Goal: Information Seeking & Learning: Learn about a topic

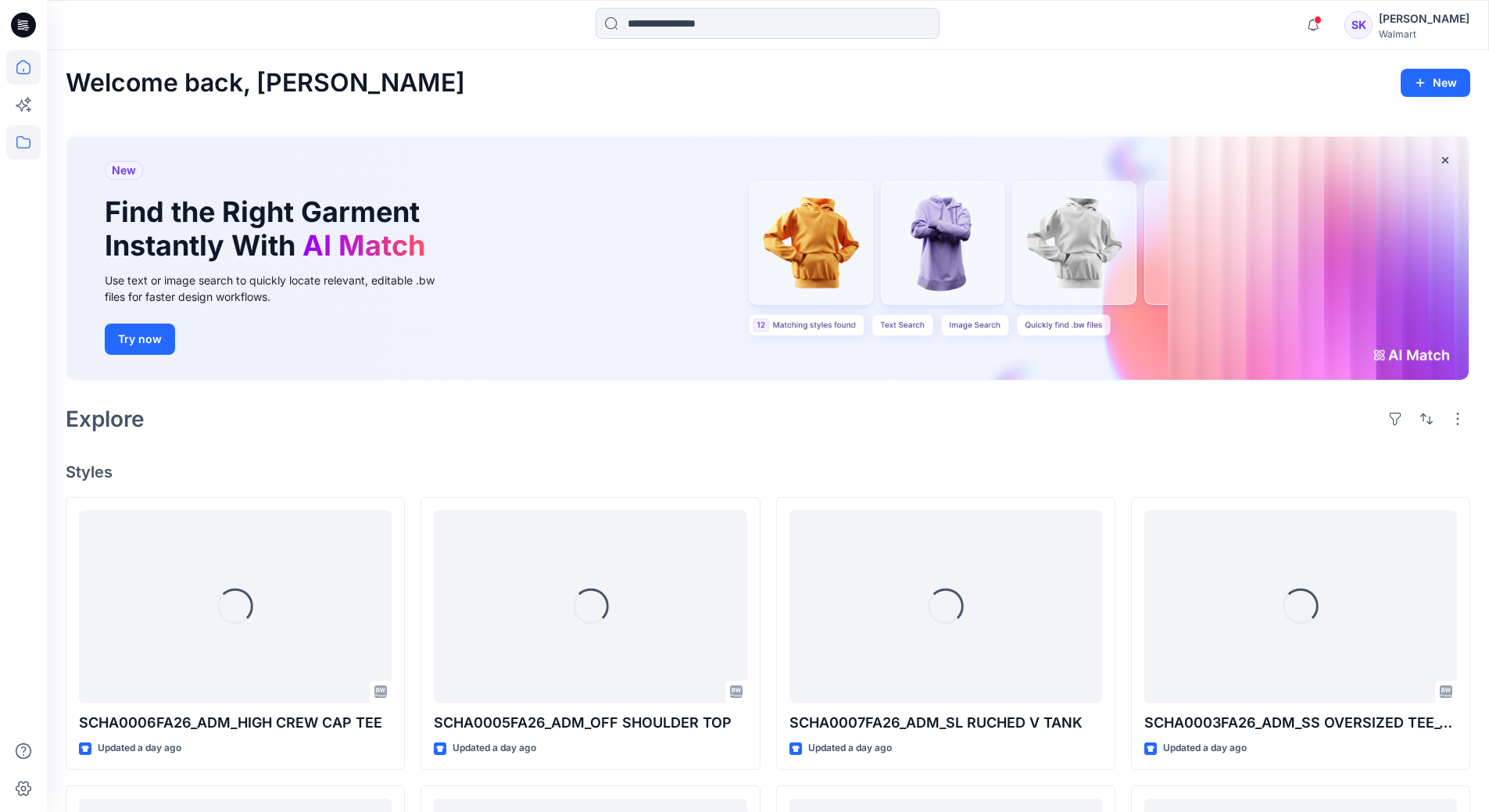
click at [28, 134] on icon at bounding box center [23, 142] width 34 height 34
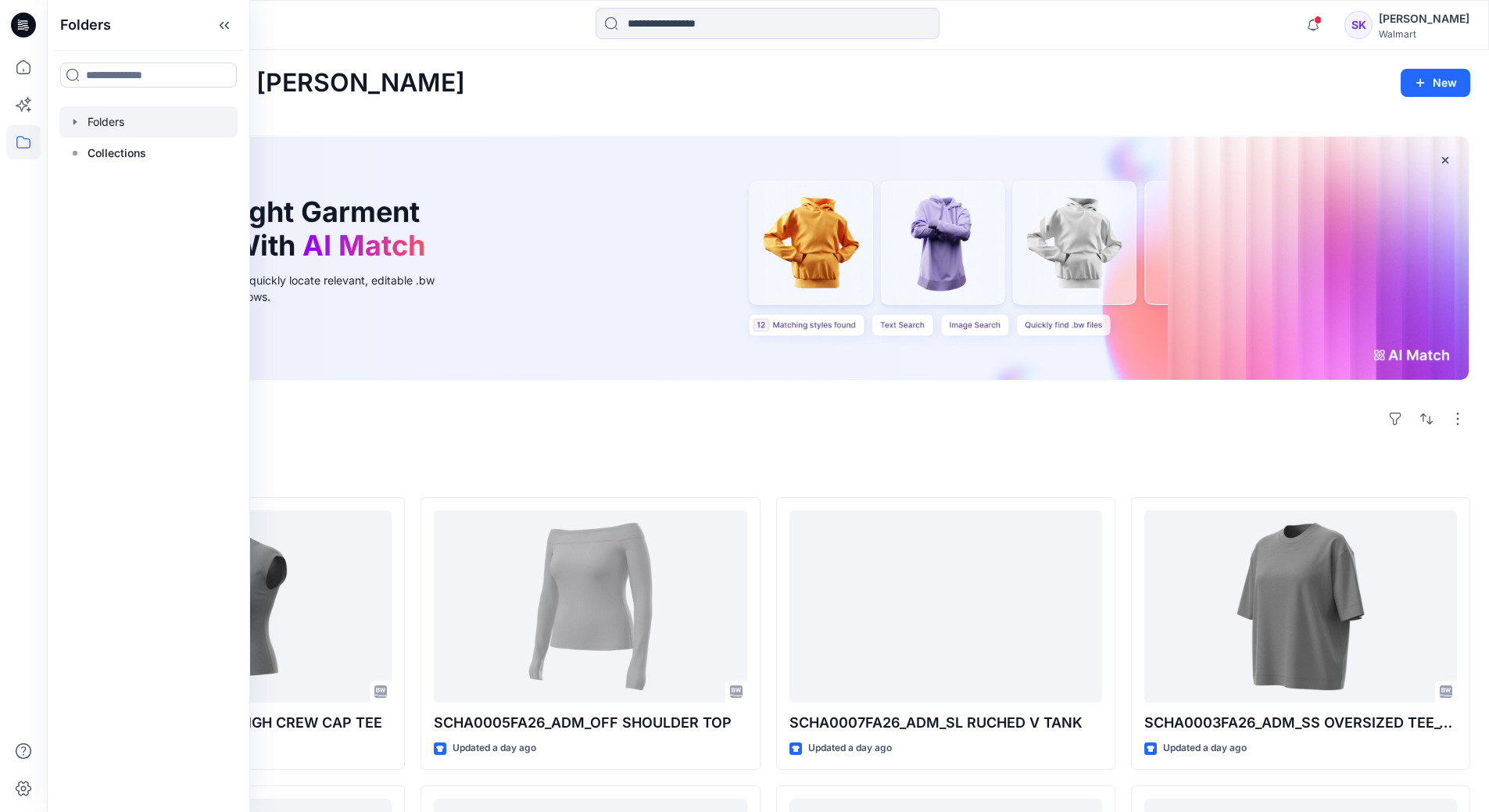
click at [136, 129] on div at bounding box center [148, 122] width 178 height 31
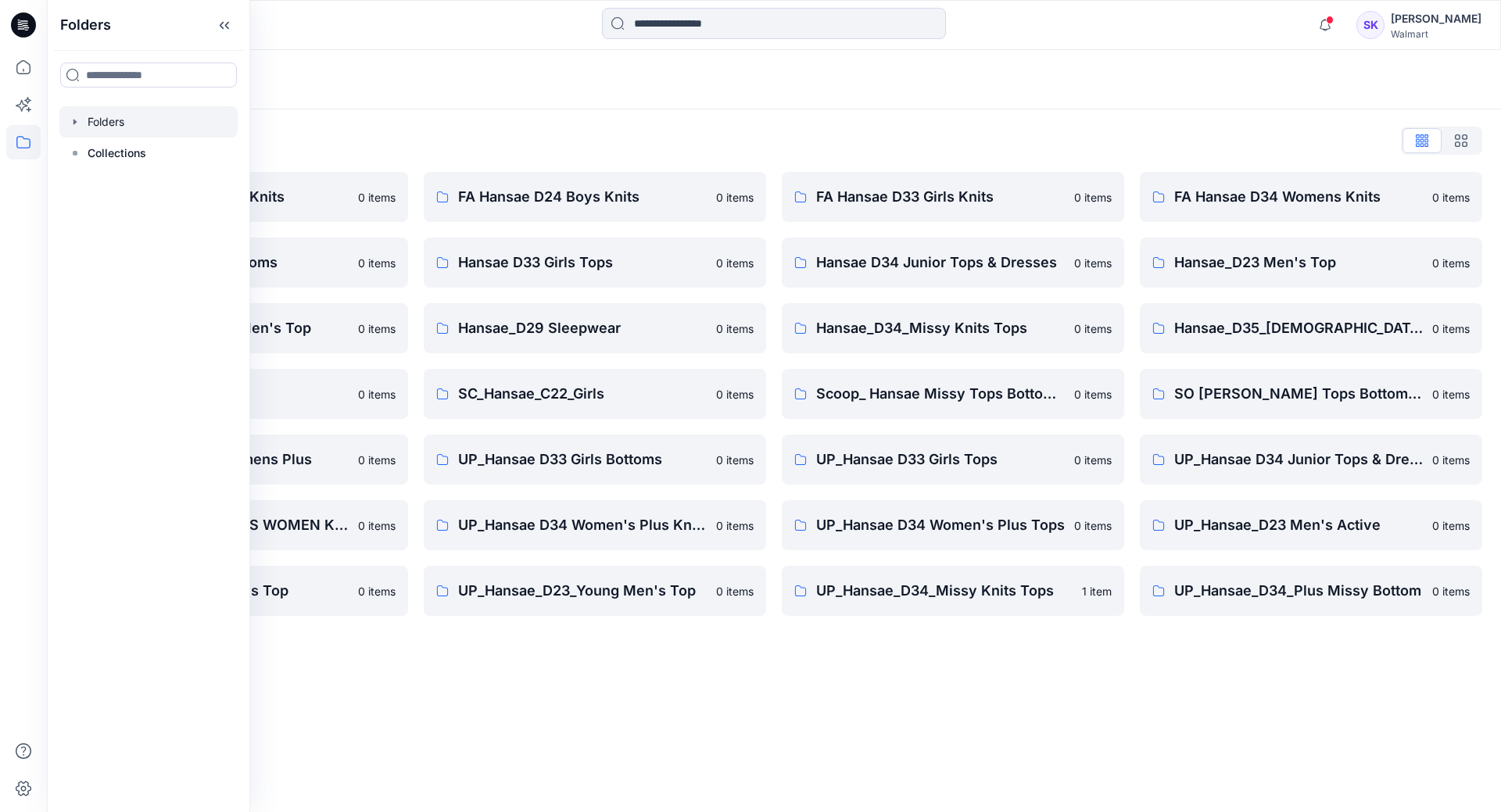
click at [693, 118] on div "Folders List FA Hansae D23 Mens Knits 0 items Hansae D33 Girls Bottoms 0 items …" at bounding box center [774, 372] width 1454 height 526
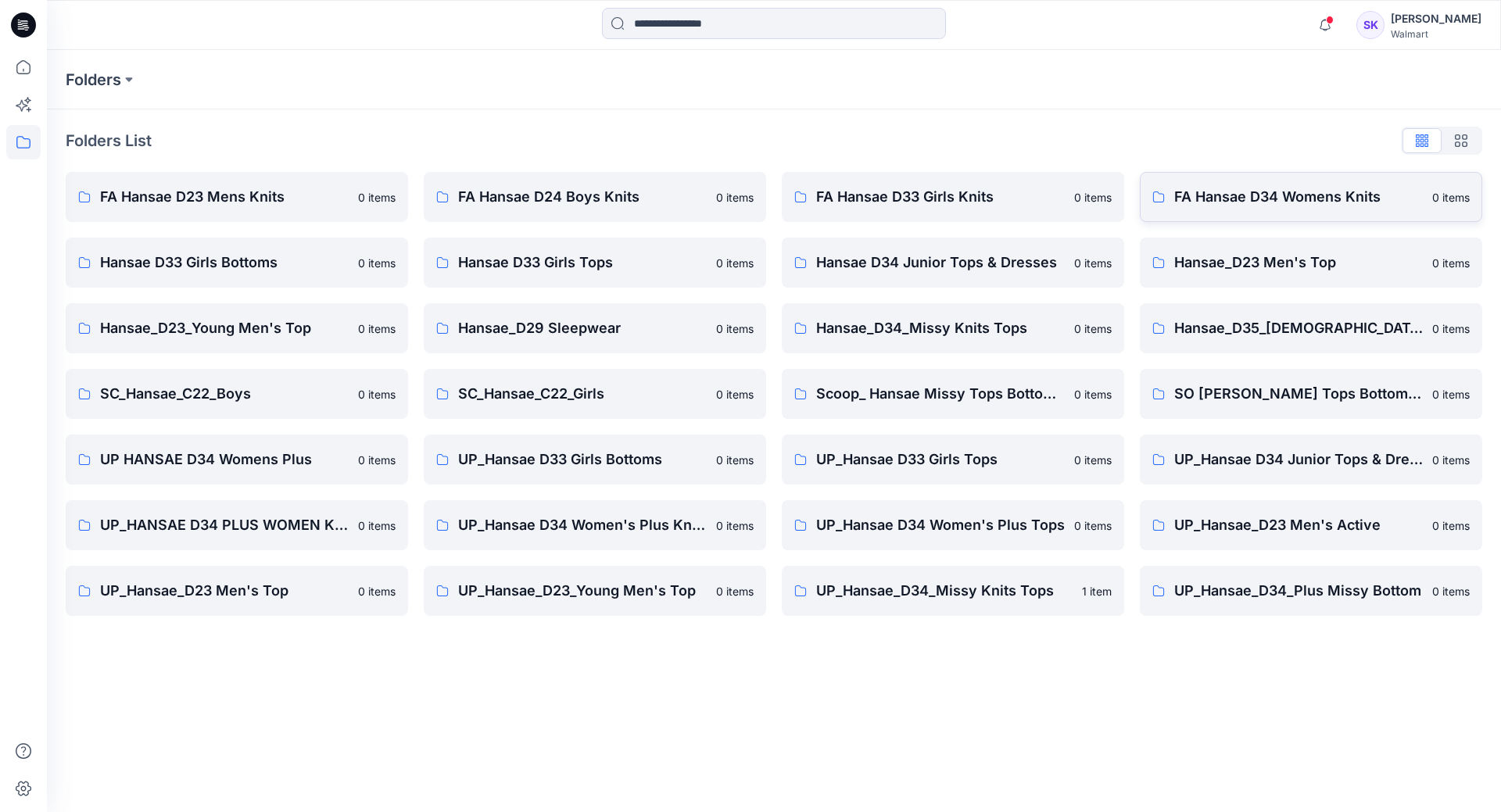
click at [1249, 208] on link "FA Hansae D34 Womens Knits 0 items" at bounding box center [1311, 197] width 342 height 50
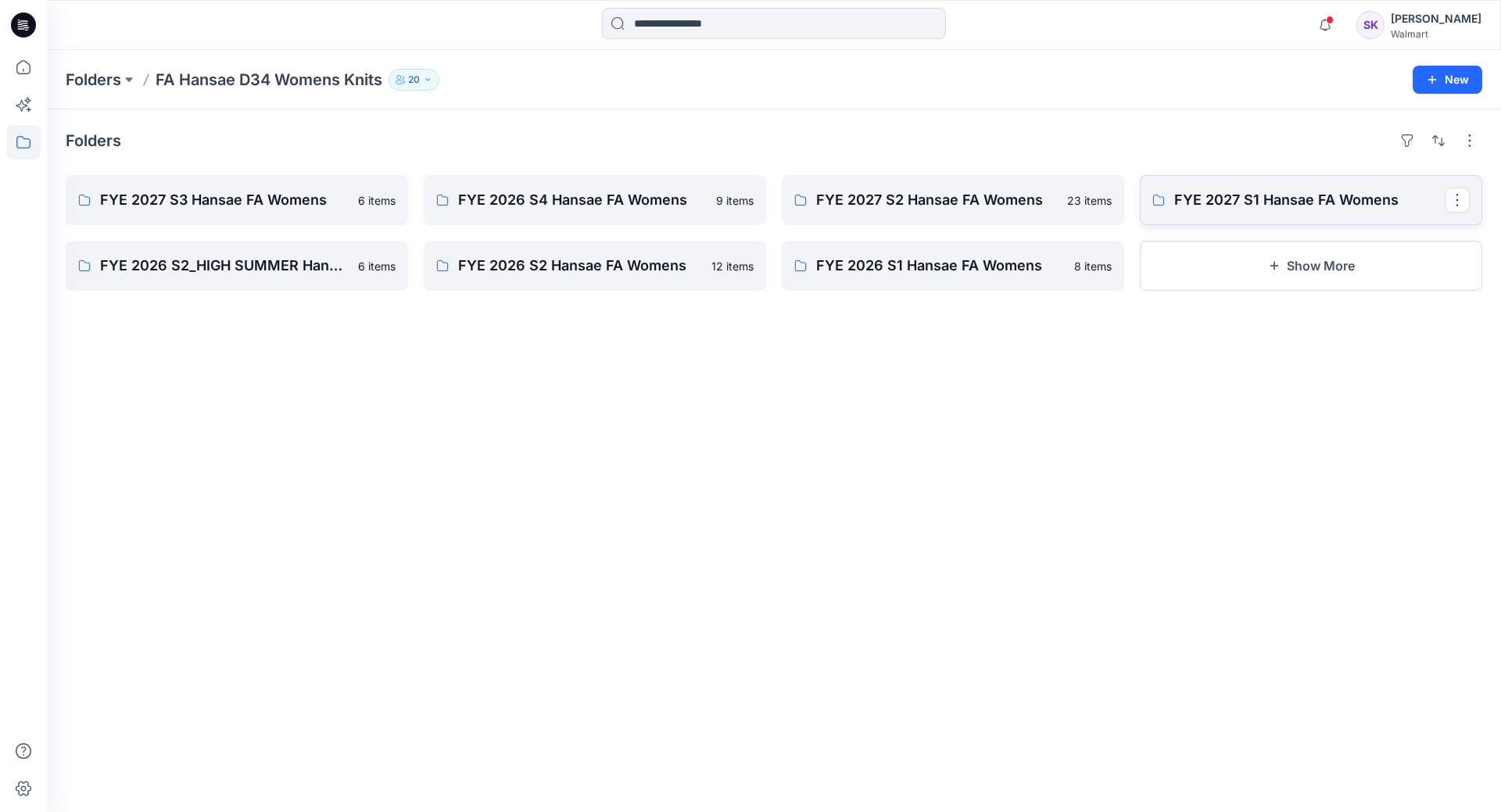
click at [1283, 203] on p "FYE 2027 S1 Hansae FA Womens" at bounding box center [1310, 199] width 270 height 22
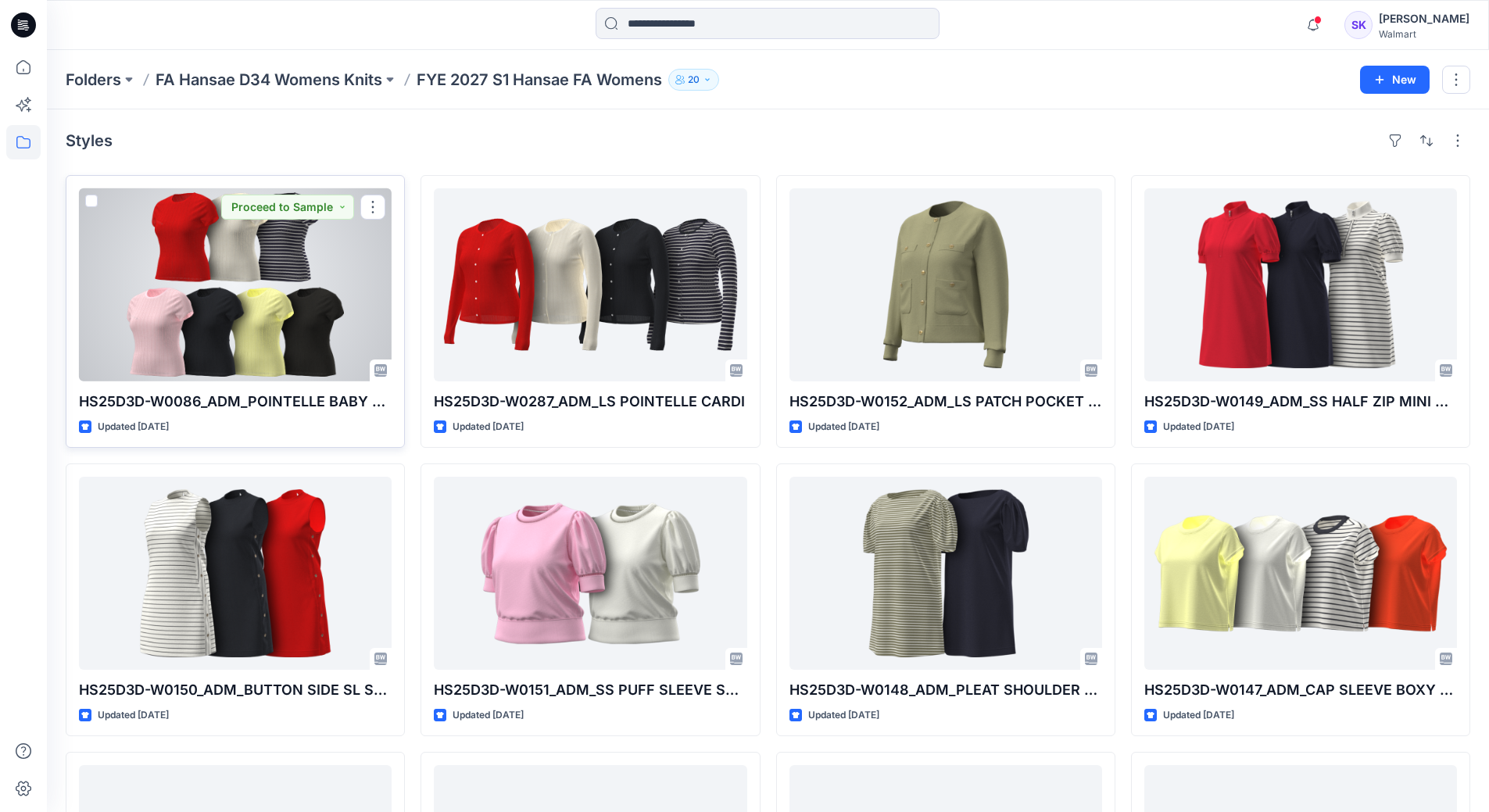
click at [254, 263] on div at bounding box center [235, 284] width 313 height 193
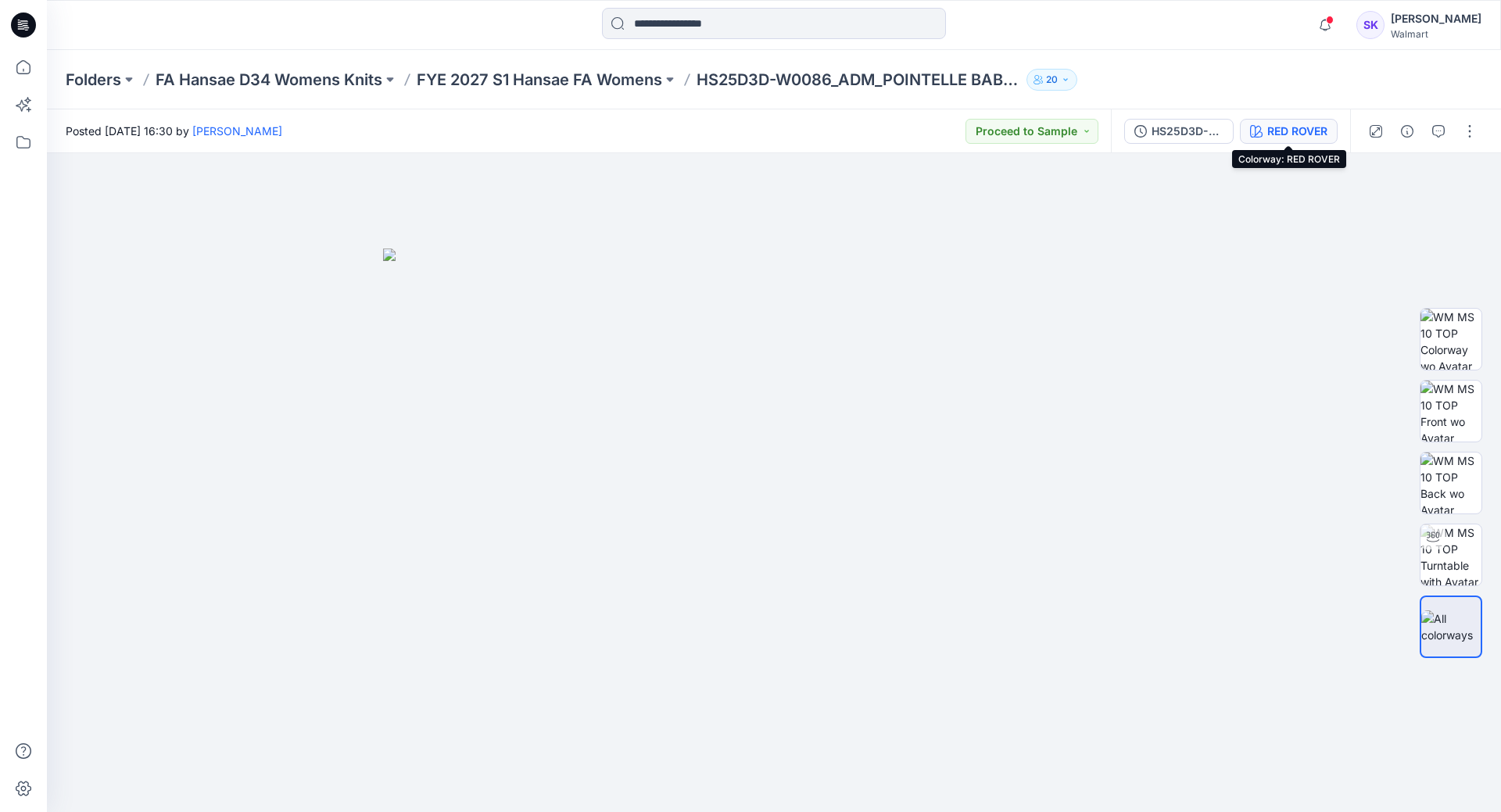
click at [1330, 135] on button "RED ROVER" at bounding box center [1289, 131] width 98 height 25
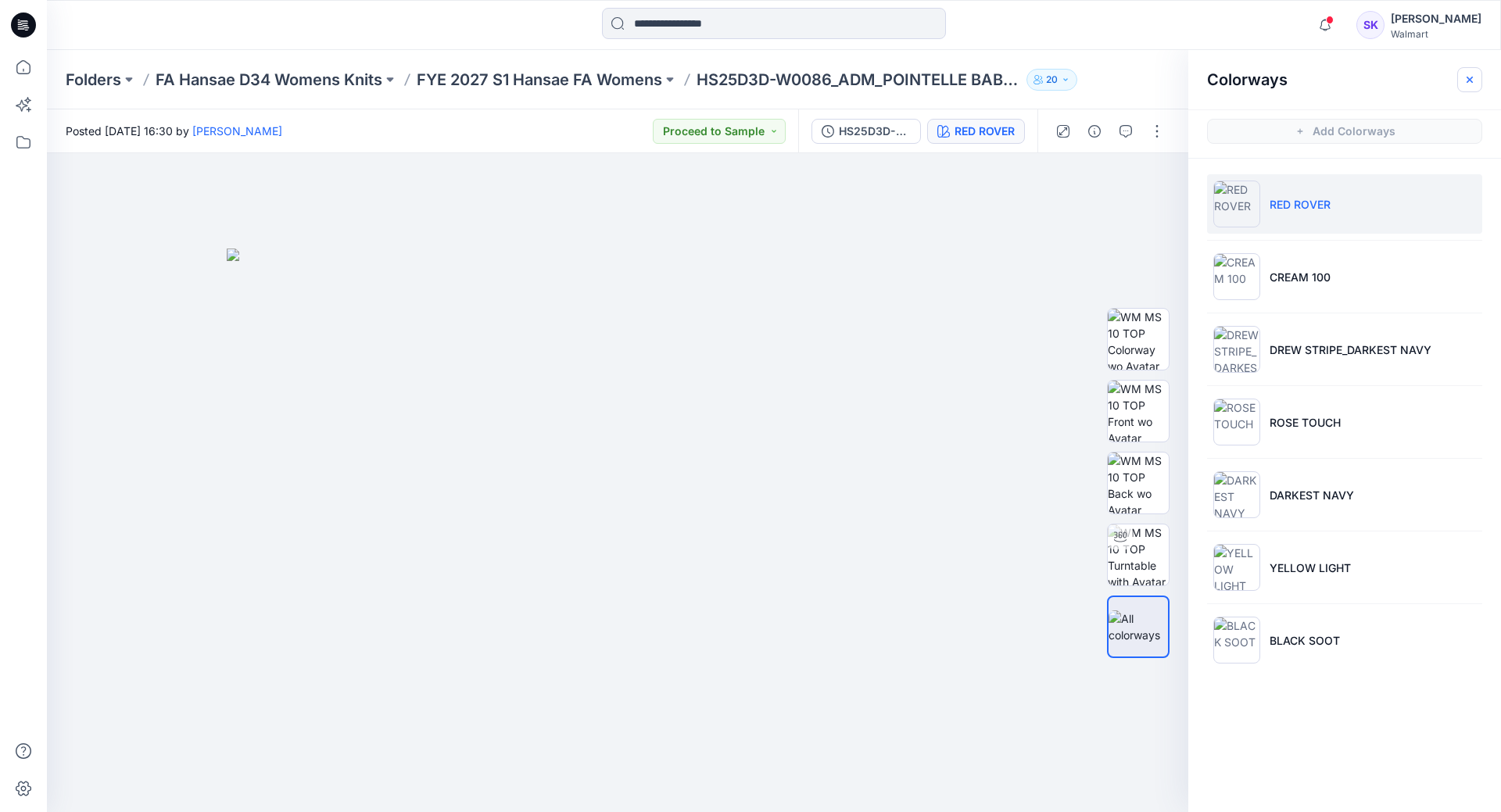
click at [1468, 81] on icon "button" at bounding box center [1470, 79] width 6 height 6
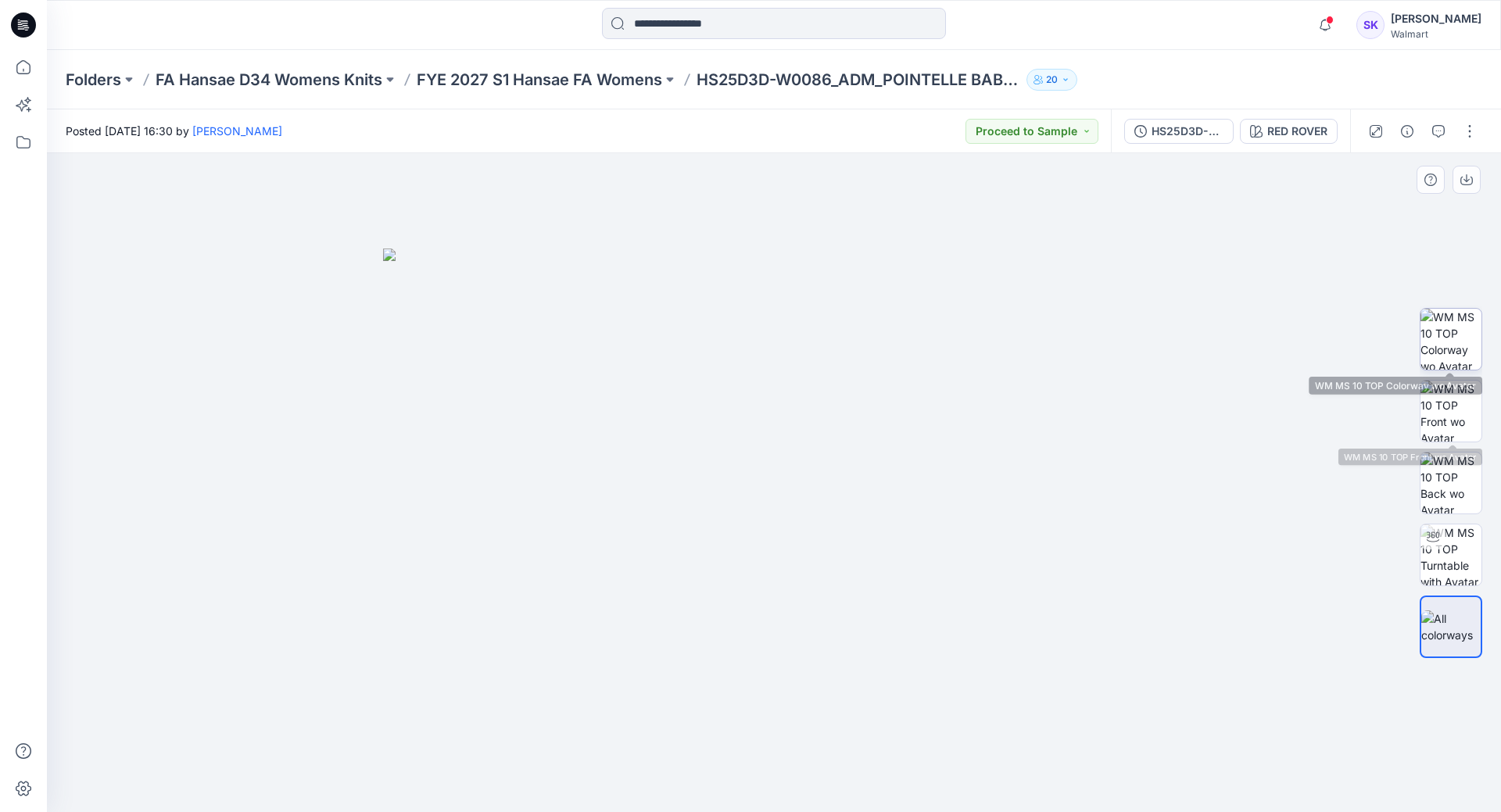
click at [1451, 349] on img at bounding box center [1451, 339] width 61 height 61
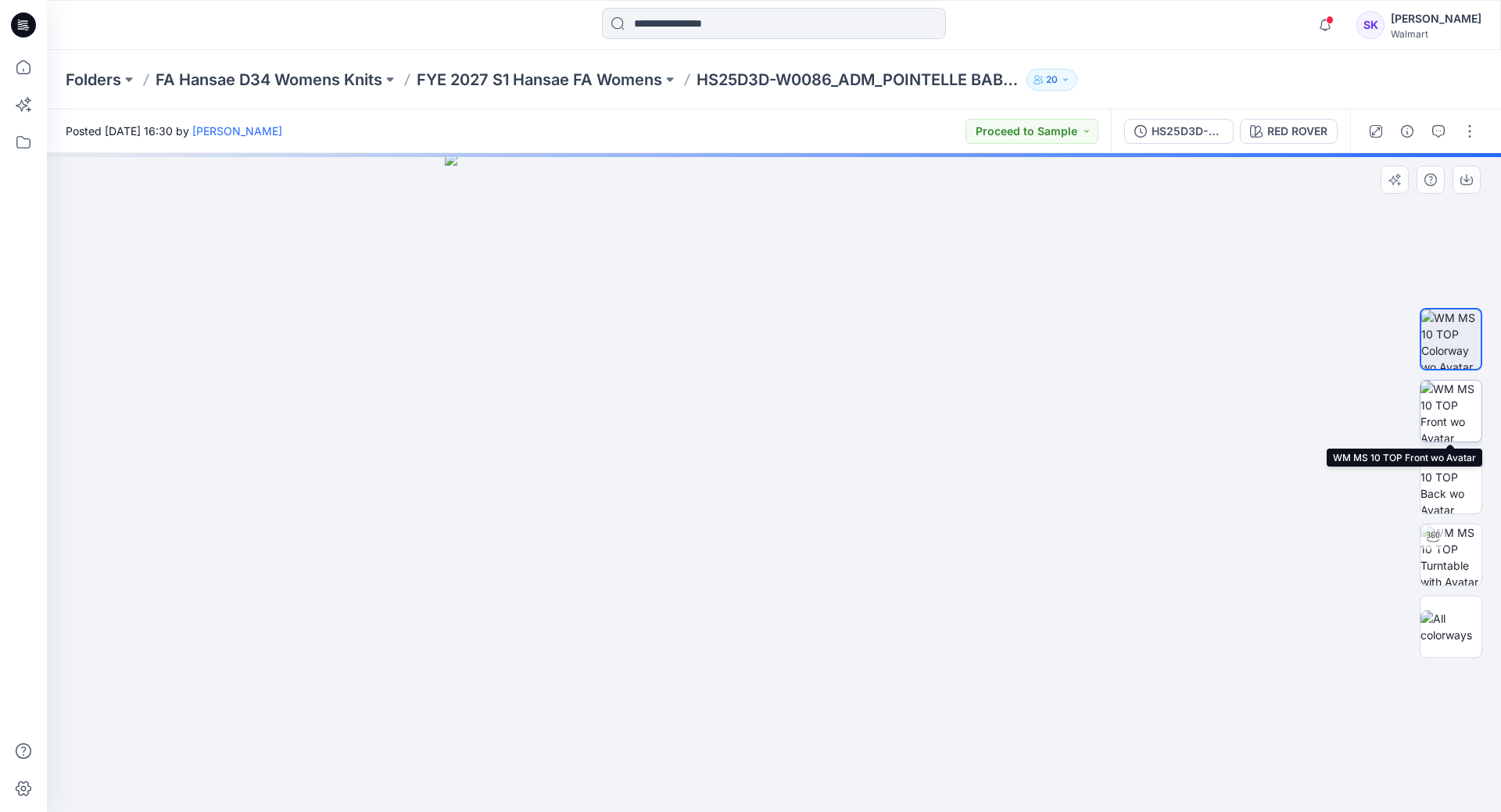
click at [1452, 418] on img at bounding box center [1451, 411] width 61 height 61
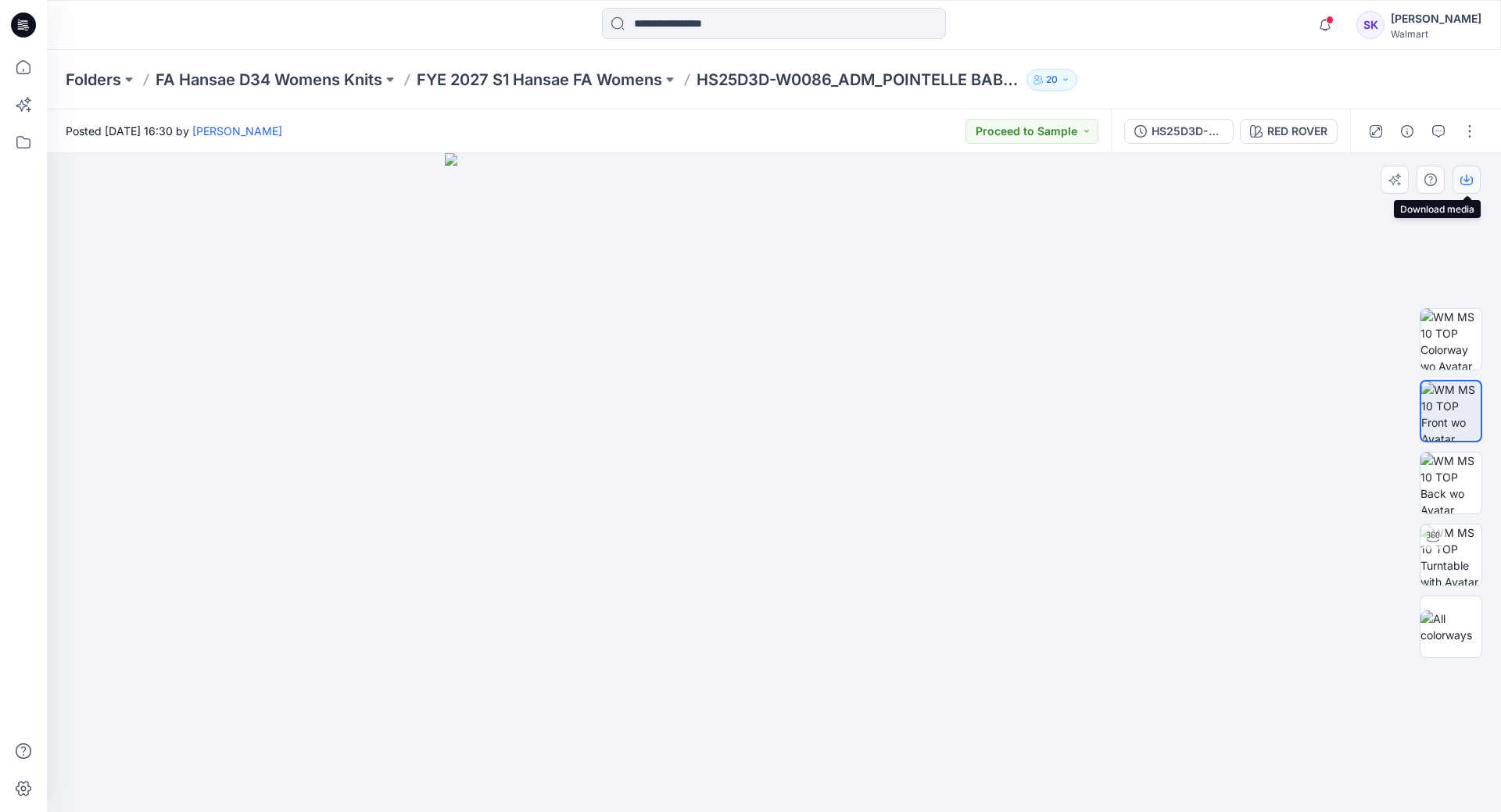
click at [1471, 186] on icon "button" at bounding box center [1467, 180] width 13 height 13
click at [1297, 138] on div "RED ROVER" at bounding box center [1297, 130] width 60 height 17
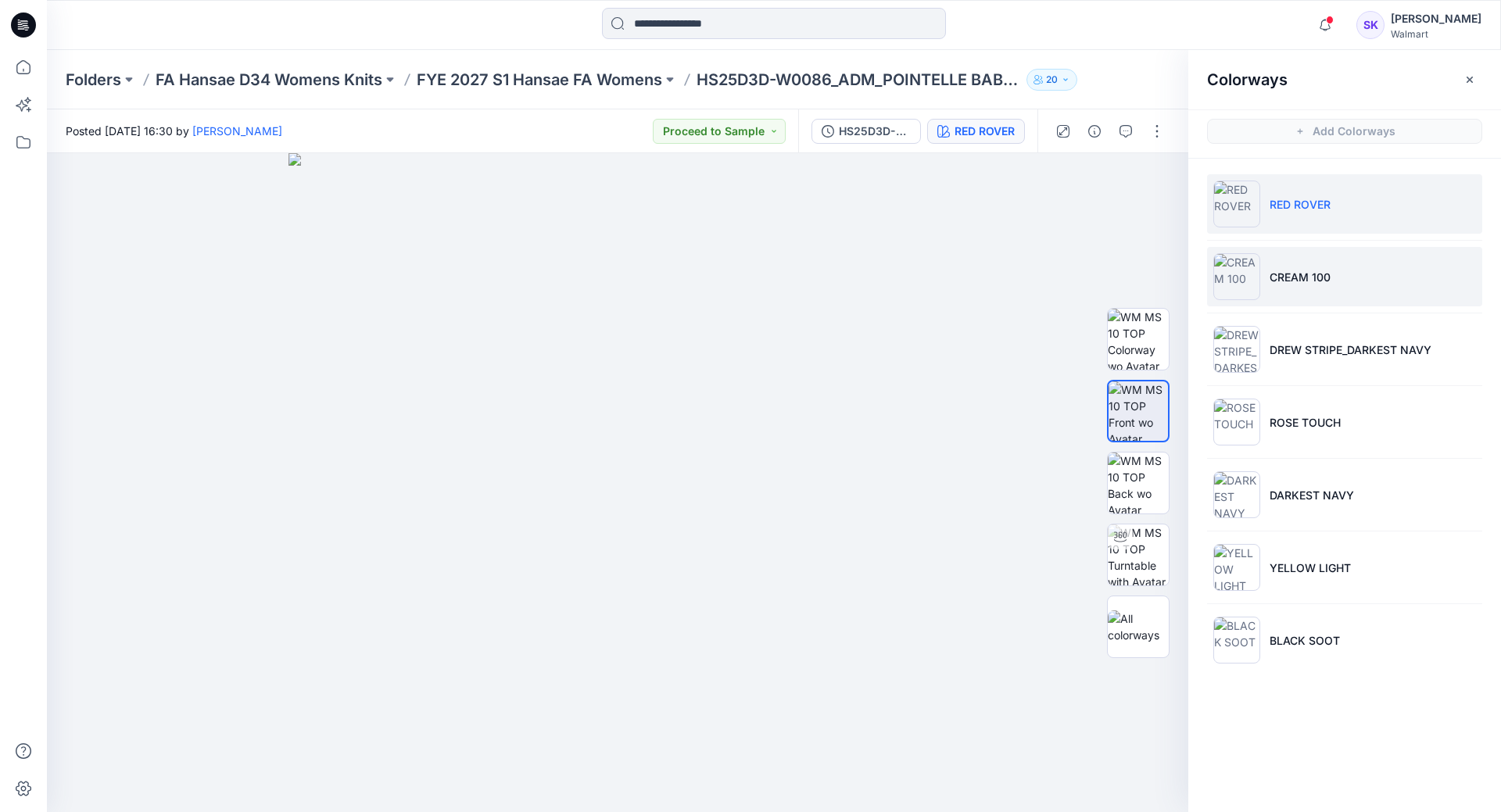
click at [1323, 284] on p "CREAM 100" at bounding box center [1300, 277] width 61 height 17
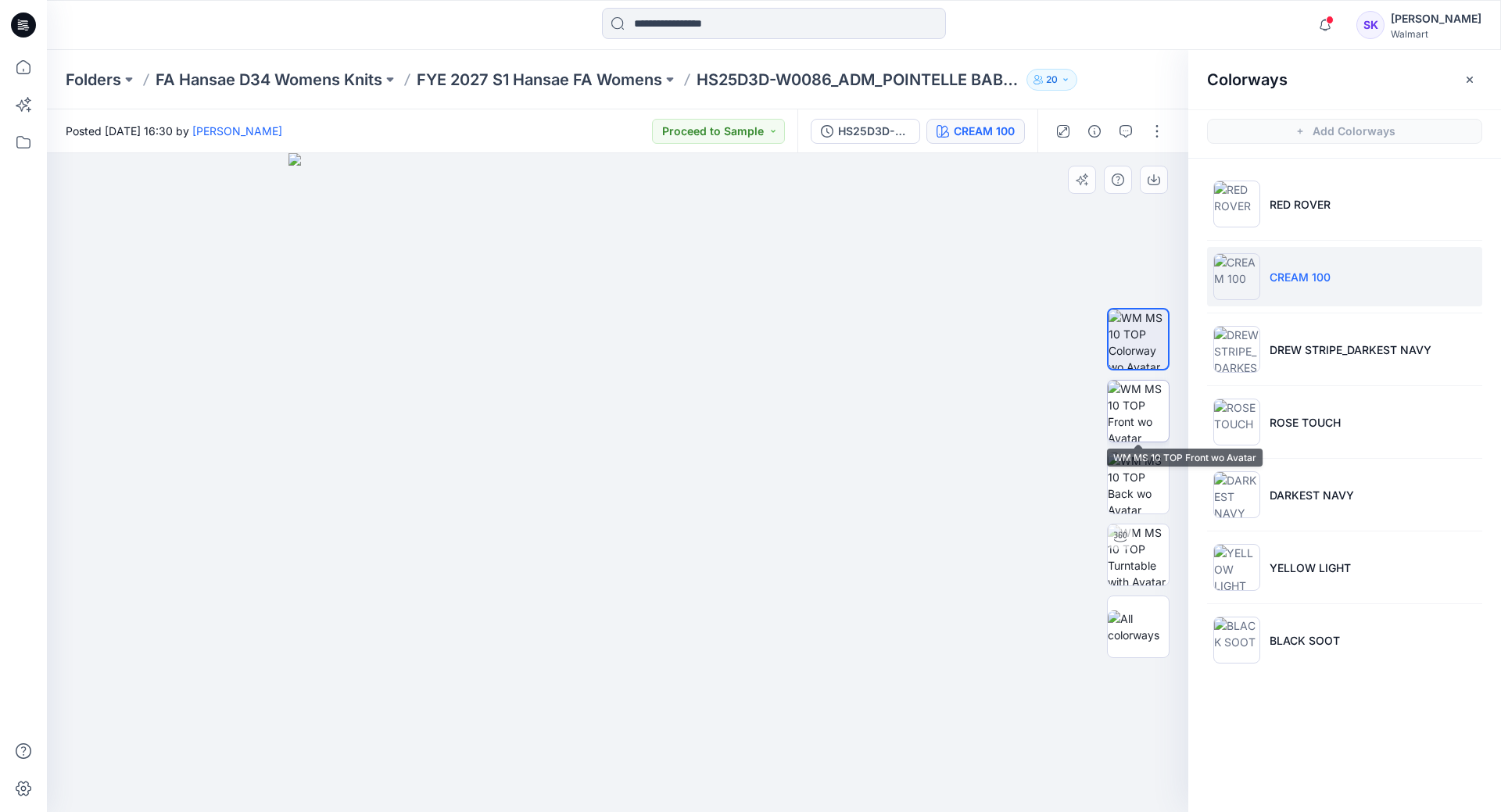
click at [1122, 422] on img at bounding box center [1139, 411] width 61 height 61
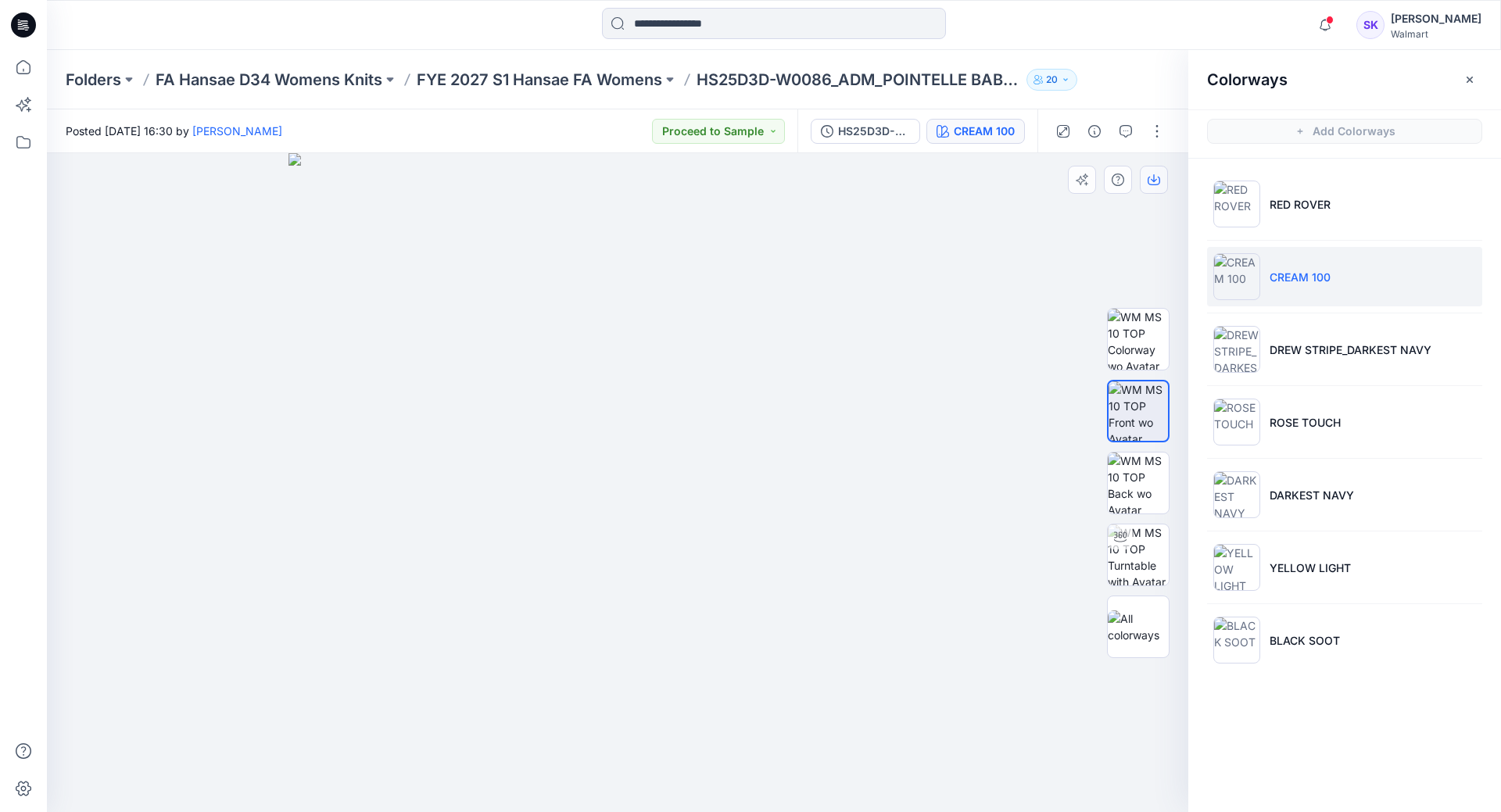
click at [1155, 174] on icon "button" at bounding box center [1154, 180] width 13 height 13
click at [638, 85] on p "FYE 2027 S1 Hansae FA Womens" at bounding box center [539, 79] width 246 height 22
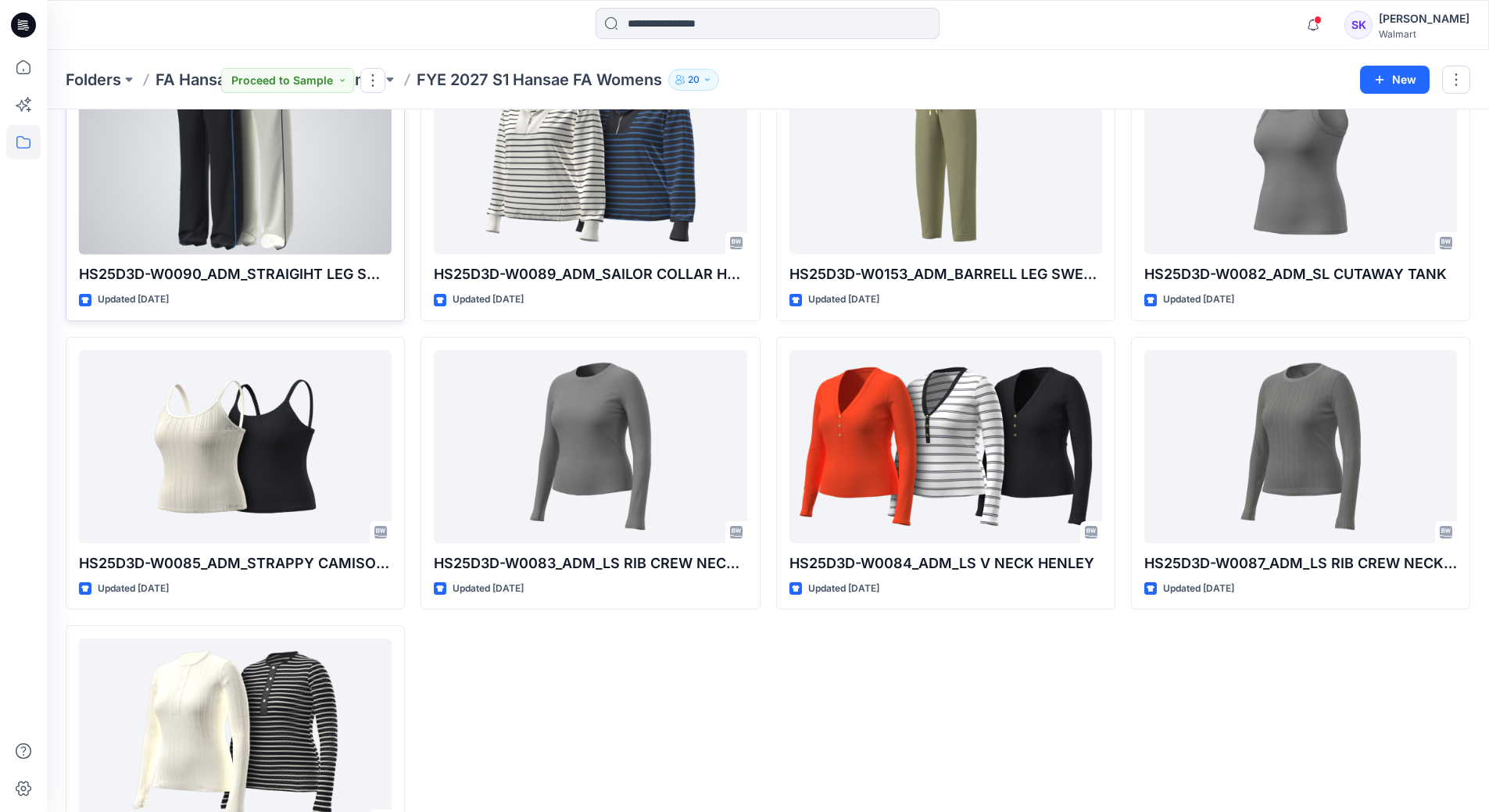
scroll to position [1386, 0]
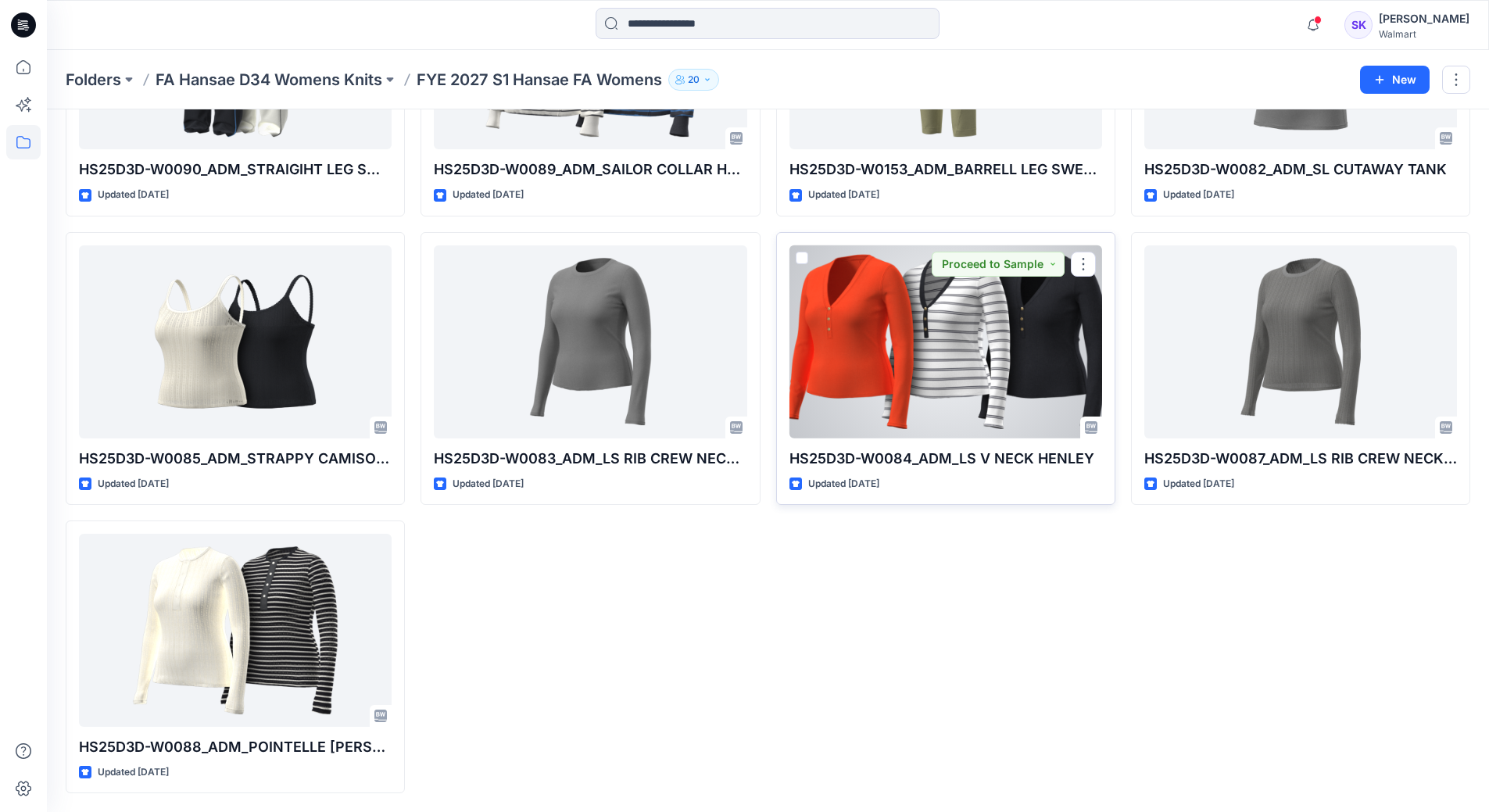
click at [926, 324] on div at bounding box center [946, 342] width 313 height 193
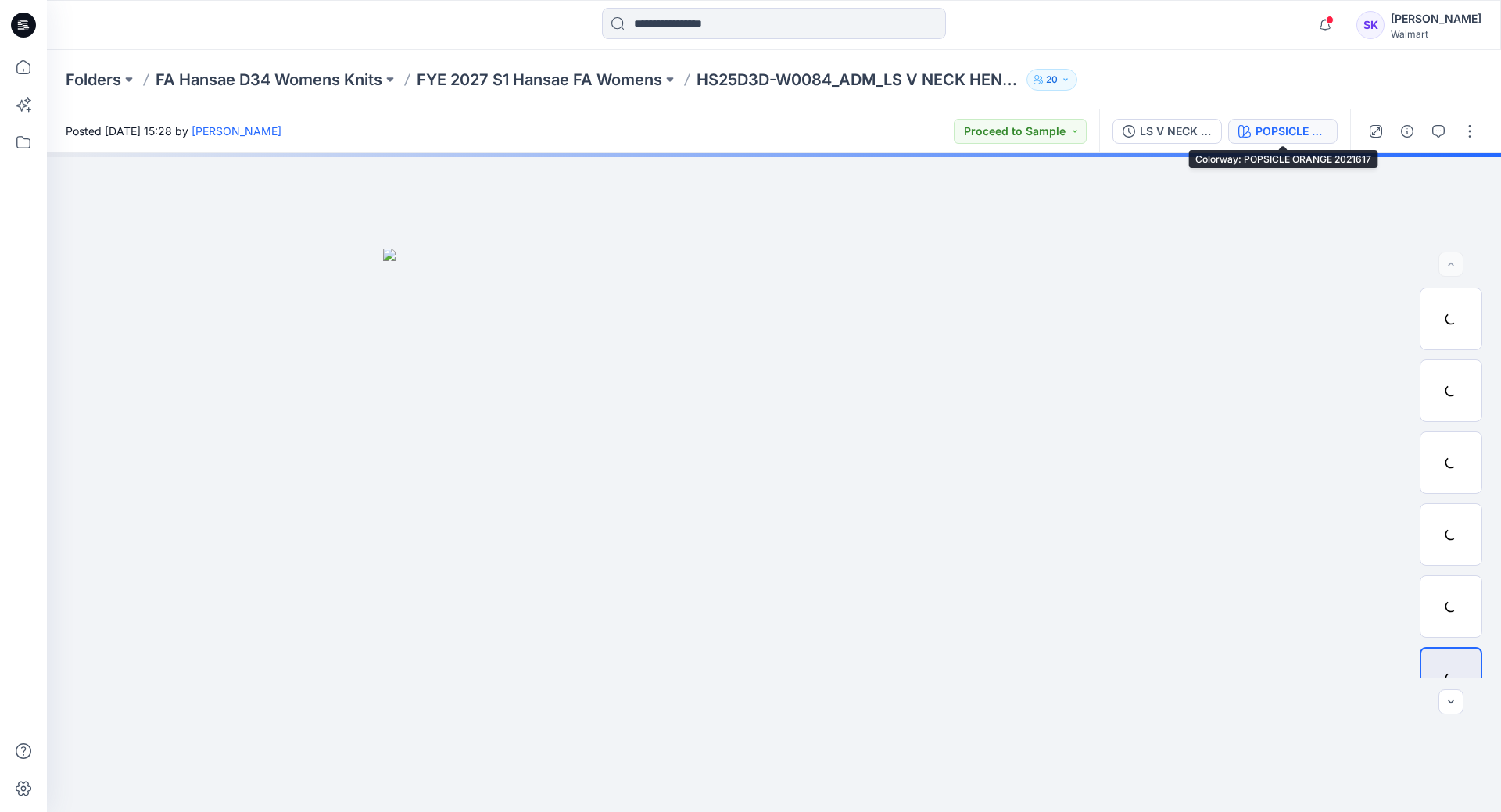
click at [1333, 130] on button "POPSICLE ORANGE 2021617" at bounding box center [1283, 131] width 110 height 25
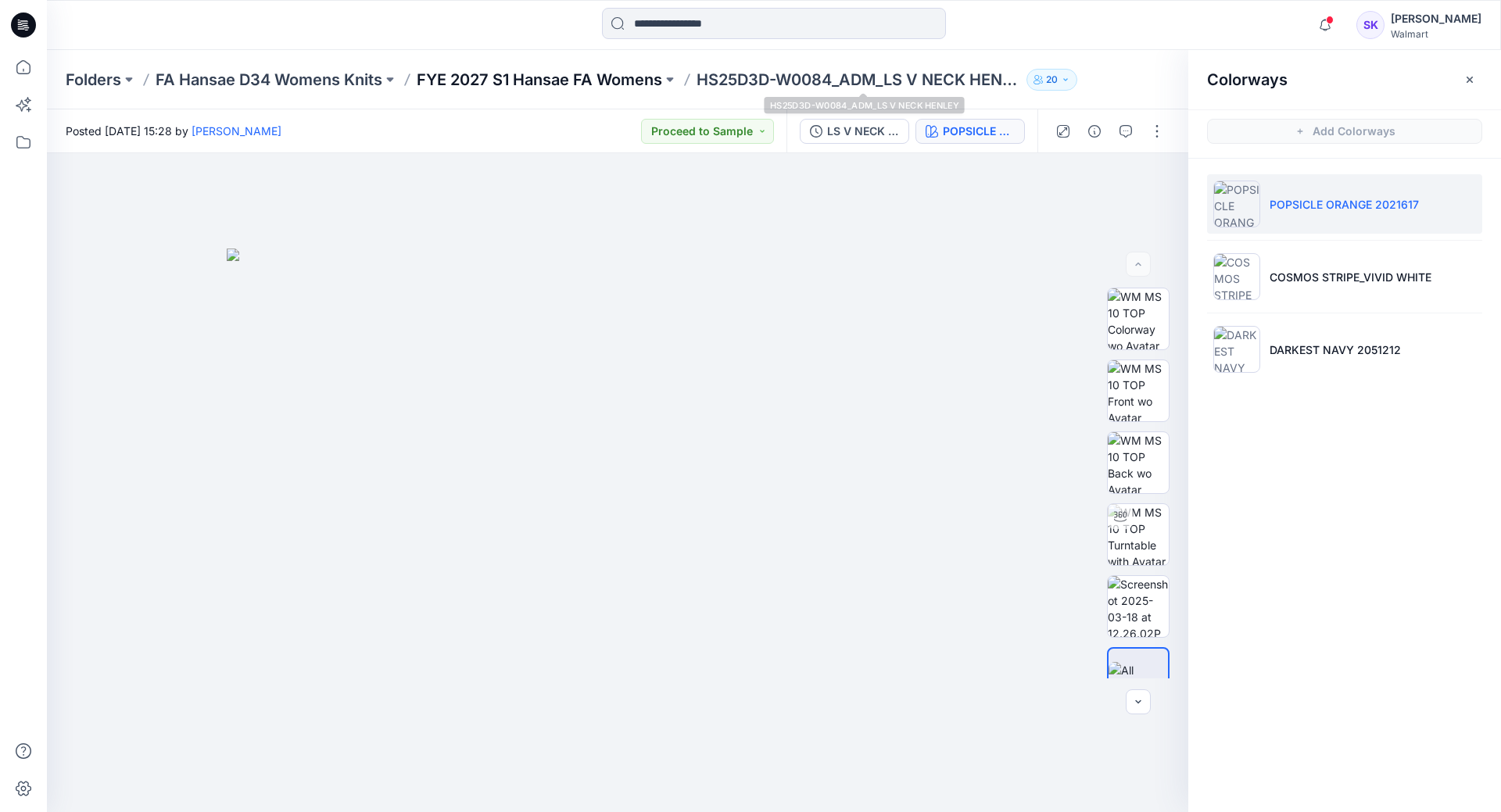
click at [634, 74] on p "FYE 2027 S1 Hansae FA Womens" at bounding box center [539, 79] width 246 height 22
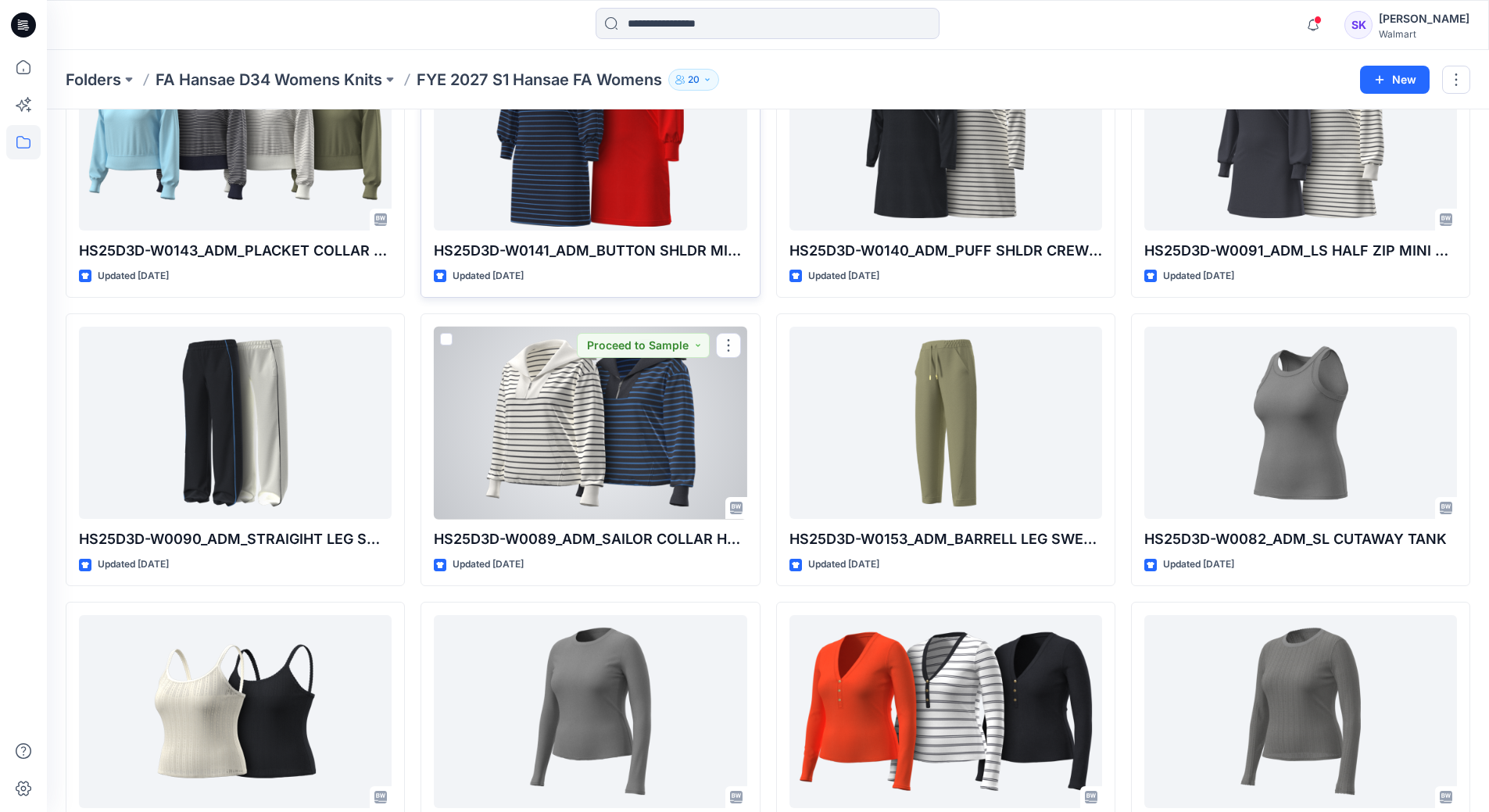
scroll to position [626, 0]
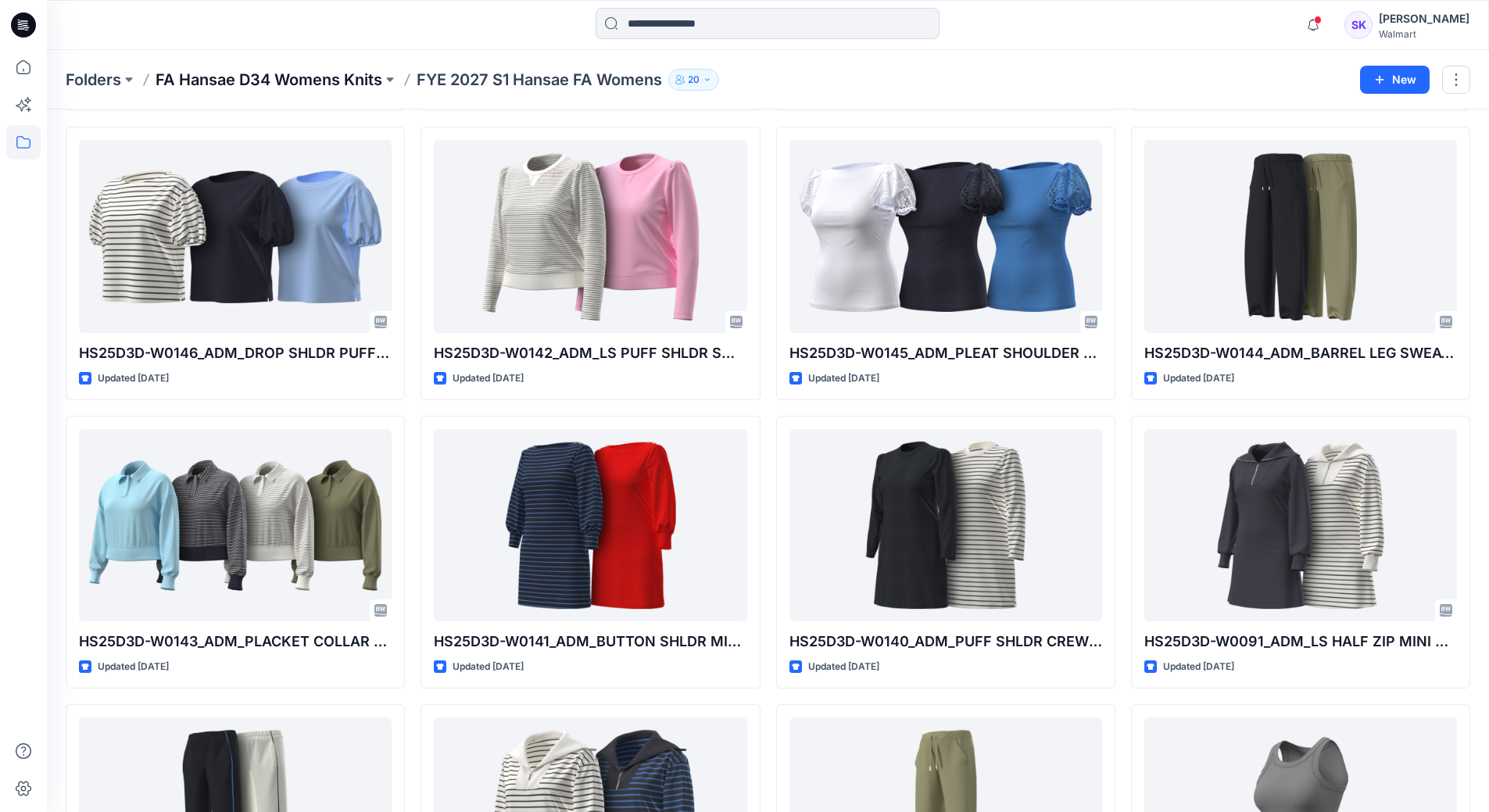
click at [233, 69] on p "FA Hansae D34 Womens Knits" at bounding box center [268, 79] width 226 height 22
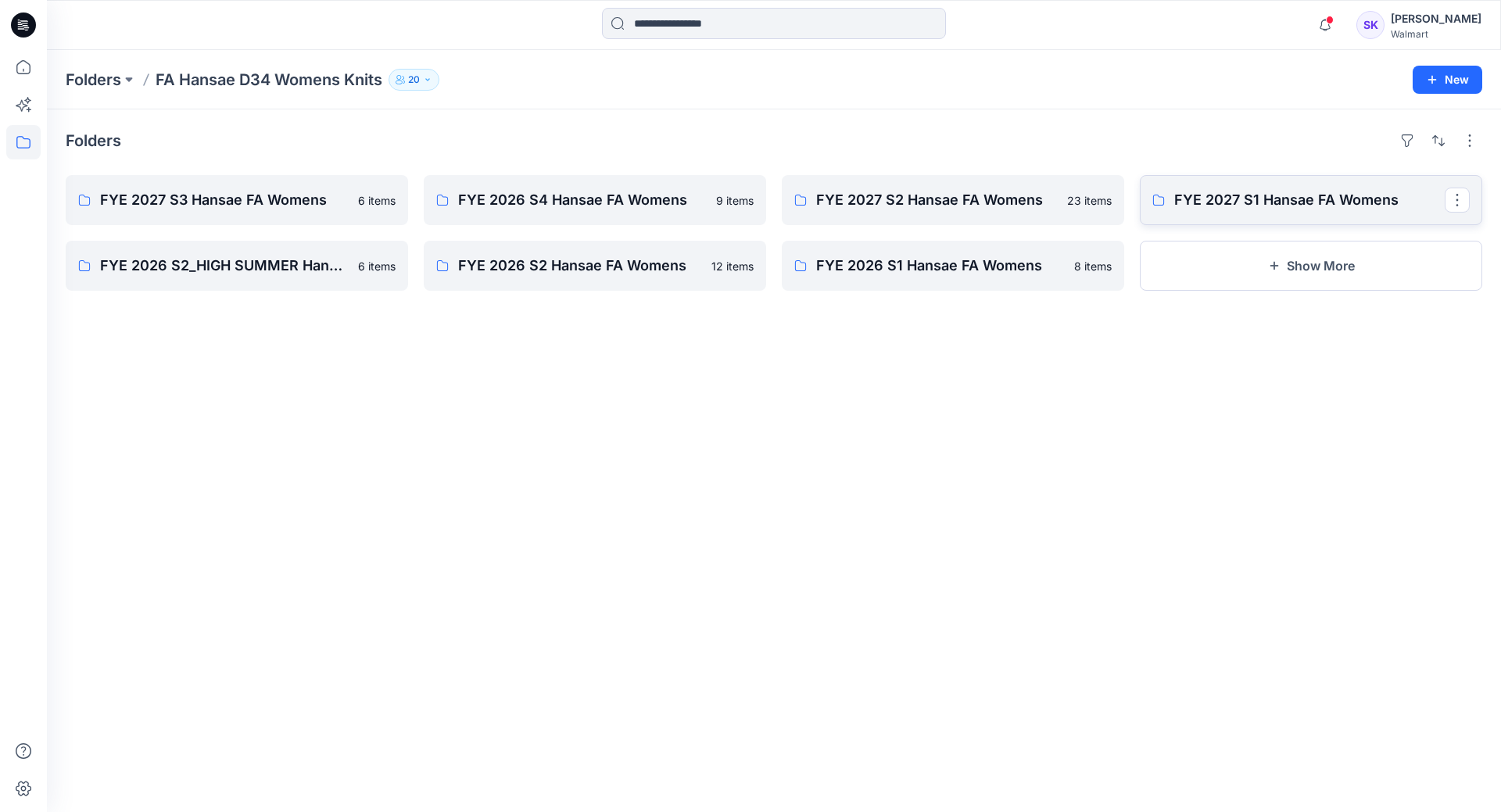
click at [1252, 209] on p "FYE 2027 S1 Hansae FA Womens" at bounding box center [1310, 199] width 270 height 22
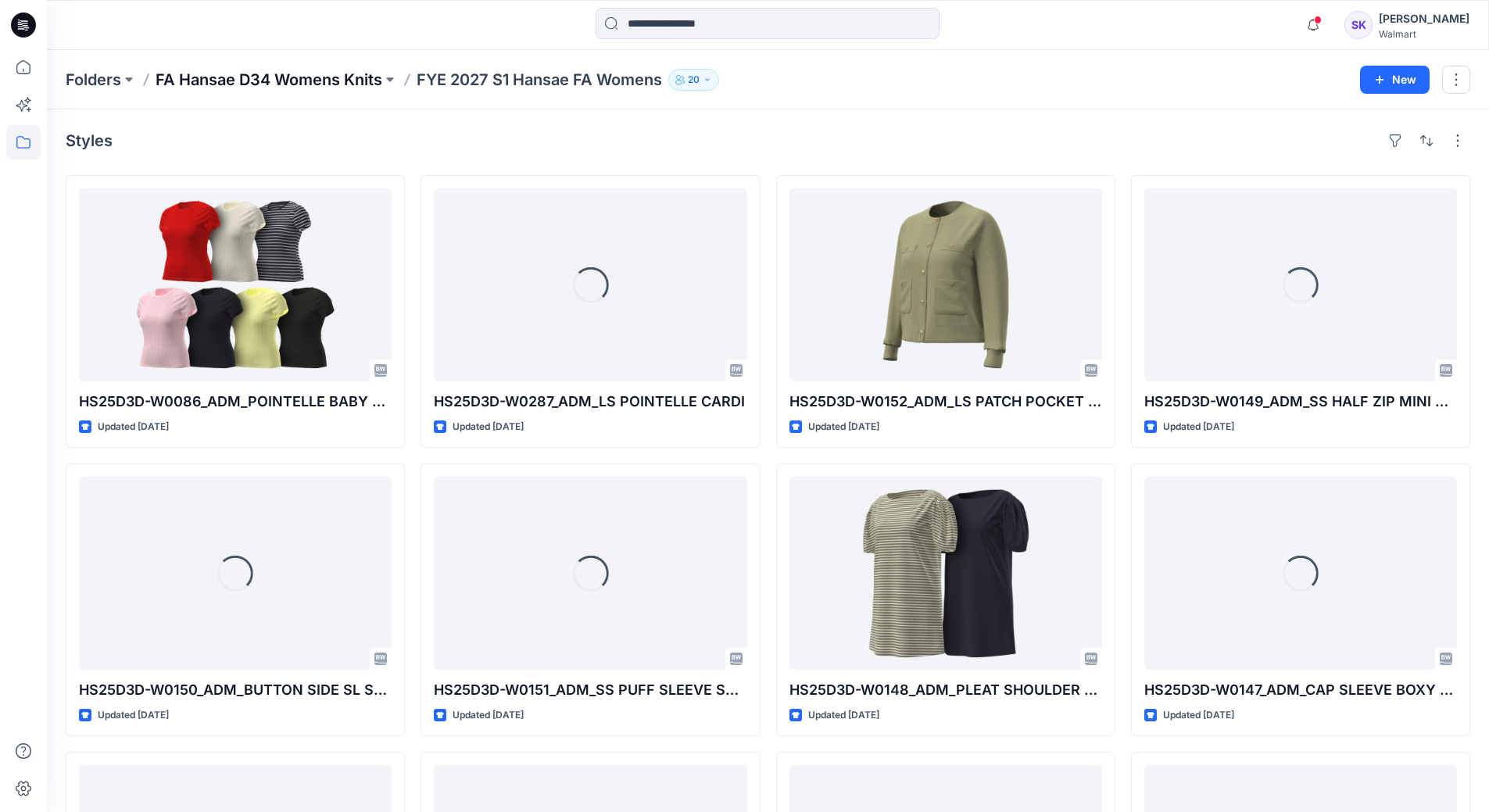
click at [266, 78] on p "FA Hansae D34 Womens Knits" at bounding box center [268, 79] width 226 height 22
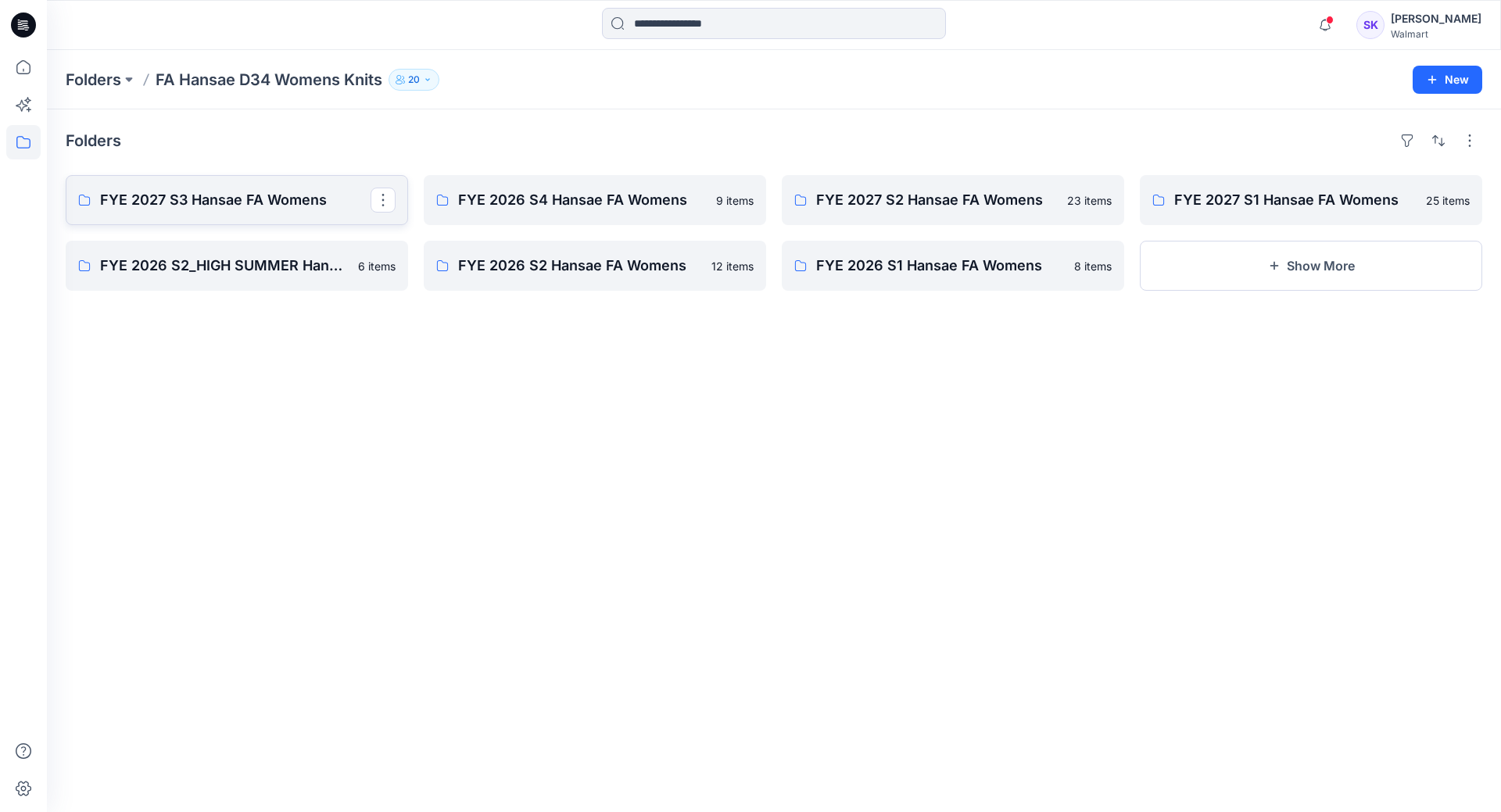
click at [242, 204] on p "FYE 2027 S3 Hansae FA Womens" at bounding box center [235, 199] width 270 height 22
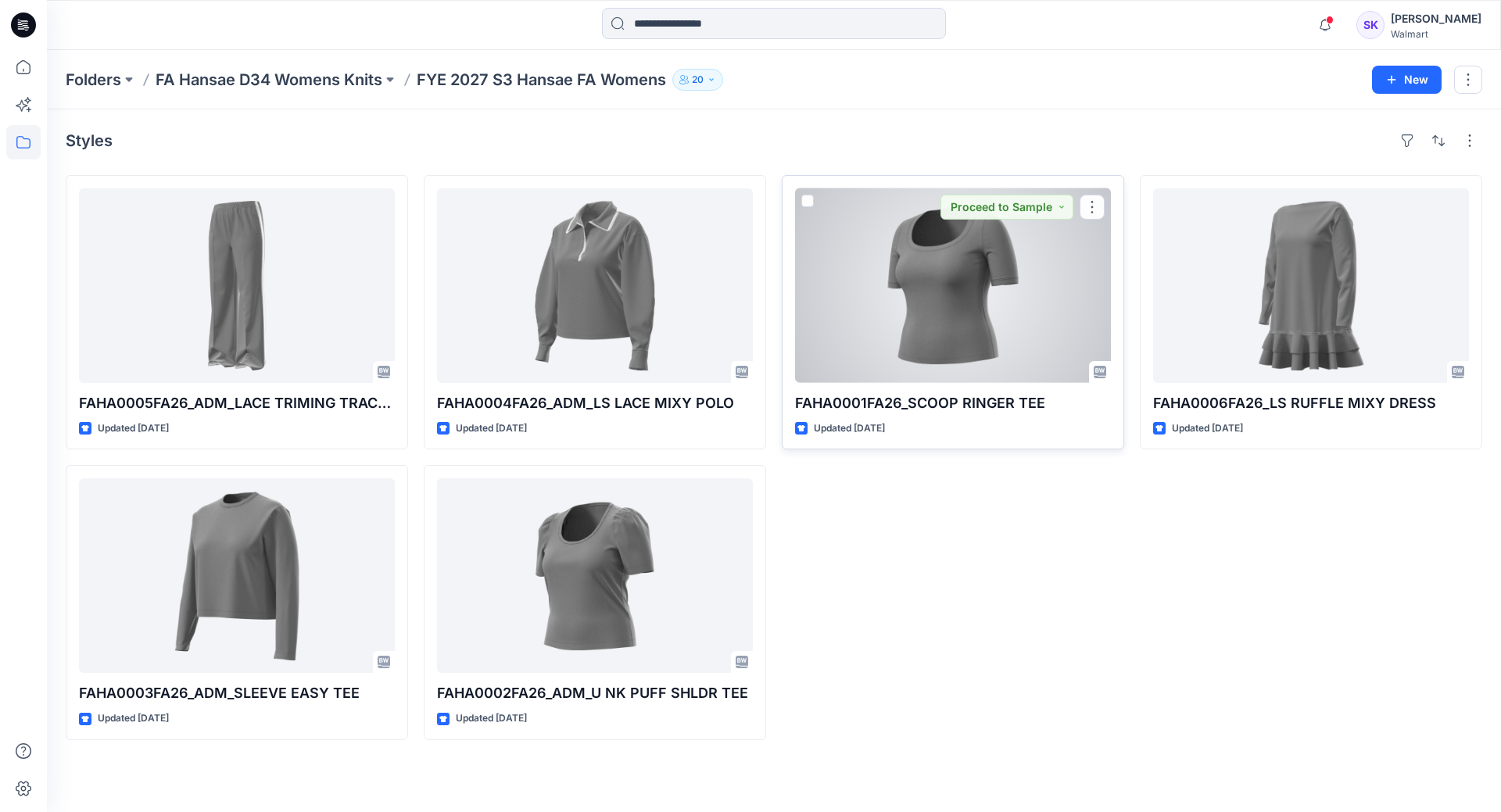
click at [919, 291] on div at bounding box center [953, 285] width 316 height 194
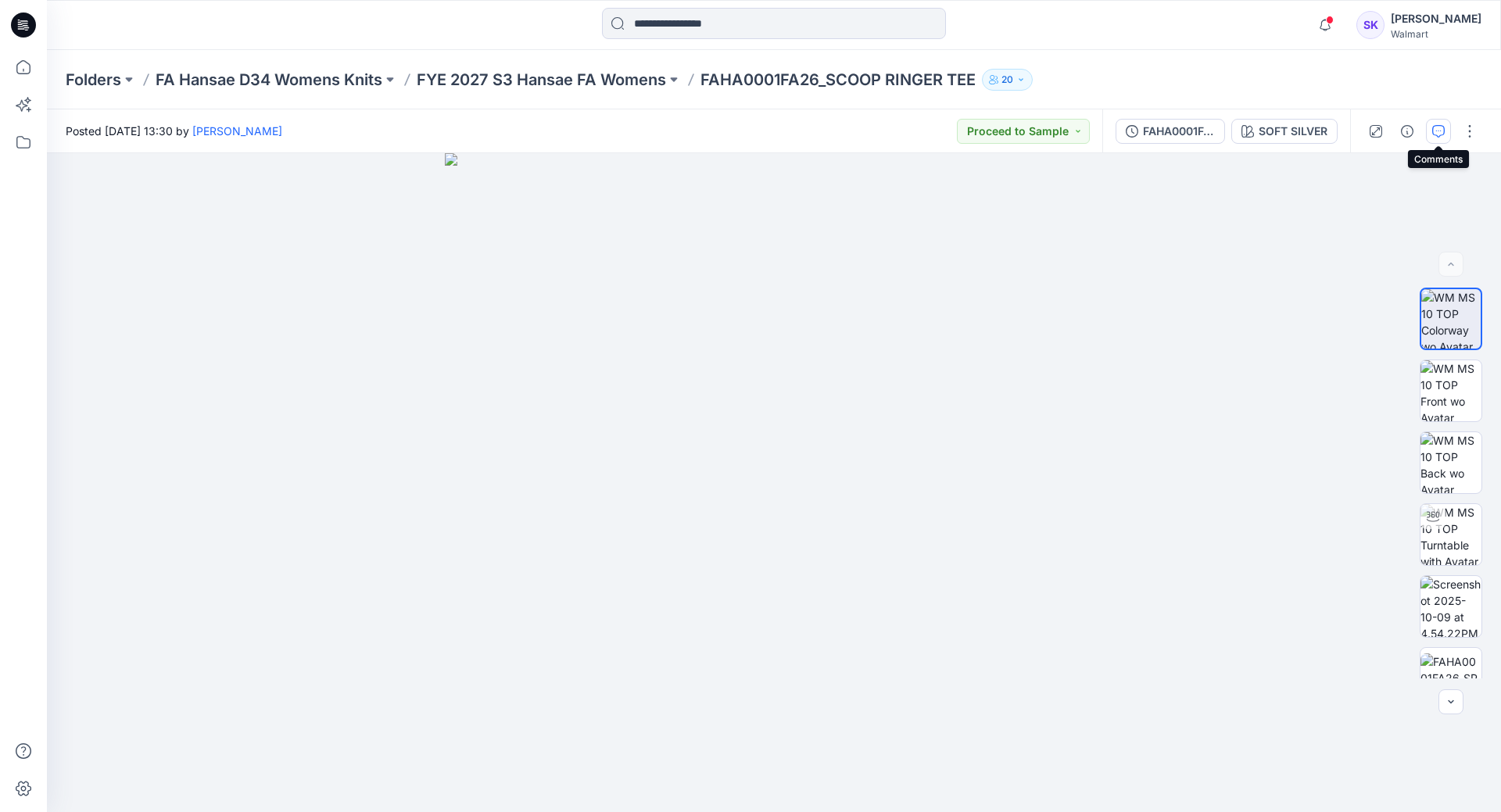
click at [1427, 121] on button "button" at bounding box center [1438, 131] width 25 height 25
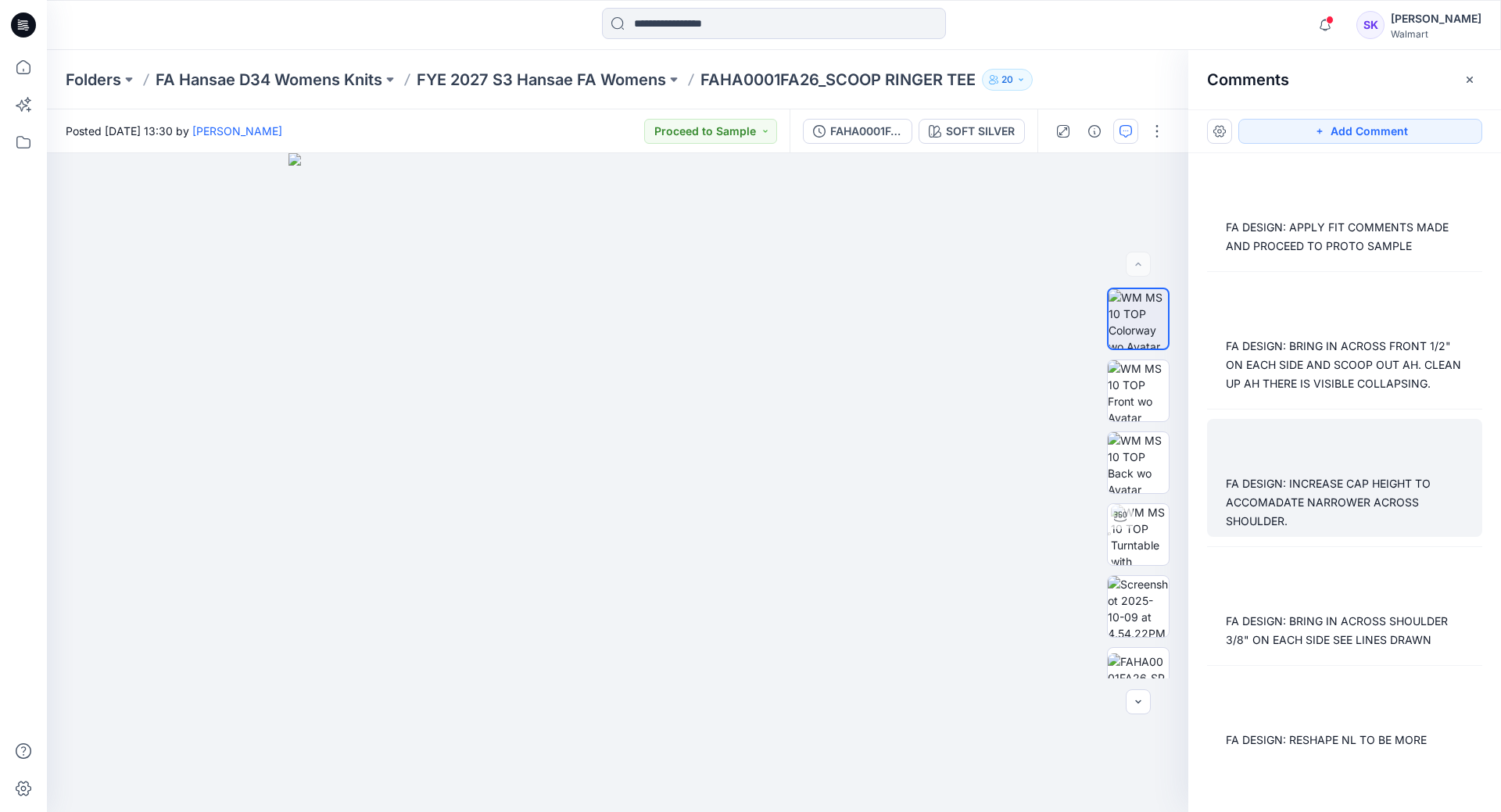
click at [1307, 530] on div "FA DESIGN: INCREASE CAP HEIGHT TO ACCOMADATE NARROWER ACROSS SHOULDER." at bounding box center [1344, 502] width 238 height 56
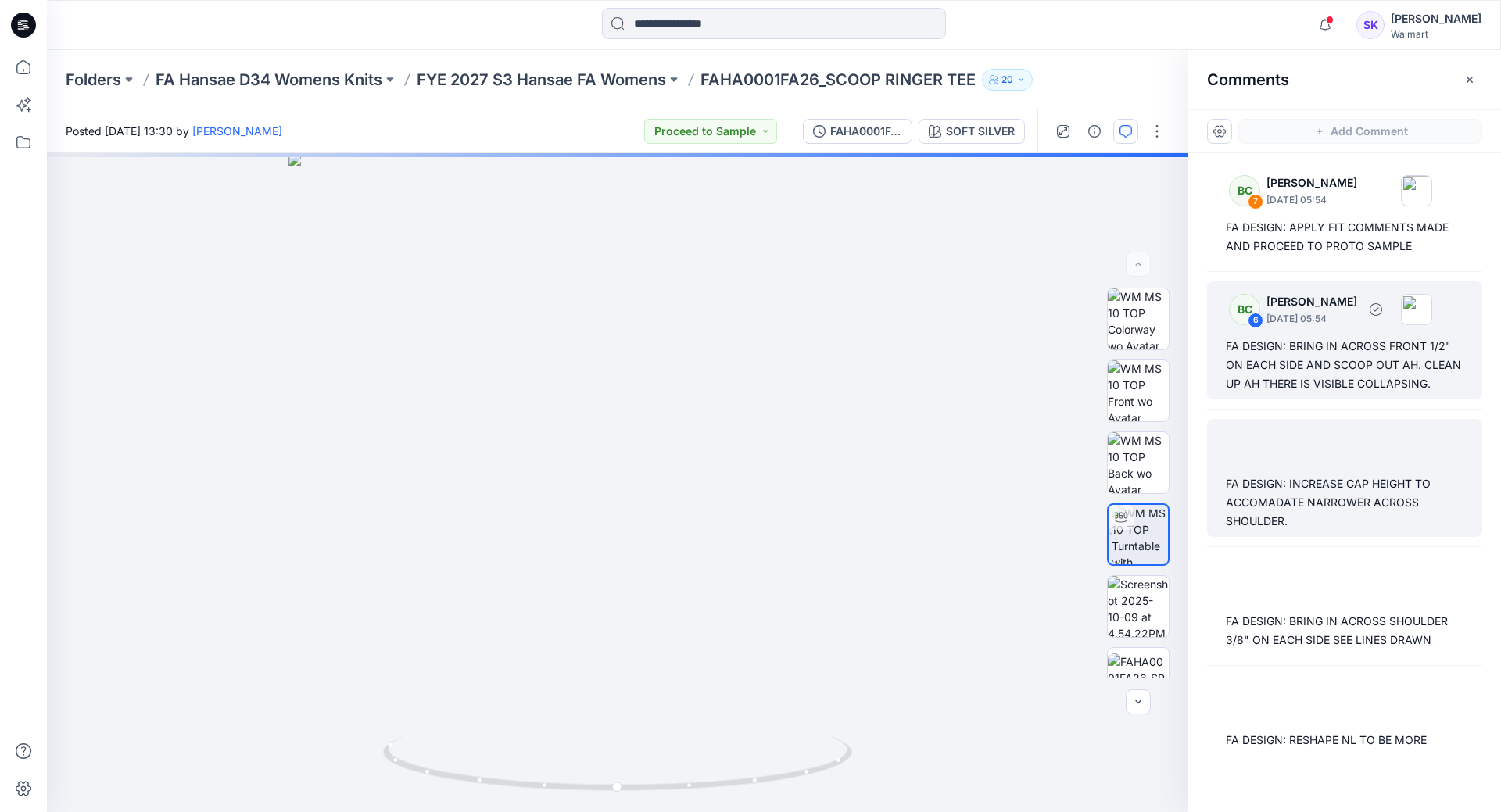
click at [1329, 374] on div "FA DESIGN: BRING IN ACROSS FRONT 1/2" ON EACH SIDE AND SCOOP OUT AH. CLEAN UP A…" at bounding box center [1344, 365] width 238 height 56
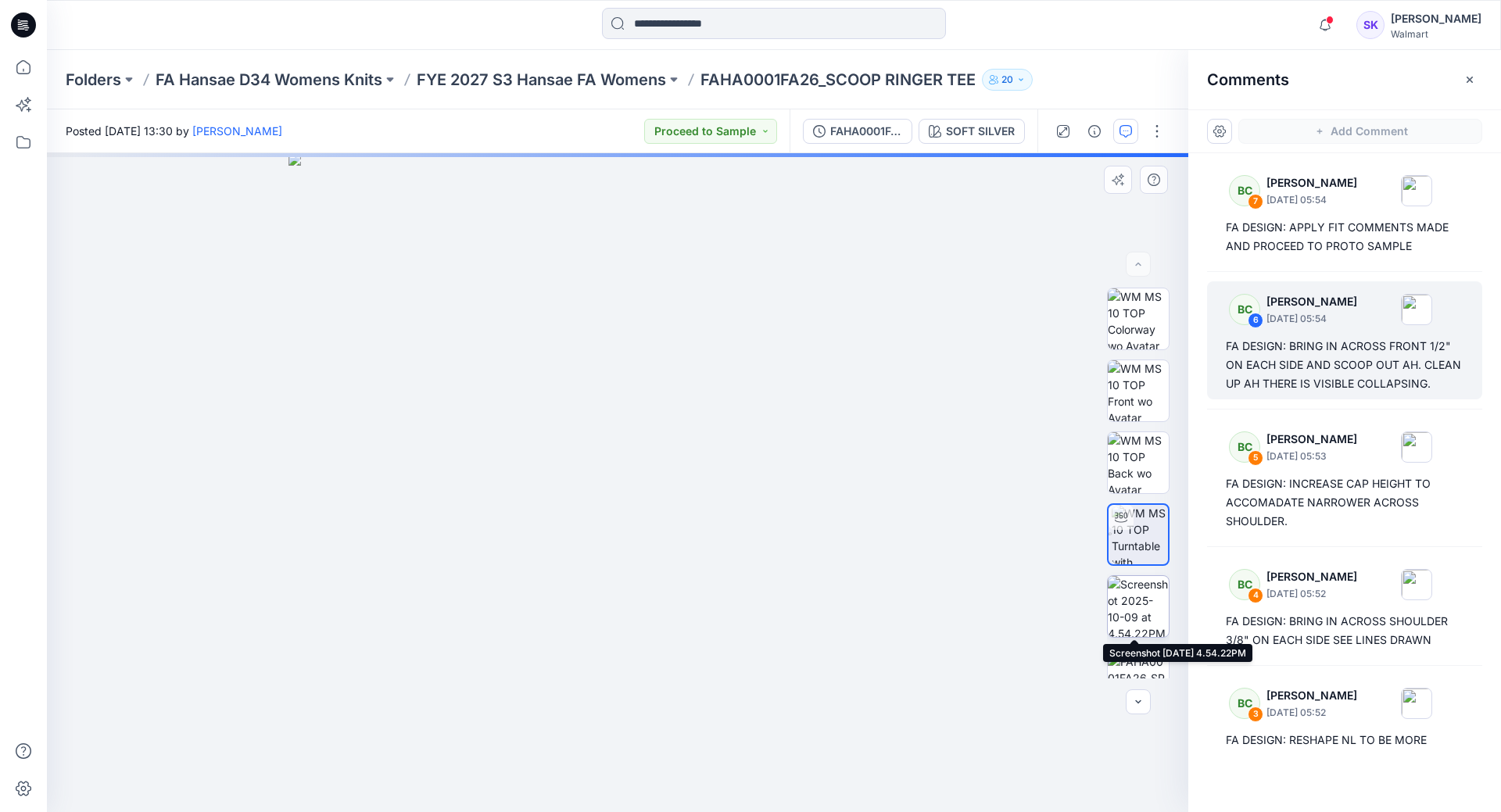
click at [1128, 618] on img at bounding box center [1139, 606] width 61 height 61
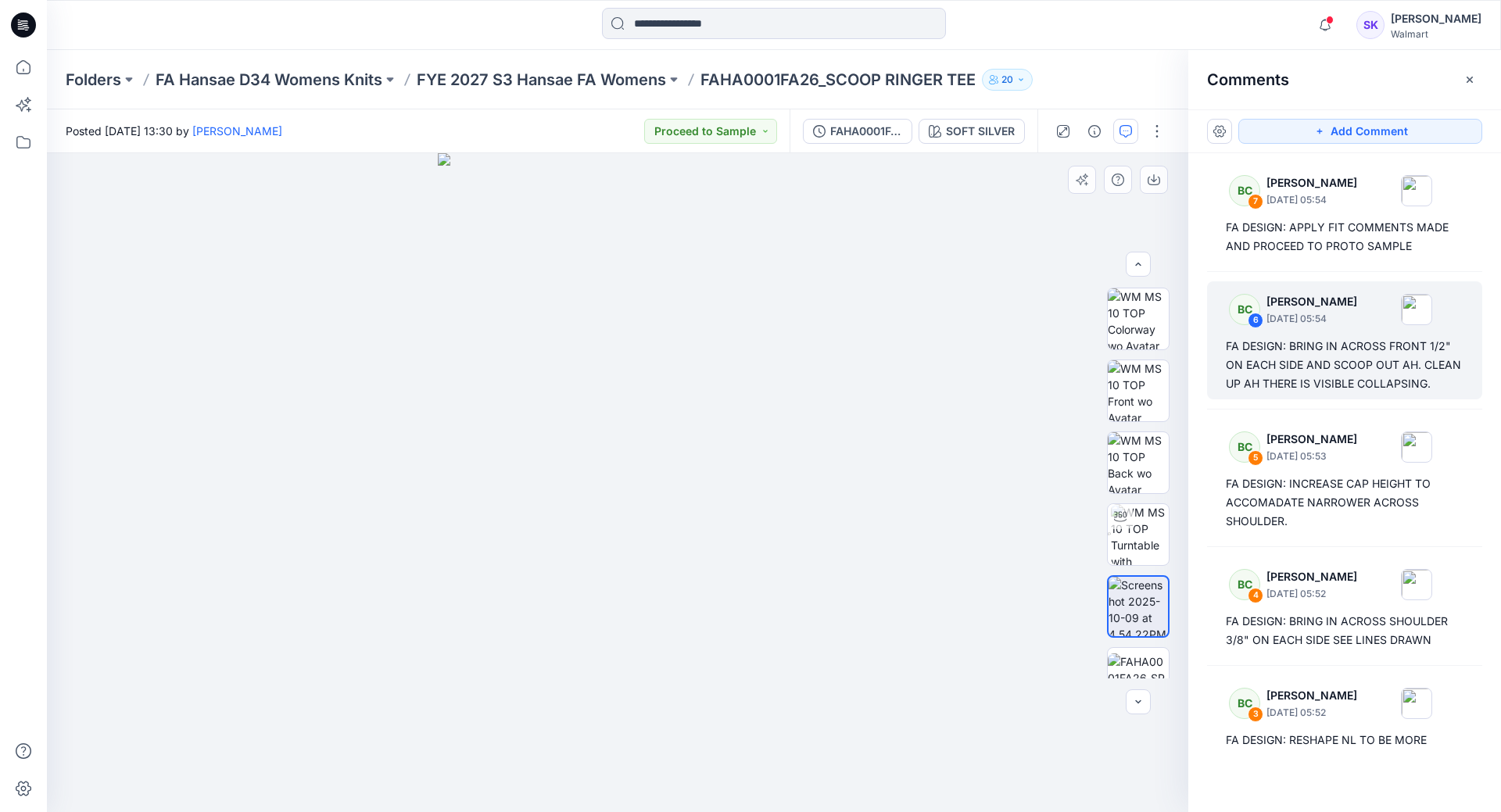
scroll to position [31, 0]
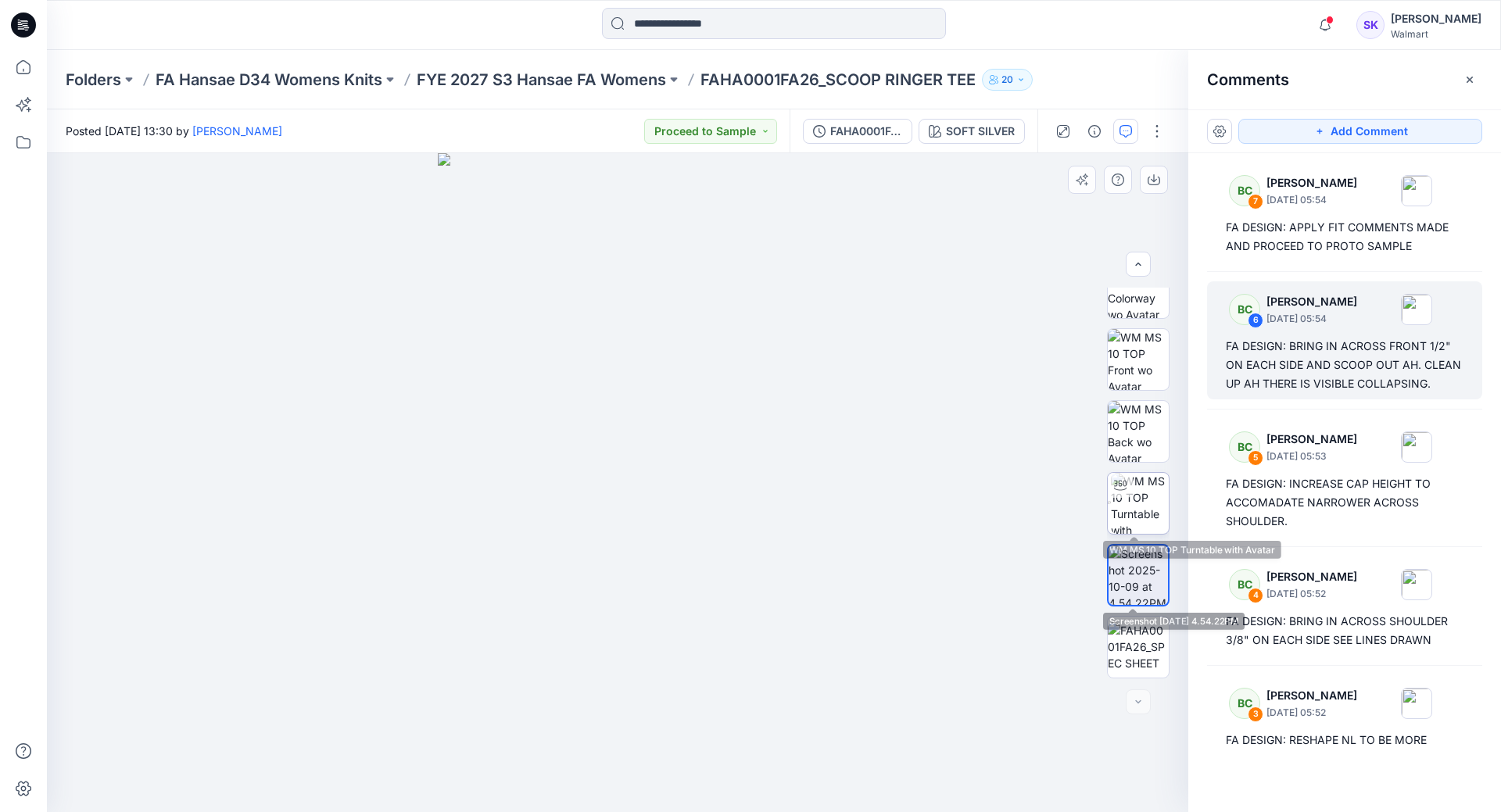
click at [1130, 523] on img at bounding box center [1139, 503] width 58 height 61
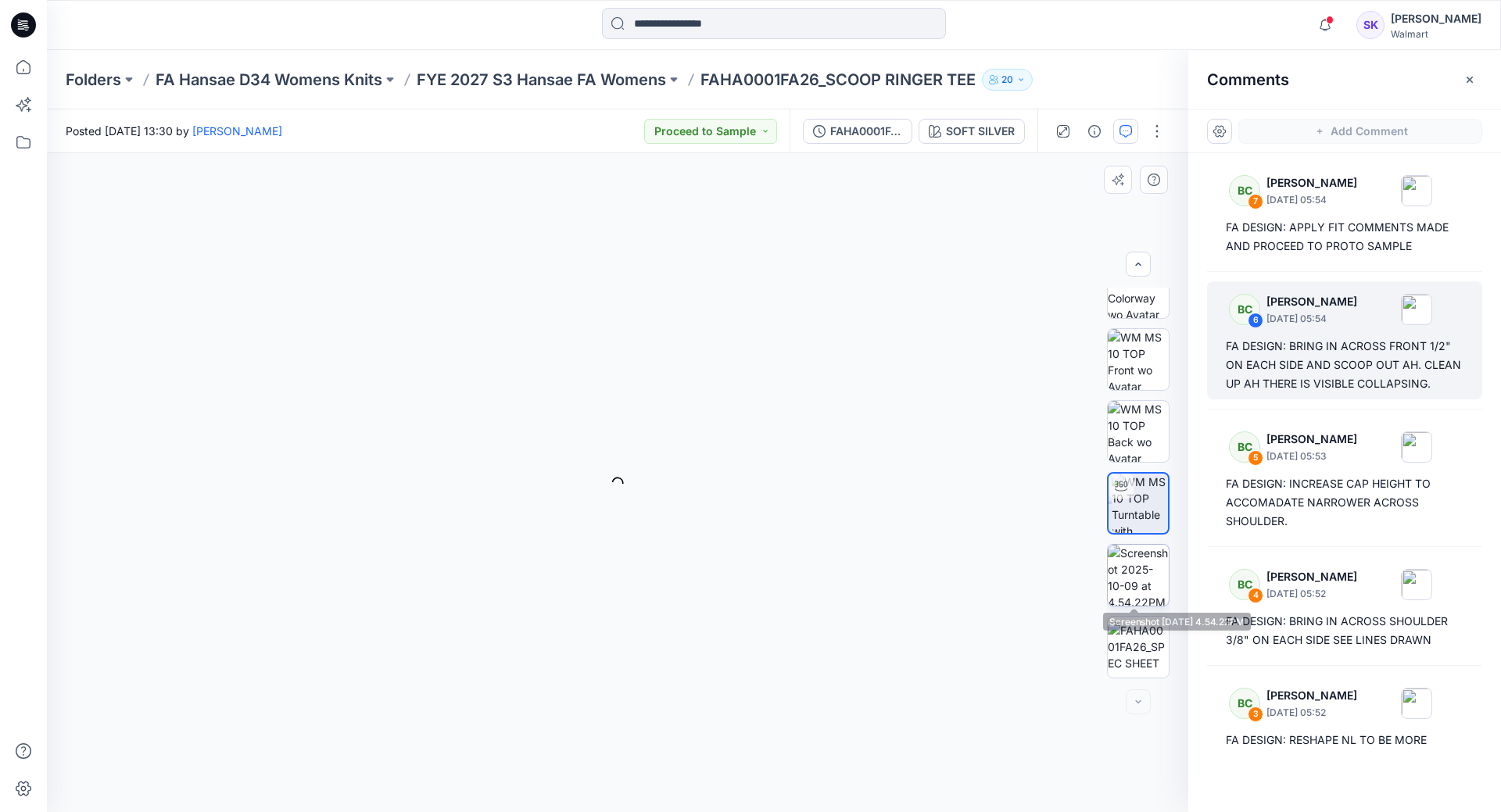
click at [1128, 572] on img at bounding box center [1139, 575] width 61 height 61
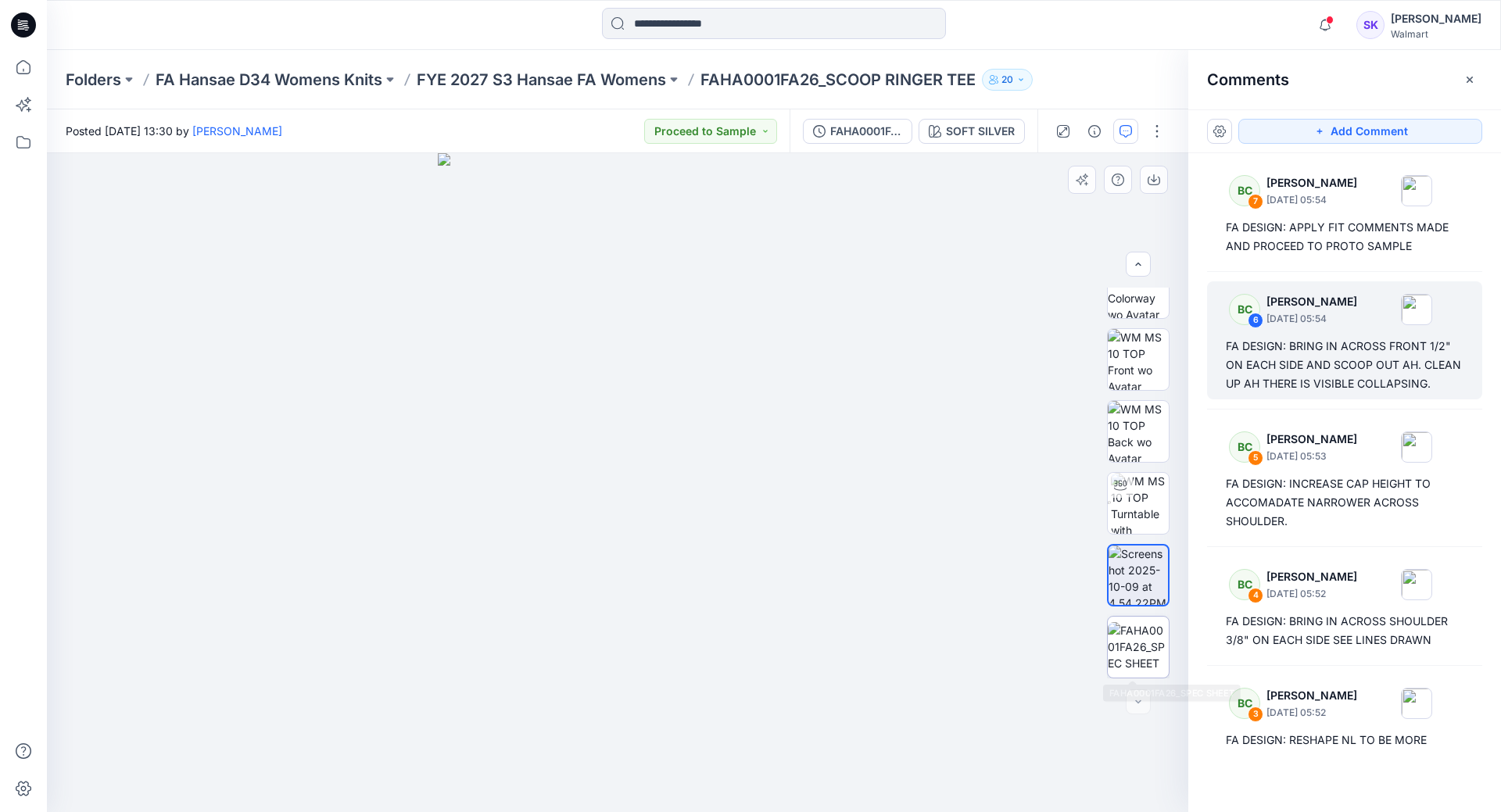
click at [1135, 638] on img at bounding box center [1139, 647] width 61 height 50
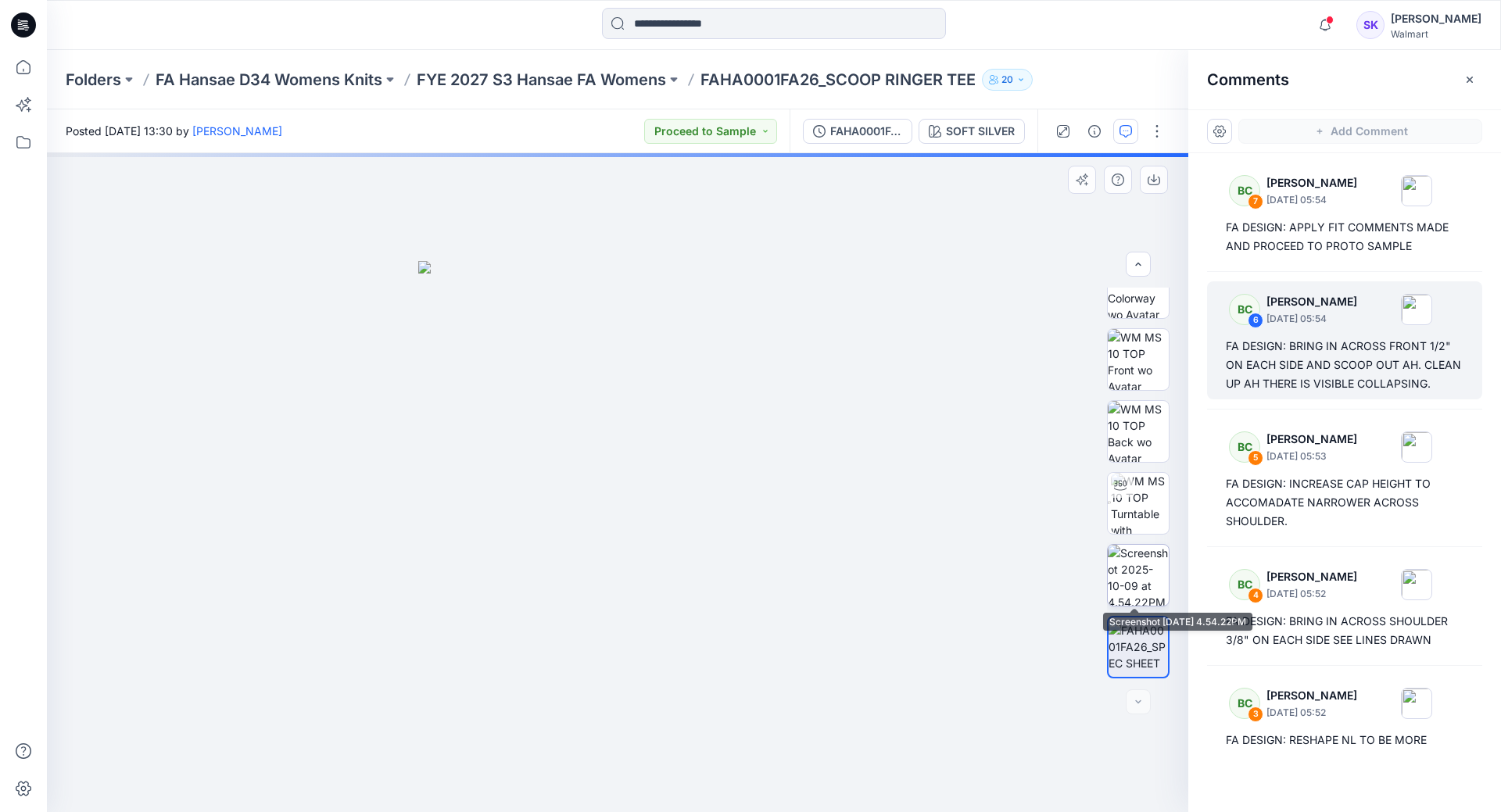
click at [1141, 551] on img at bounding box center [1139, 575] width 61 height 61
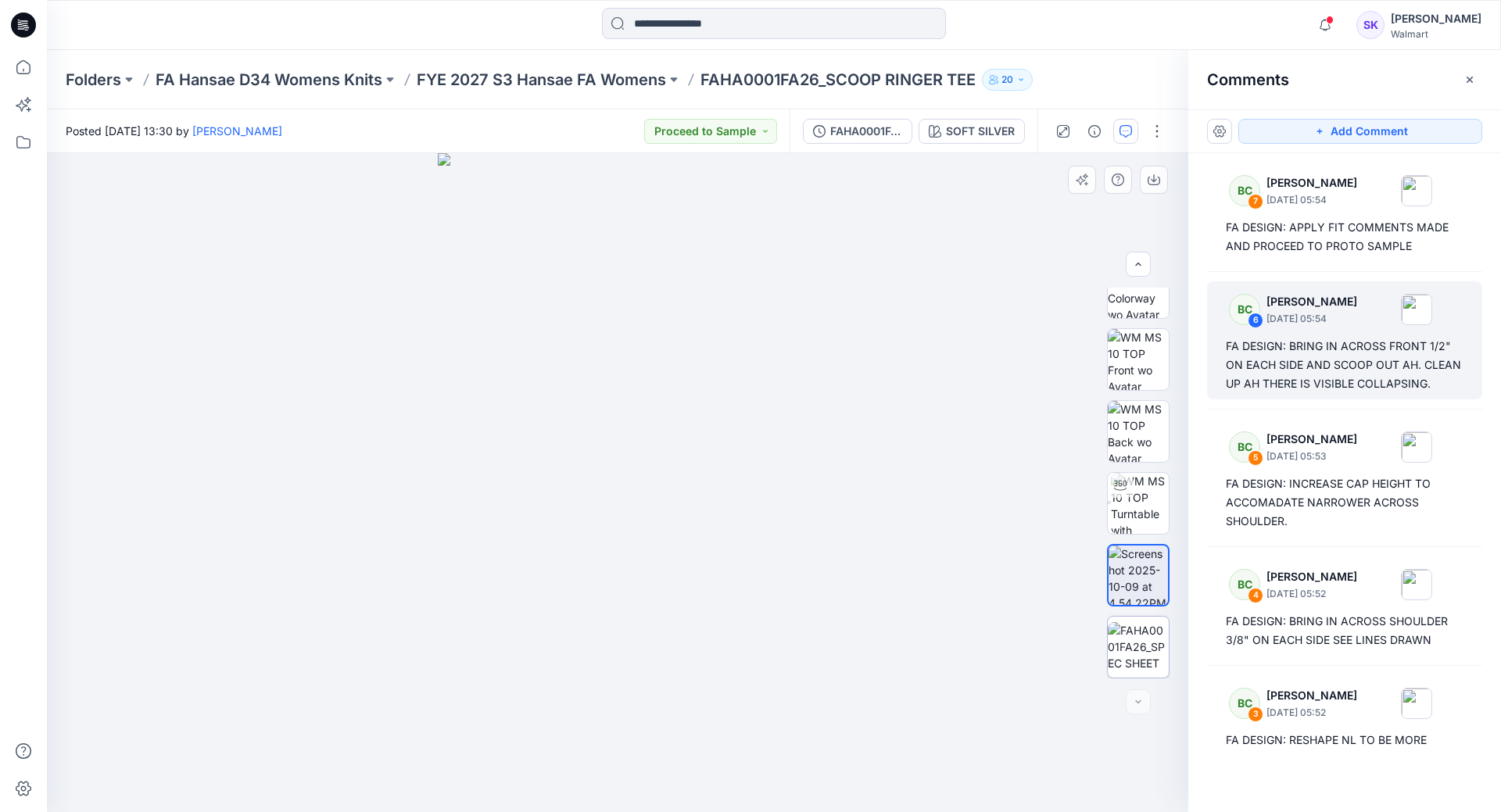
click at [1131, 625] on img at bounding box center [1139, 647] width 61 height 50
click at [1143, 494] on img at bounding box center [1139, 503] width 58 height 61
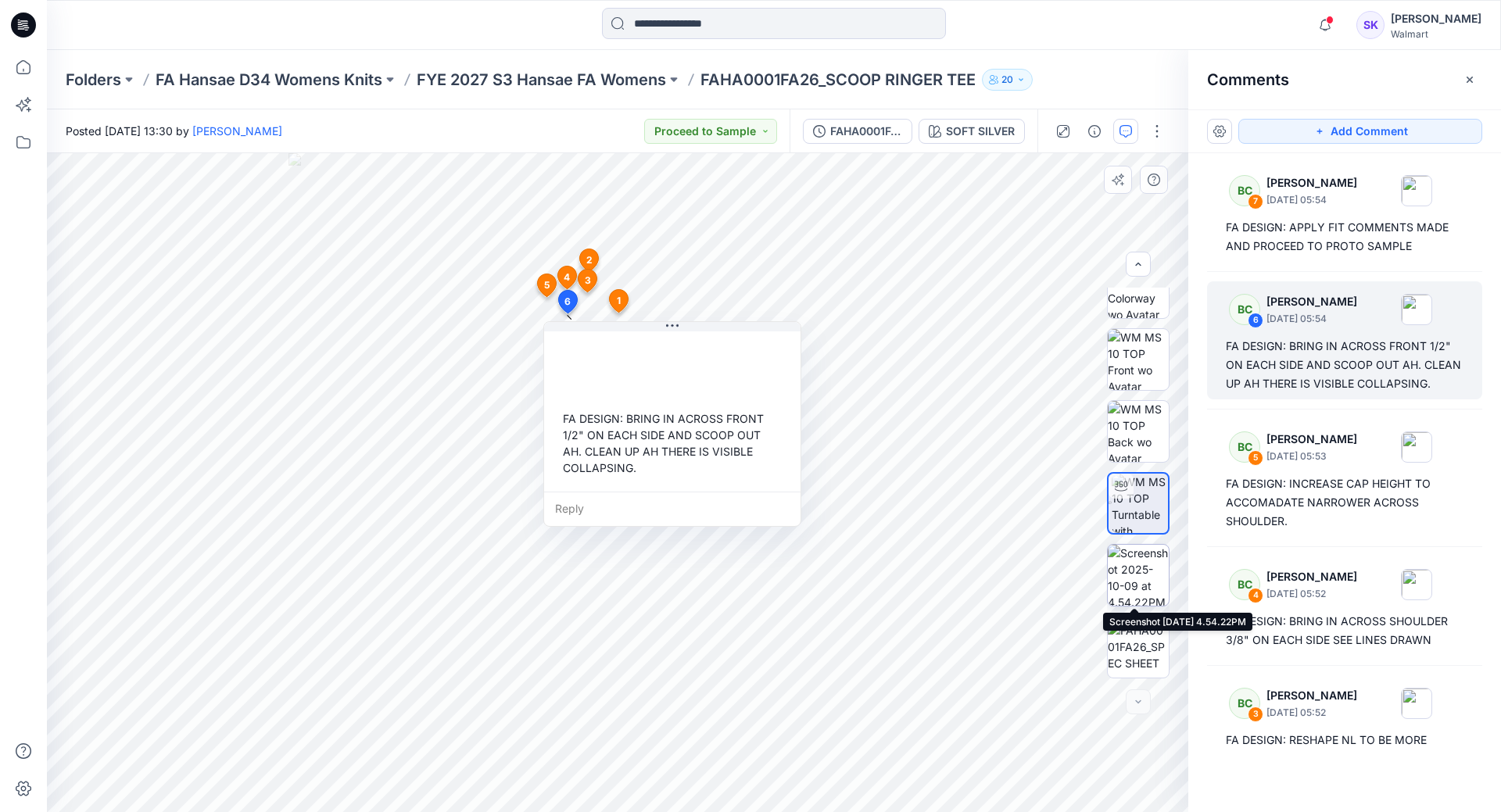
click at [1135, 571] on img at bounding box center [1139, 575] width 61 height 61
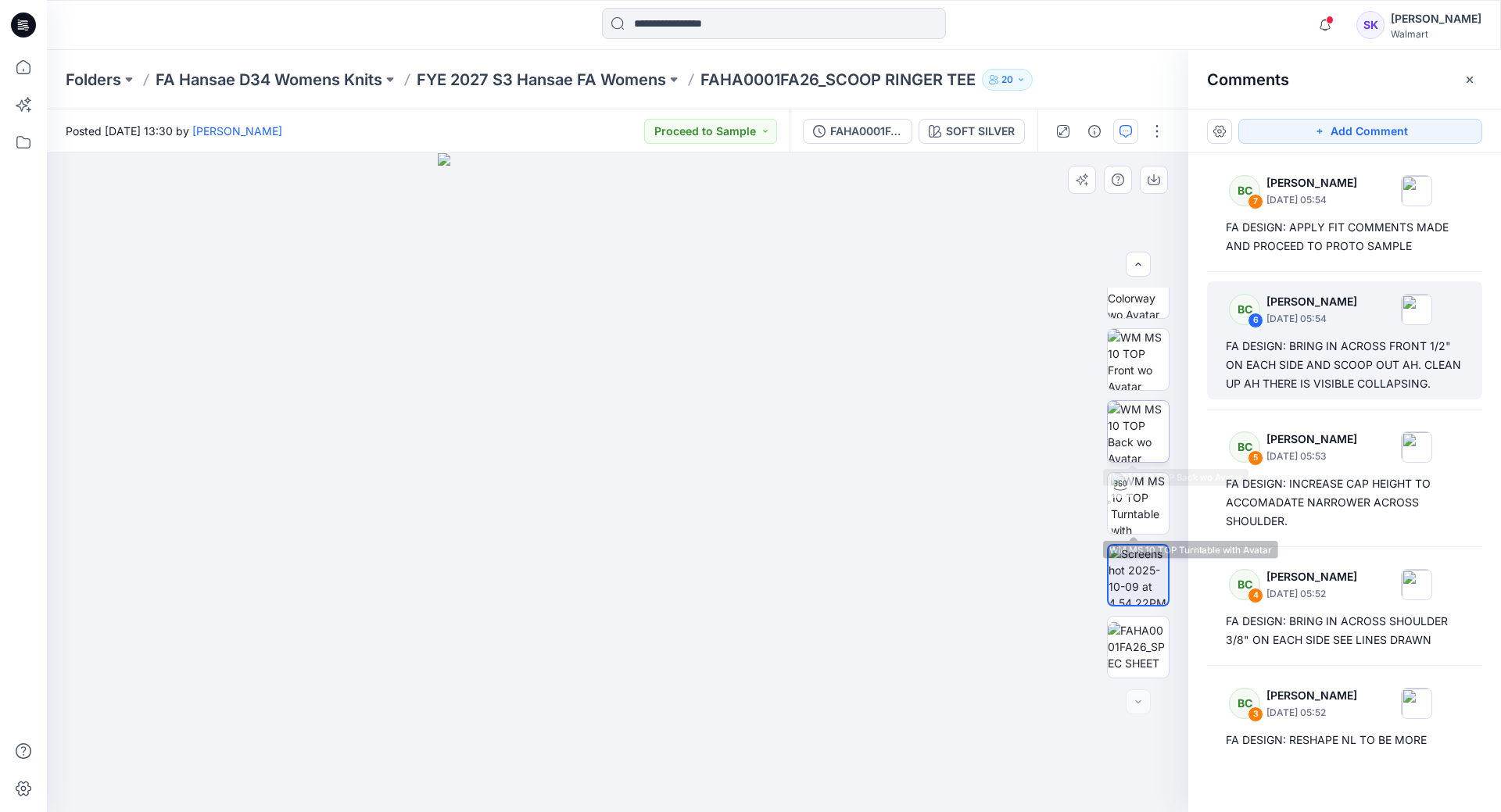
click at [1136, 445] on img at bounding box center [1139, 431] width 61 height 61
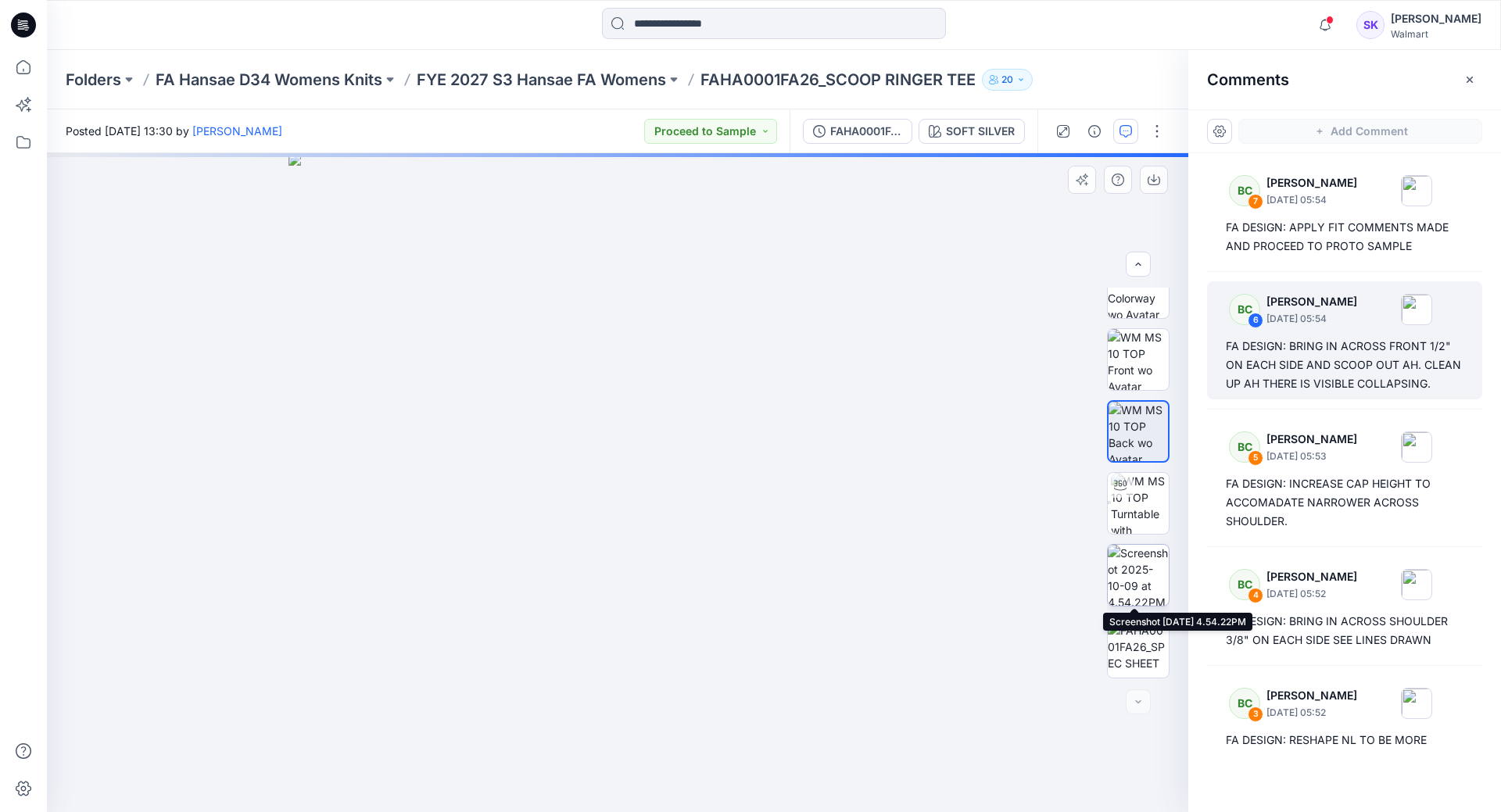
click at [1136, 586] on img at bounding box center [1139, 575] width 61 height 61
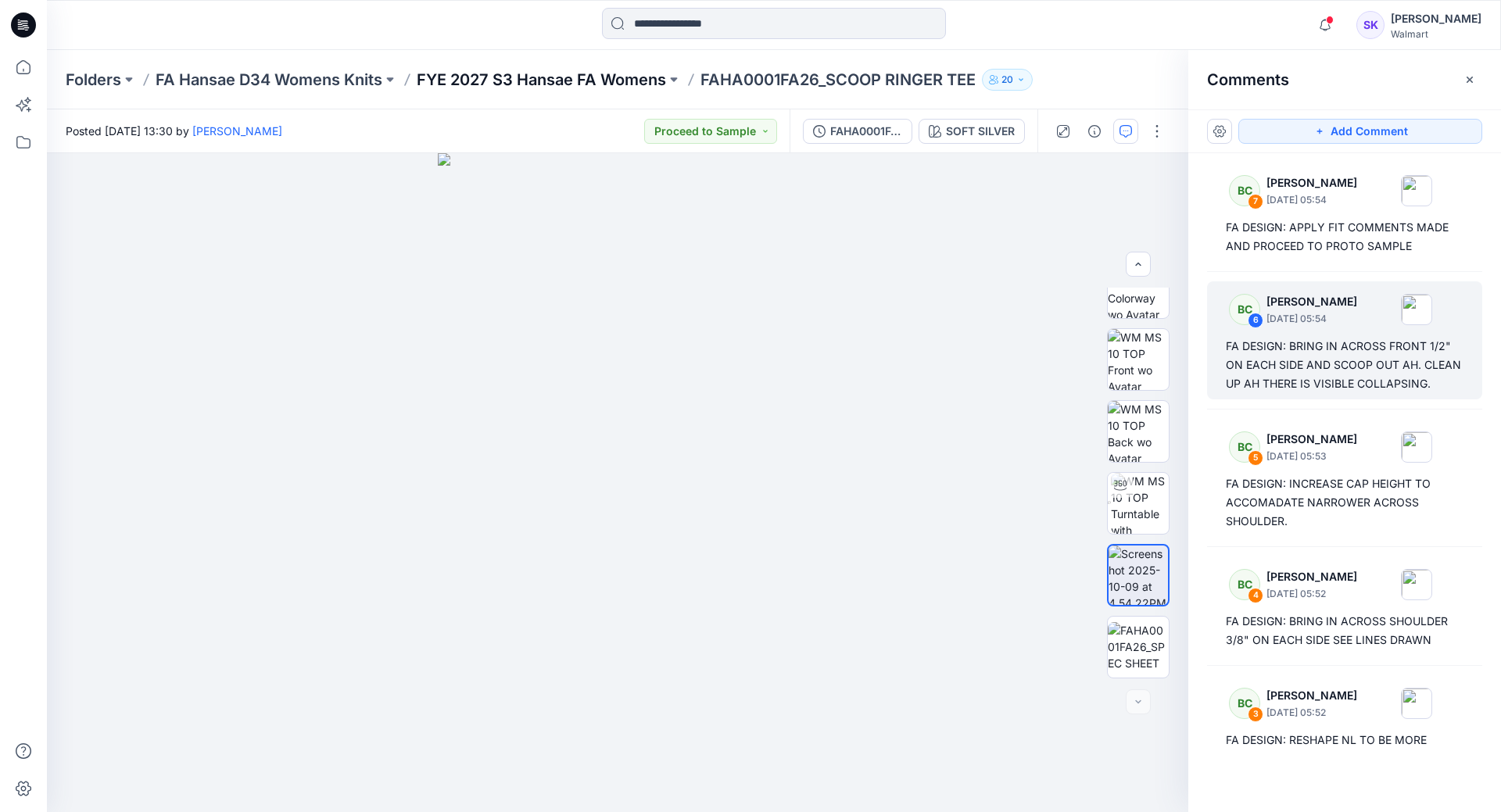
click at [569, 70] on p "FYE 2027 S3 Hansae FA Womens" at bounding box center [542, 79] width 250 height 22
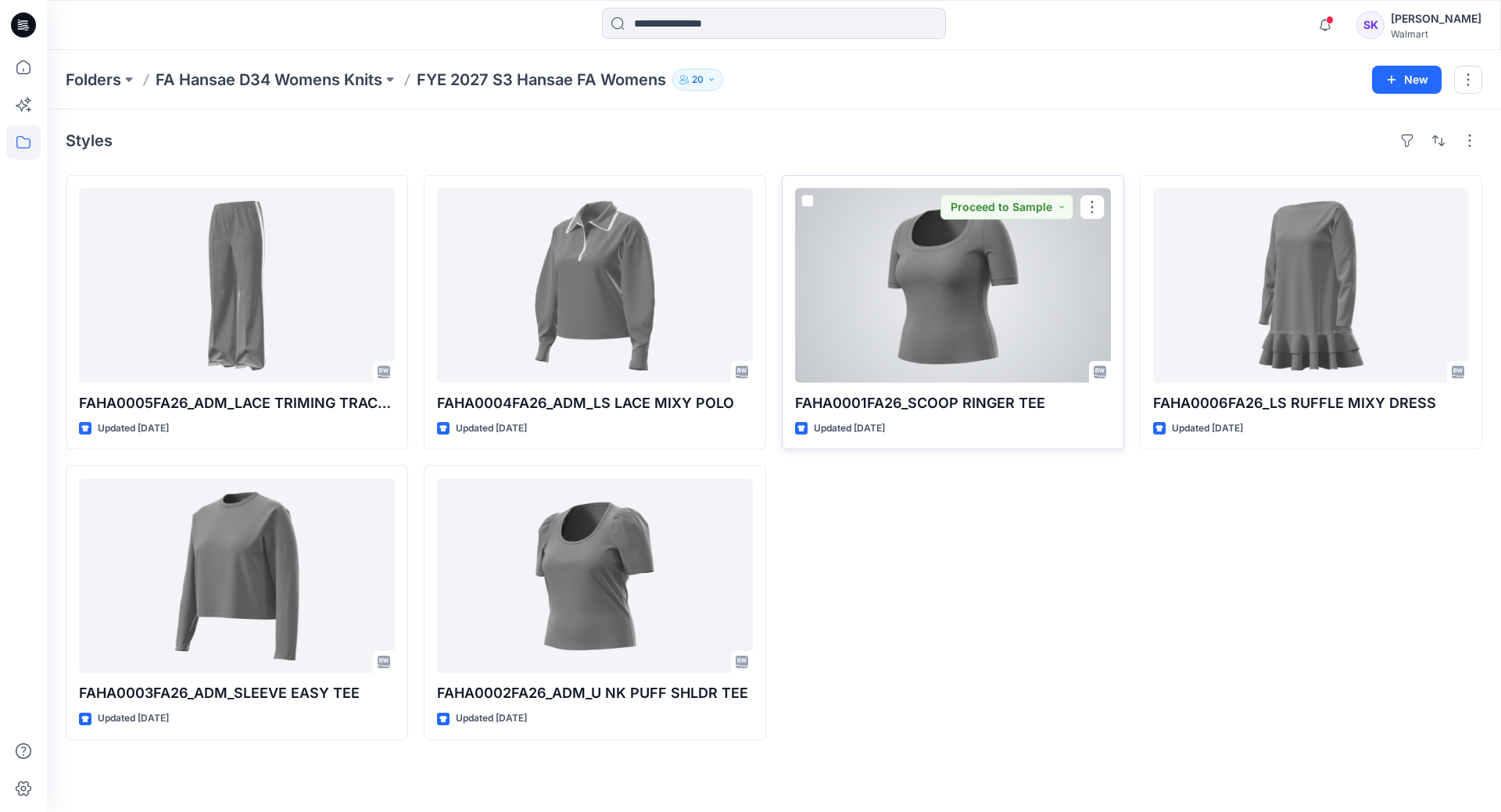
click at [921, 314] on div at bounding box center [953, 285] width 316 height 194
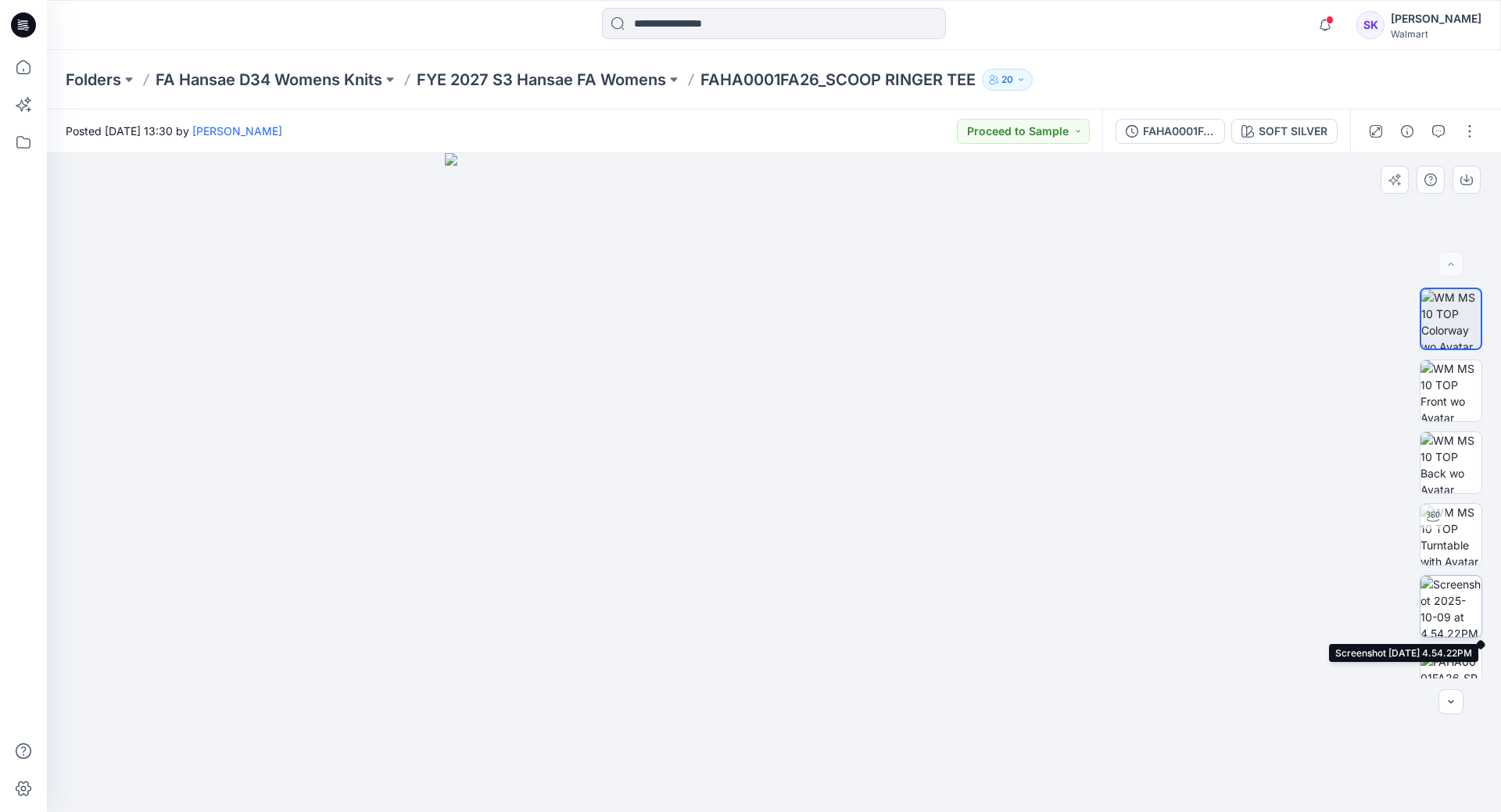
click at [1460, 593] on img at bounding box center [1451, 606] width 61 height 61
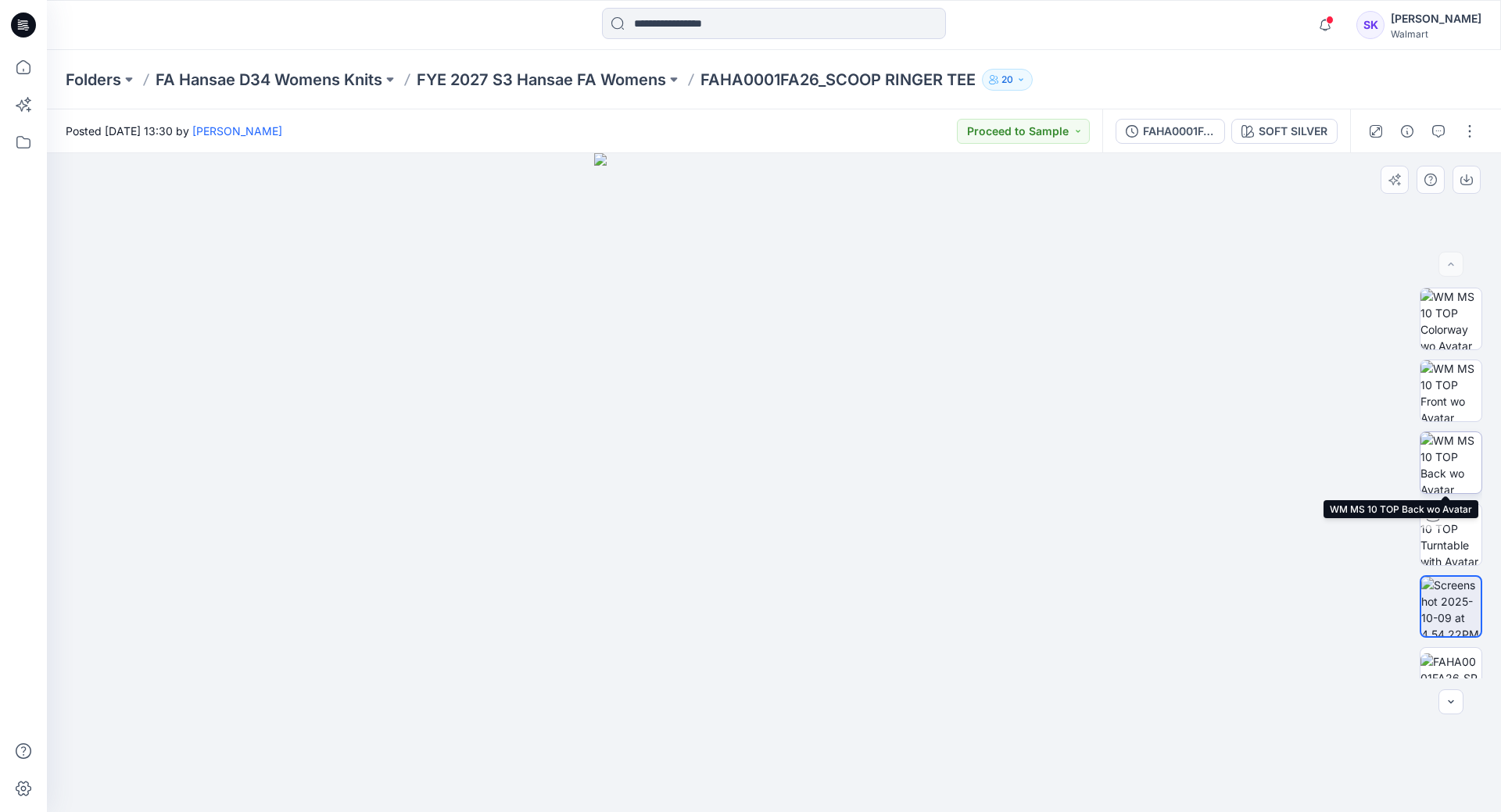
click at [1441, 443] on img at bounding box center [1451, 462] width 61 height 61
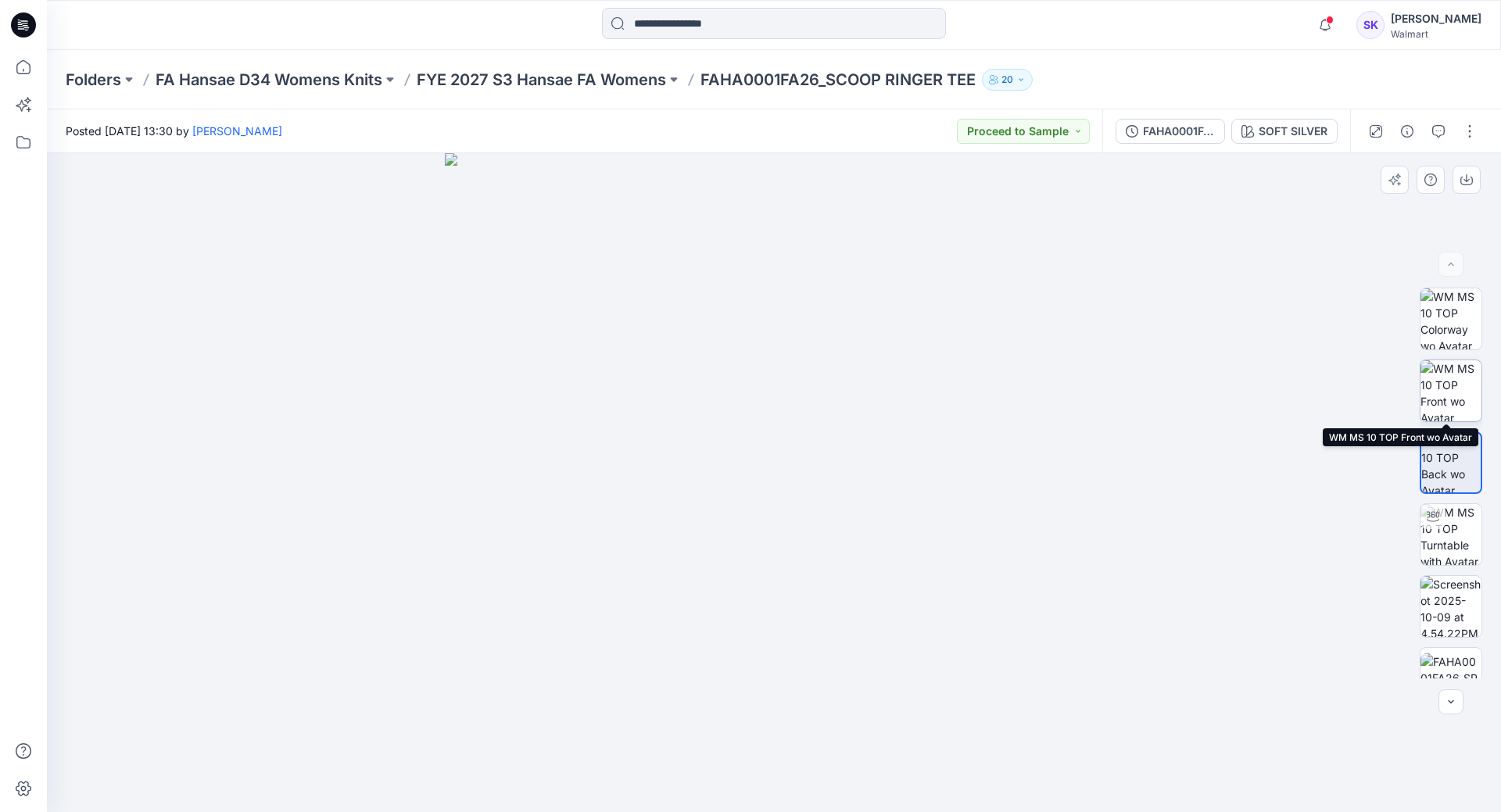
click at [1448, 400] on img at bounding box center [1451, 390] width 61 height 61
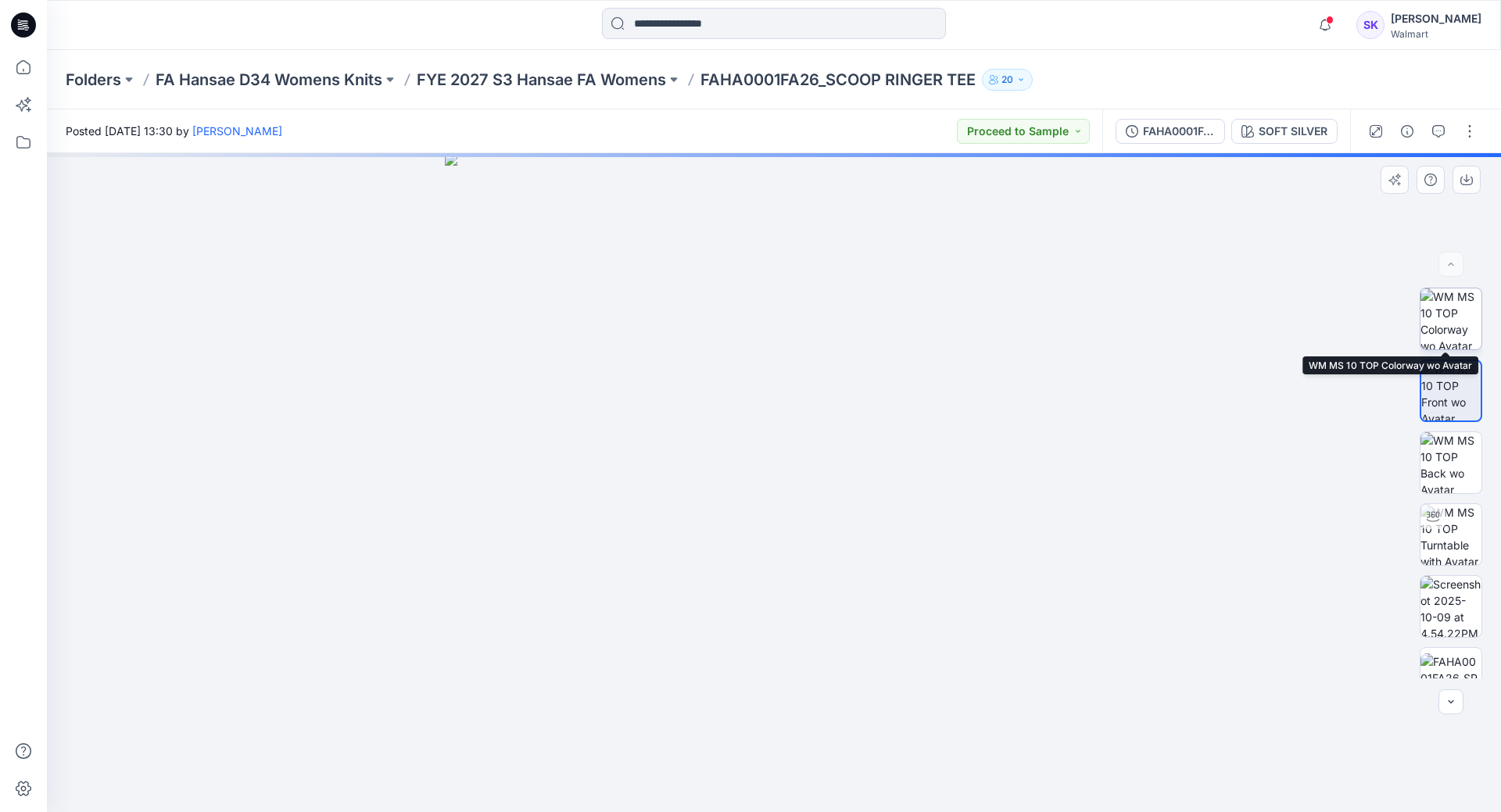
click at [1455, 341] on img at bounding box center [1451, 319] width 61 height 61
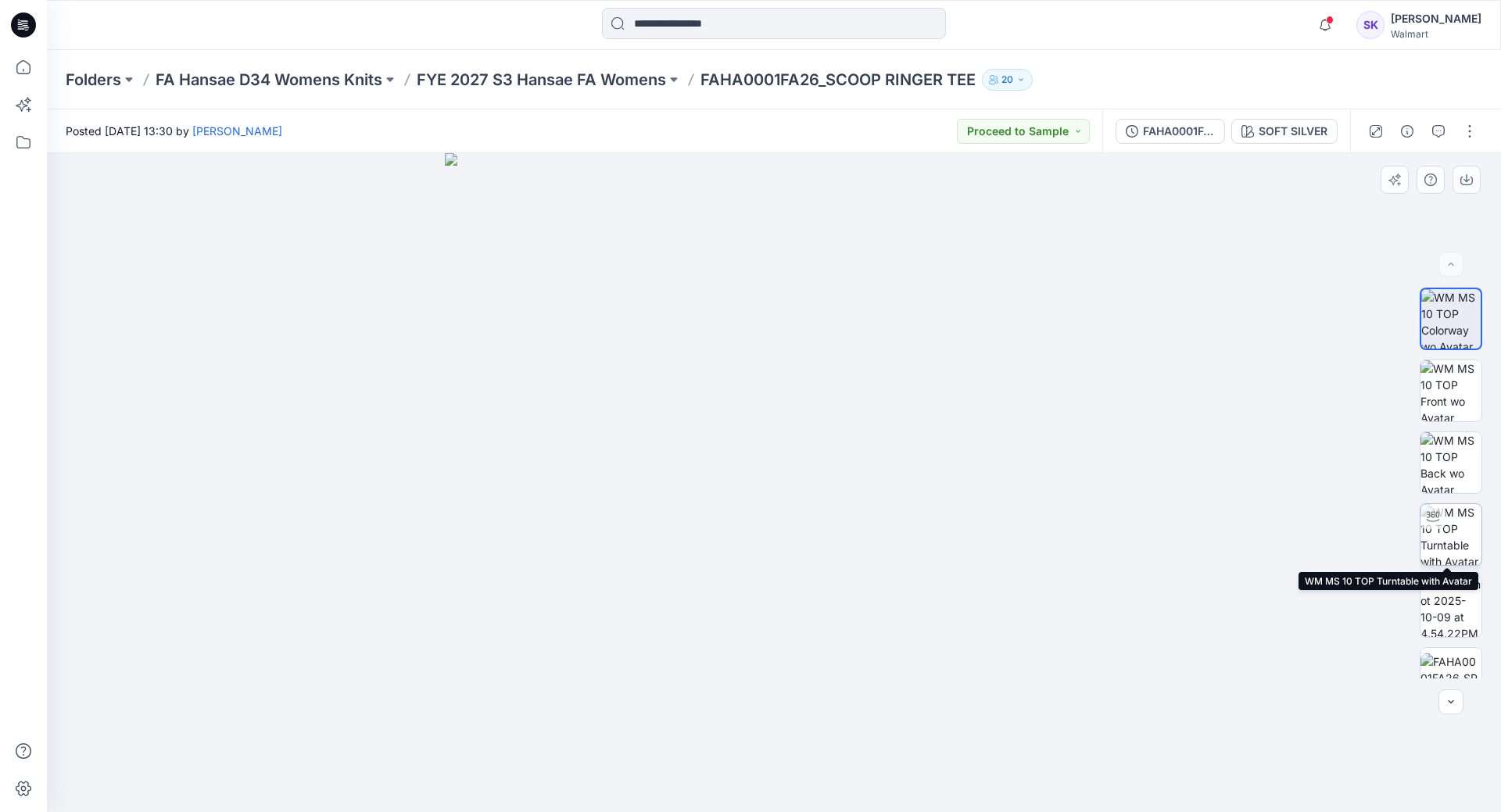
click at [1449, 562] on img at bounding box center [1451, 534] width 61 height 61
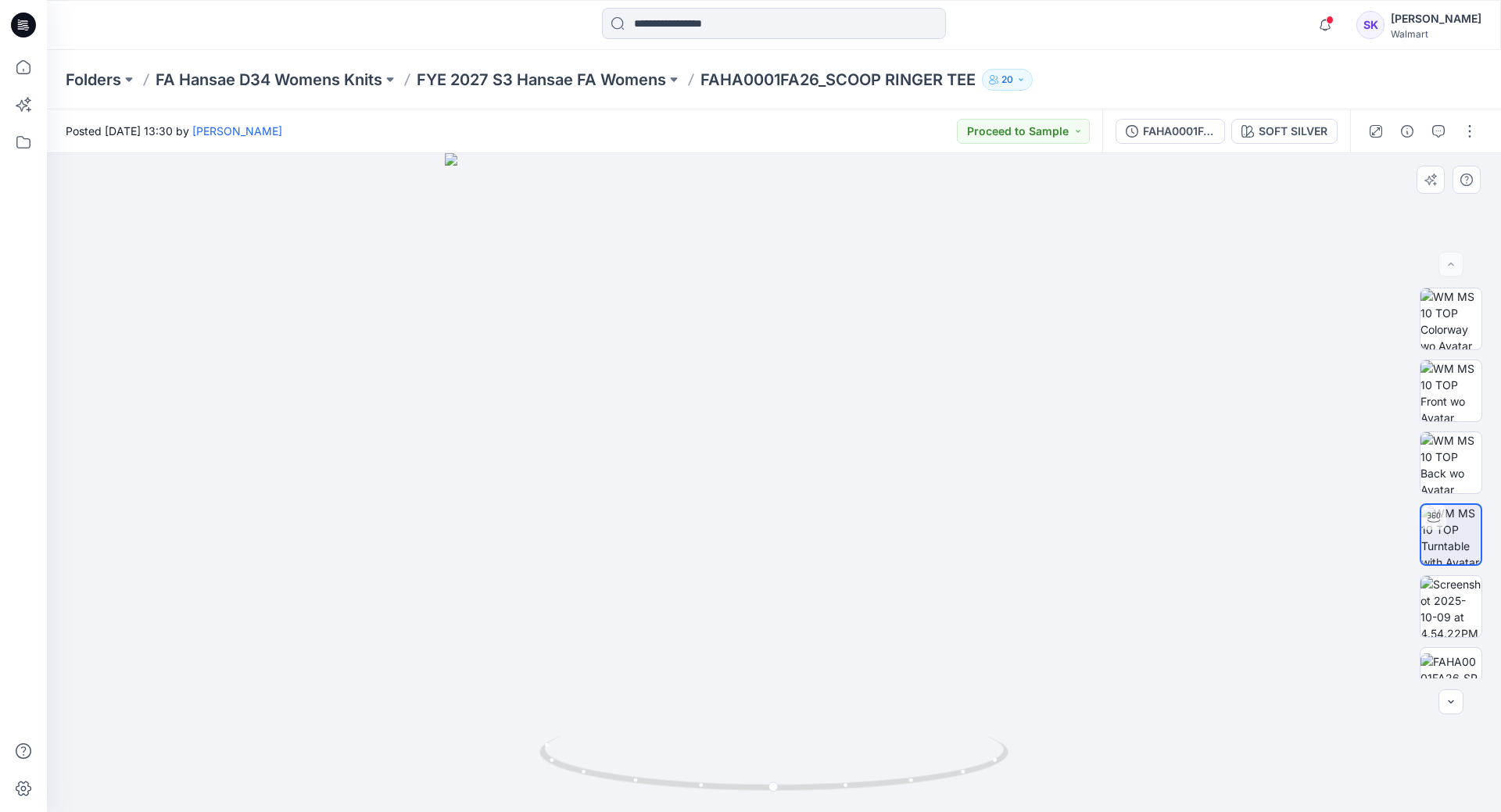
click at [1449, 574] on div at bounding box center [1451, 483] width 62 height 391
click at [1451, 610] on img at bounding box center [1451, 606] width 61 height 61
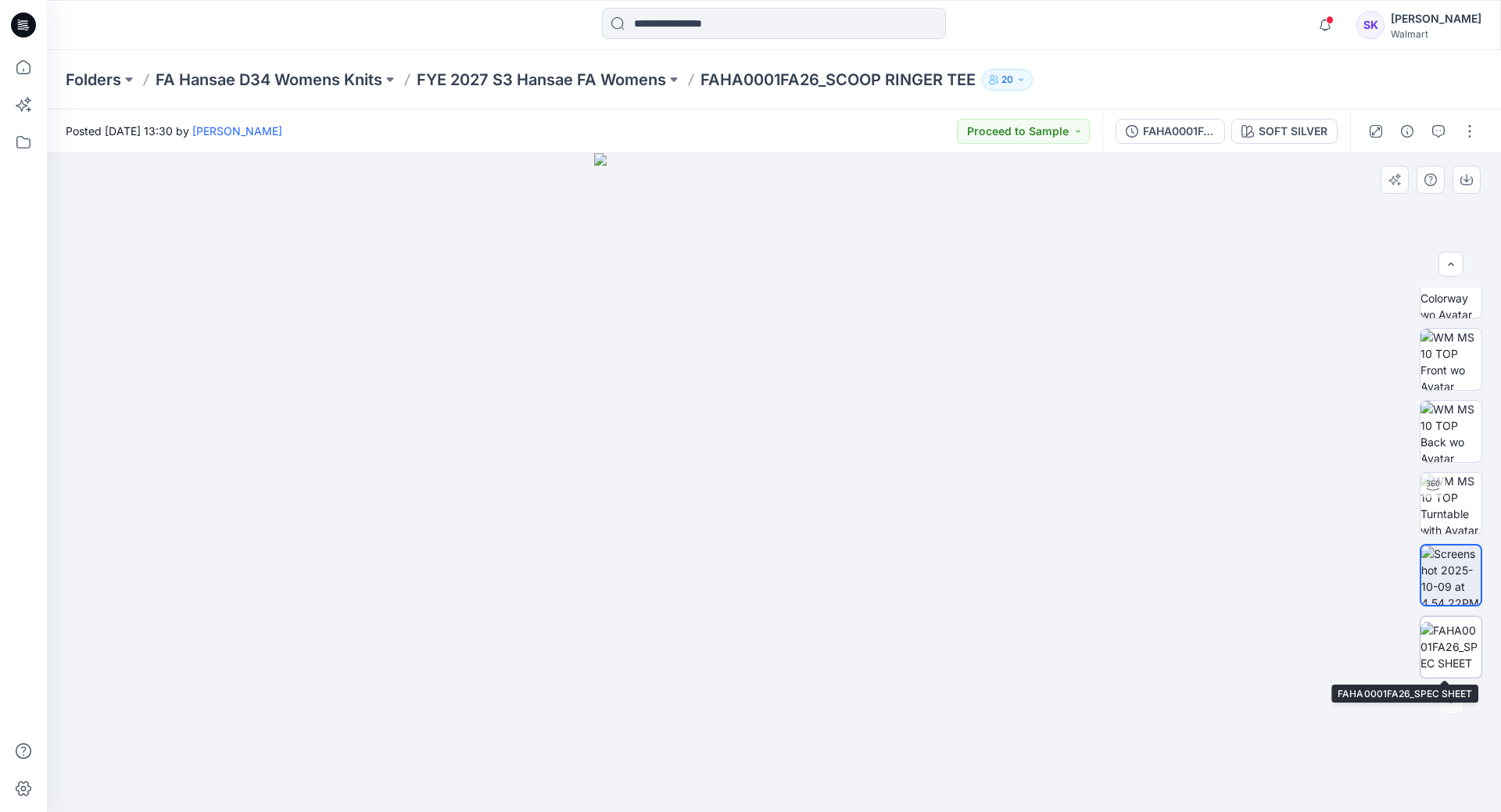
click at [1448, 638] on img at bounding box center [1451, 647] width 61 height 50
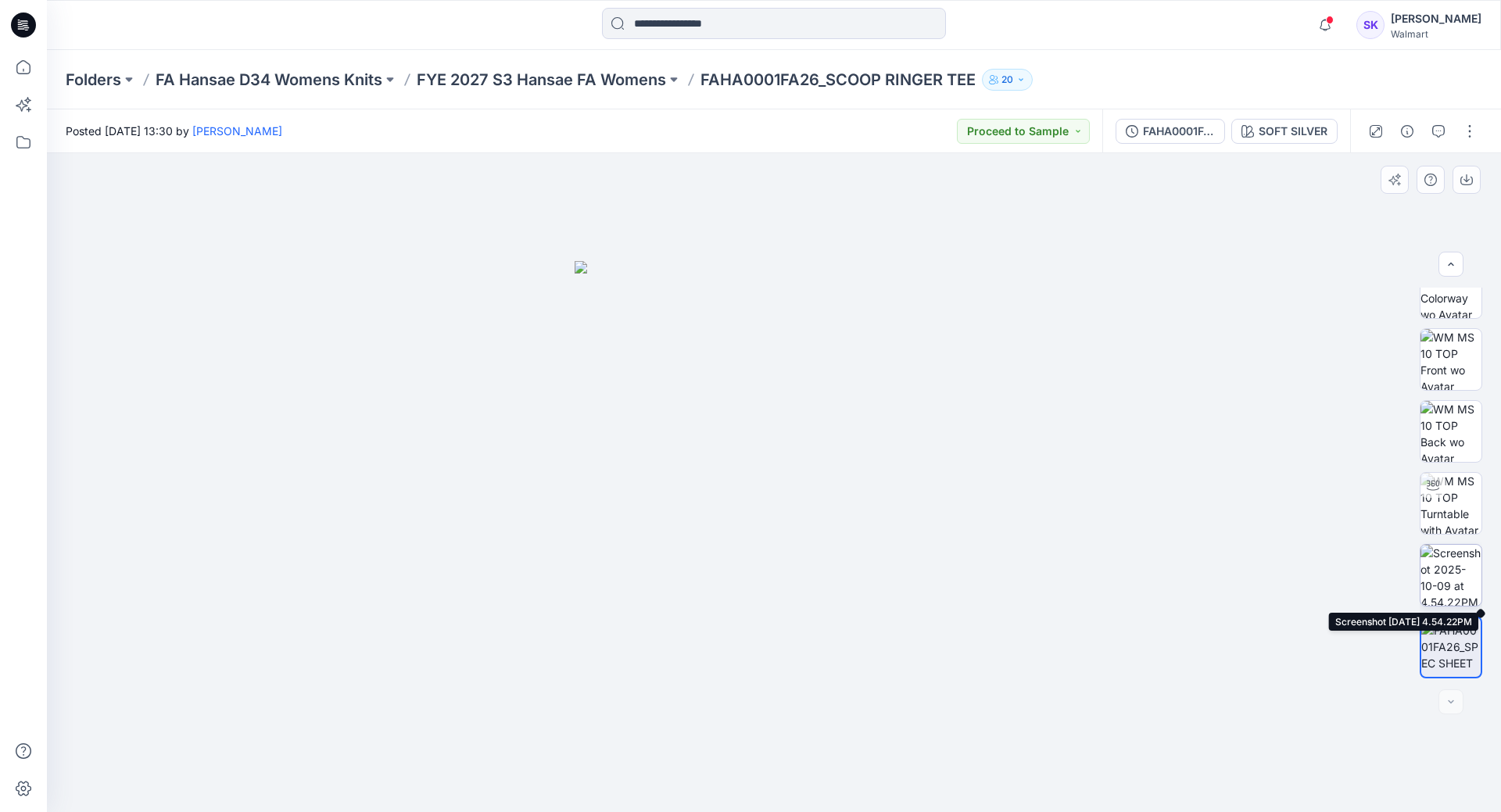
click at [1458, 562] on img at bounding box center [1451, 575] width 61 height 61
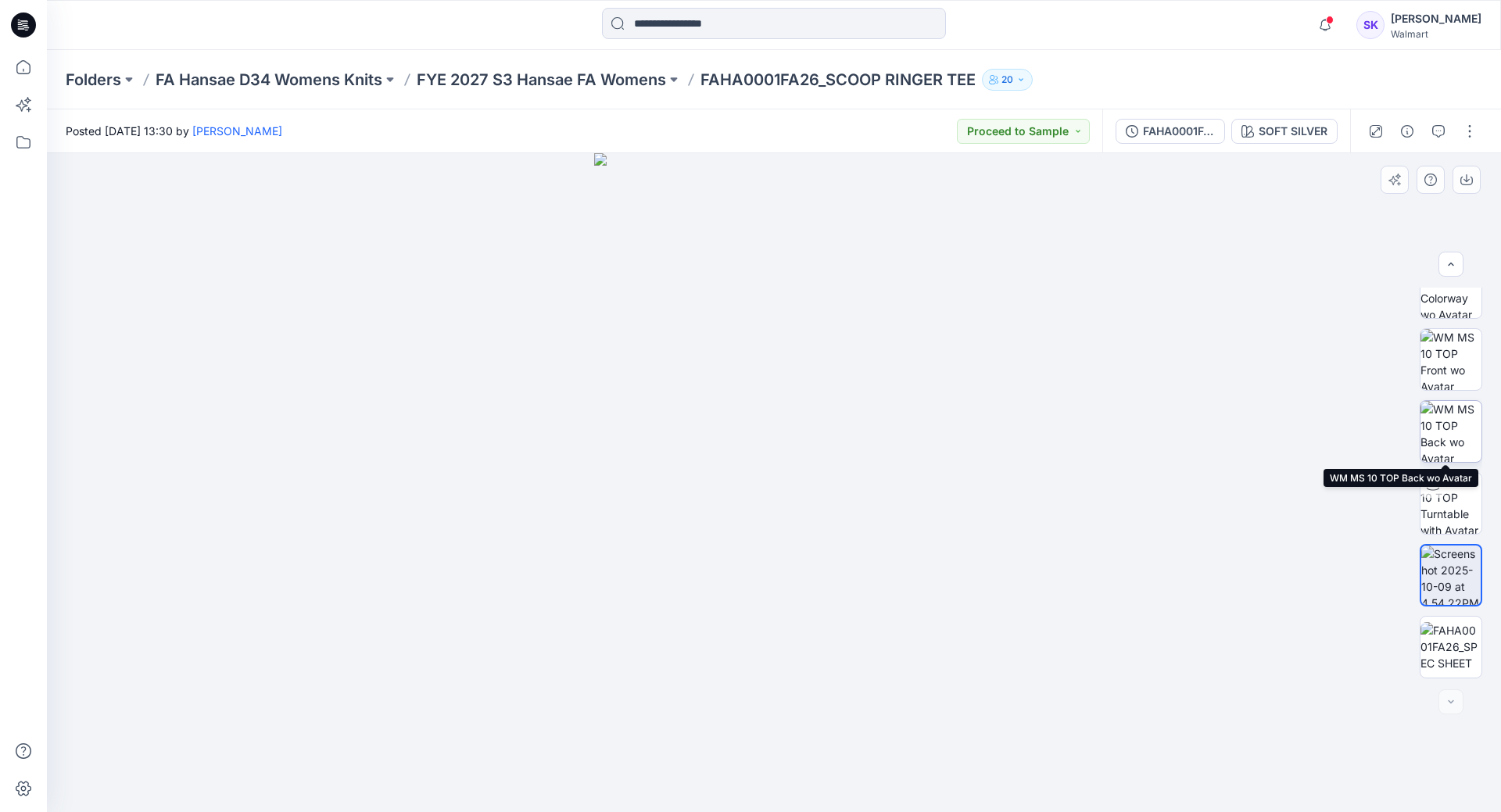
click at [1460, 429] on img at bounding box center [1451, 431] width 61 height 61
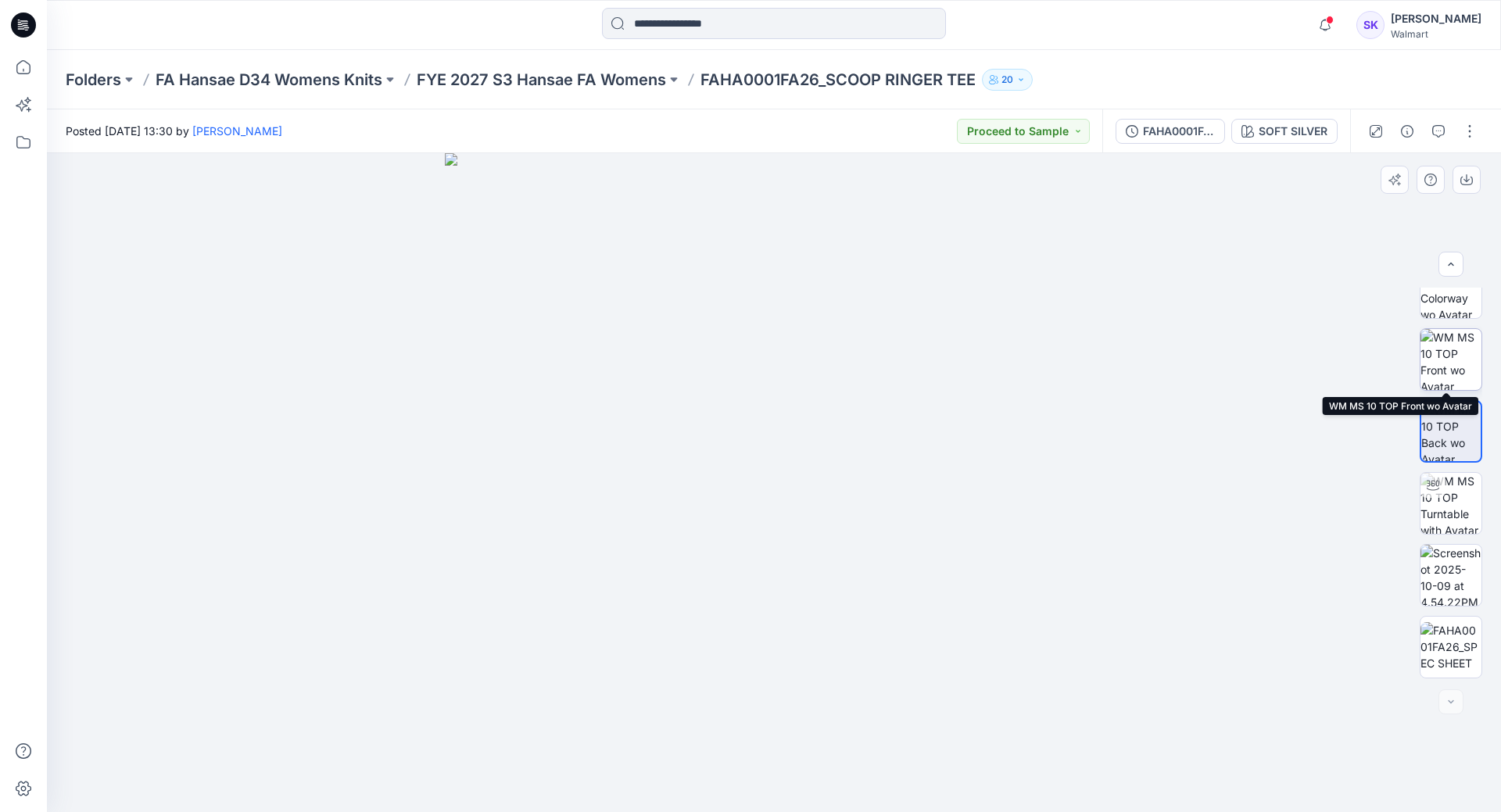
click at [1455, 354] on img at bounding box center [1451, 359] width 61 height 61
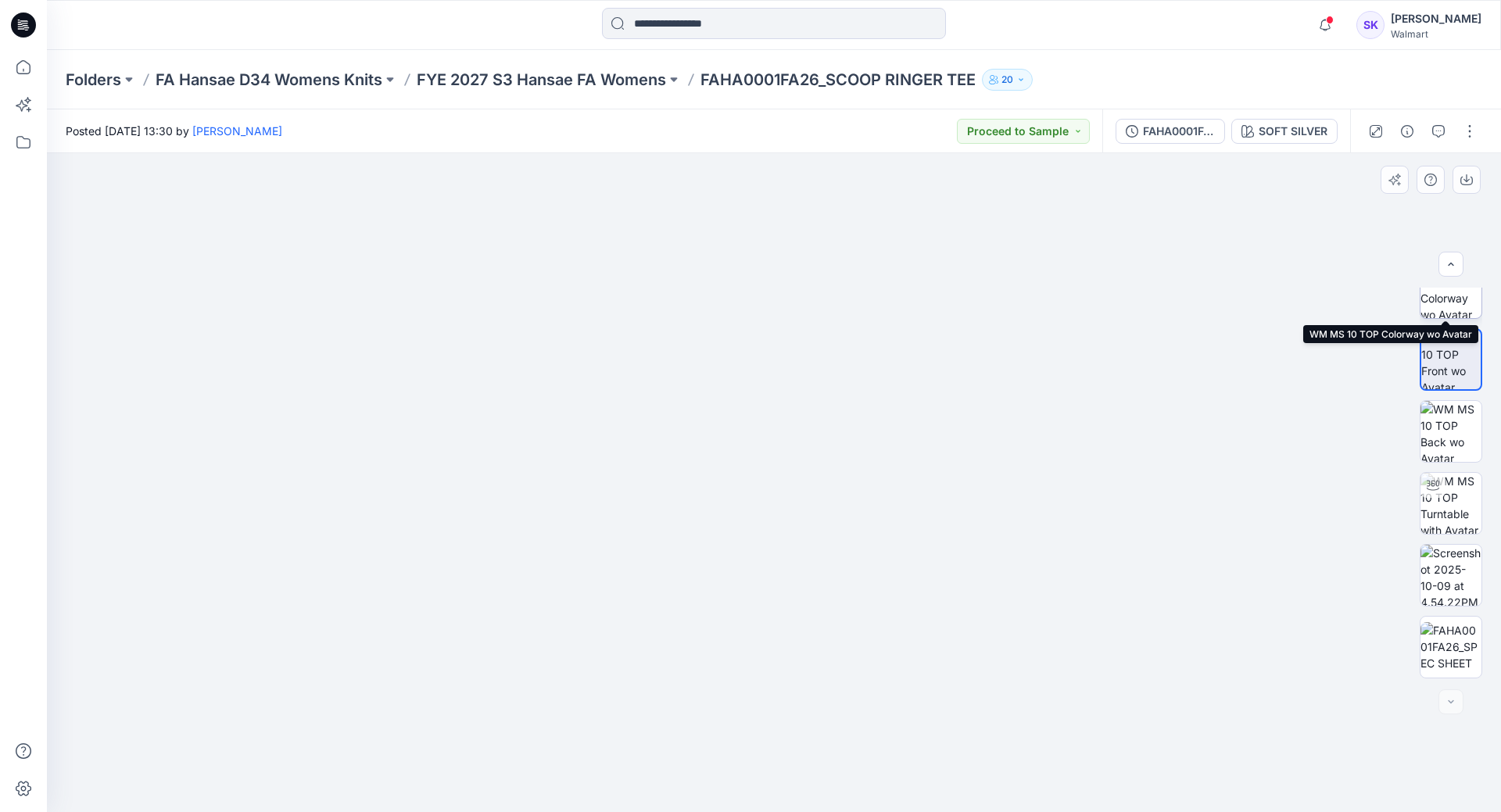
click at [1447, 307] on img at bounding box center [1451, 287] width 61 height 61
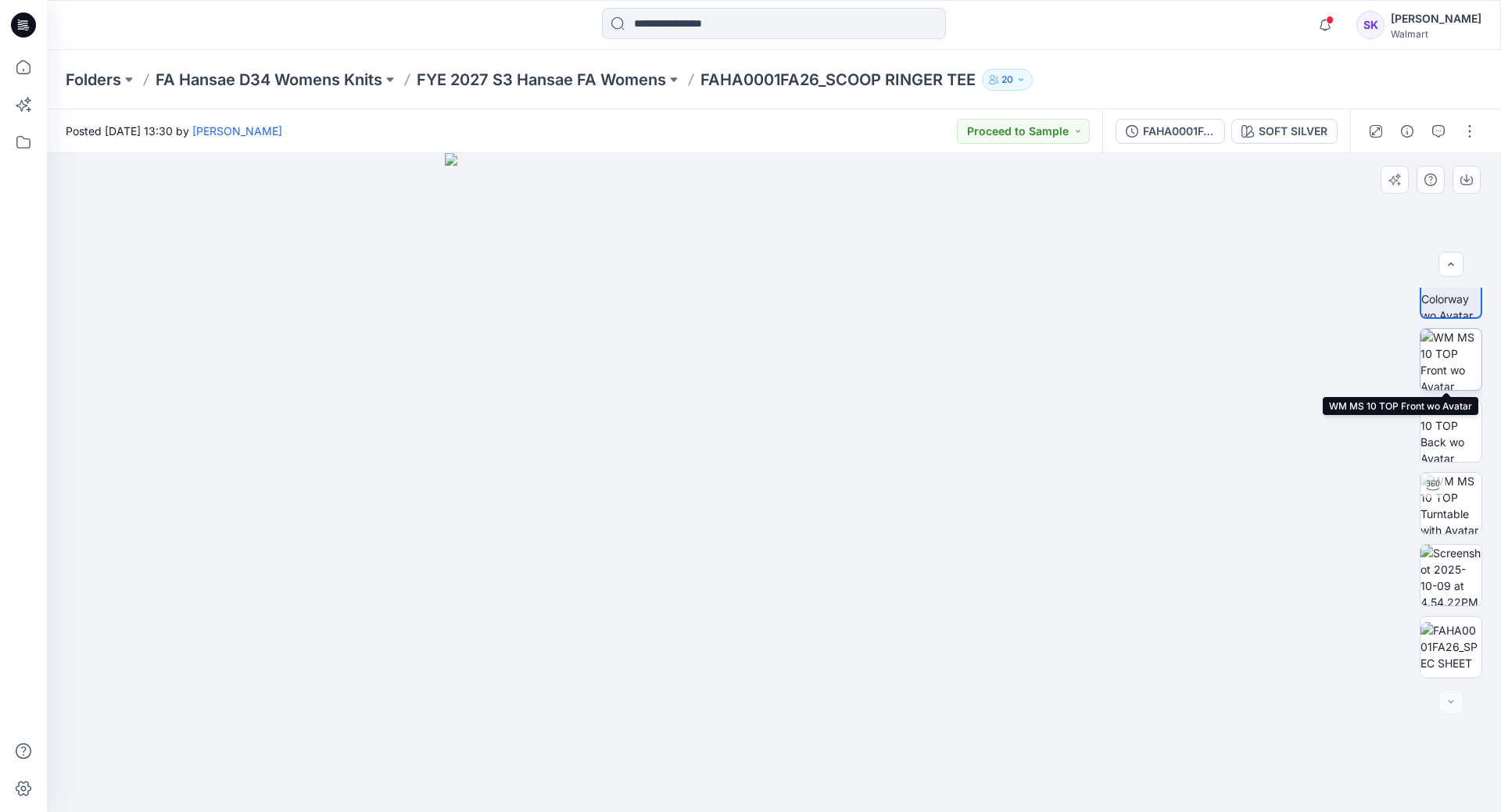
click at [1453, 358] on img at bounding box center [1451, 359] width 61 height 61
click at [1437, 133] on icon "button" at bounding box center [1439, 131] width 13 height 13
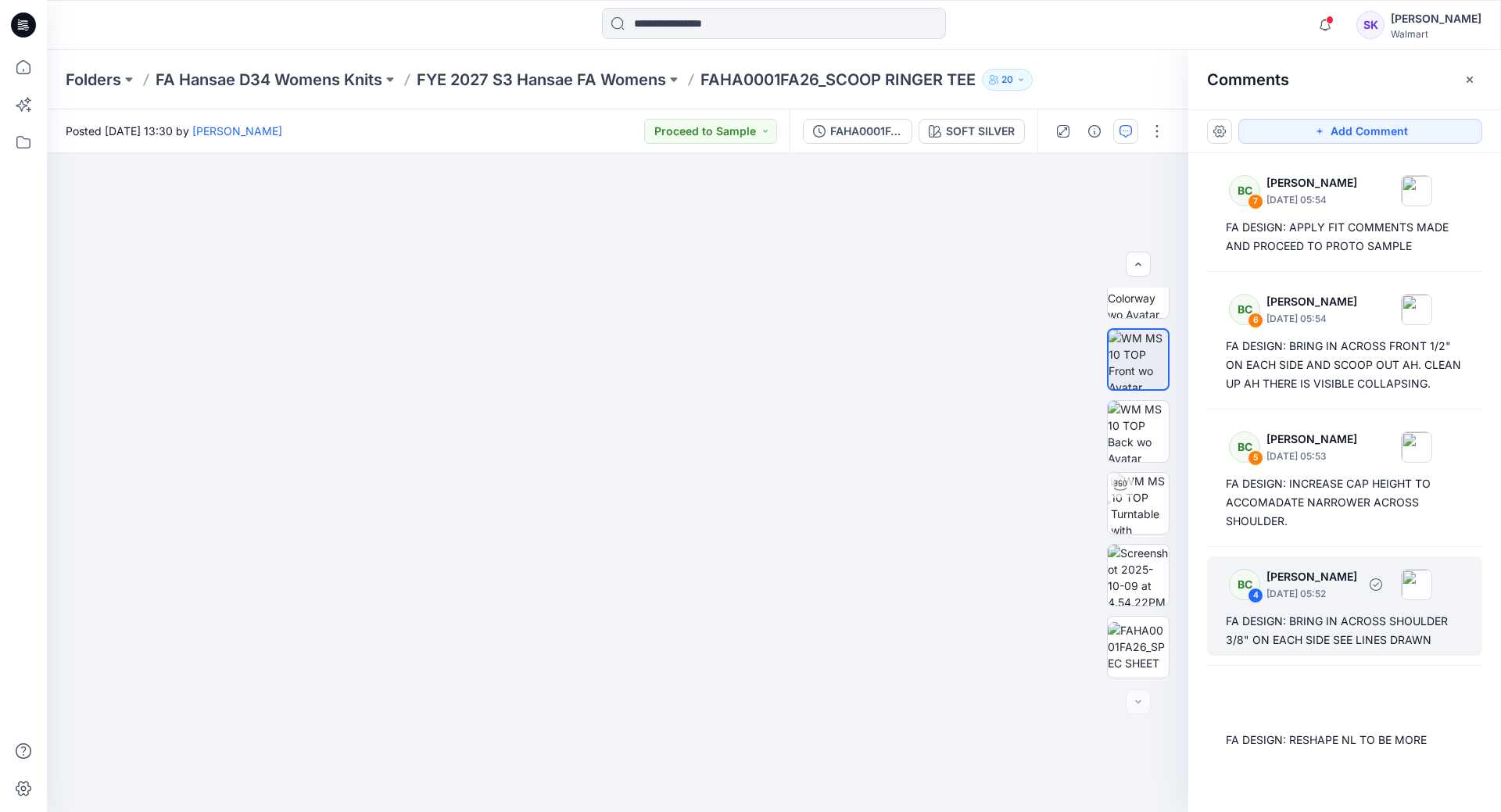
click at [1317, 606] on div "BC 4 [PERSON_NAME] [DATE] 05:52" at bounding box center [1324, 584] width 216 height 43
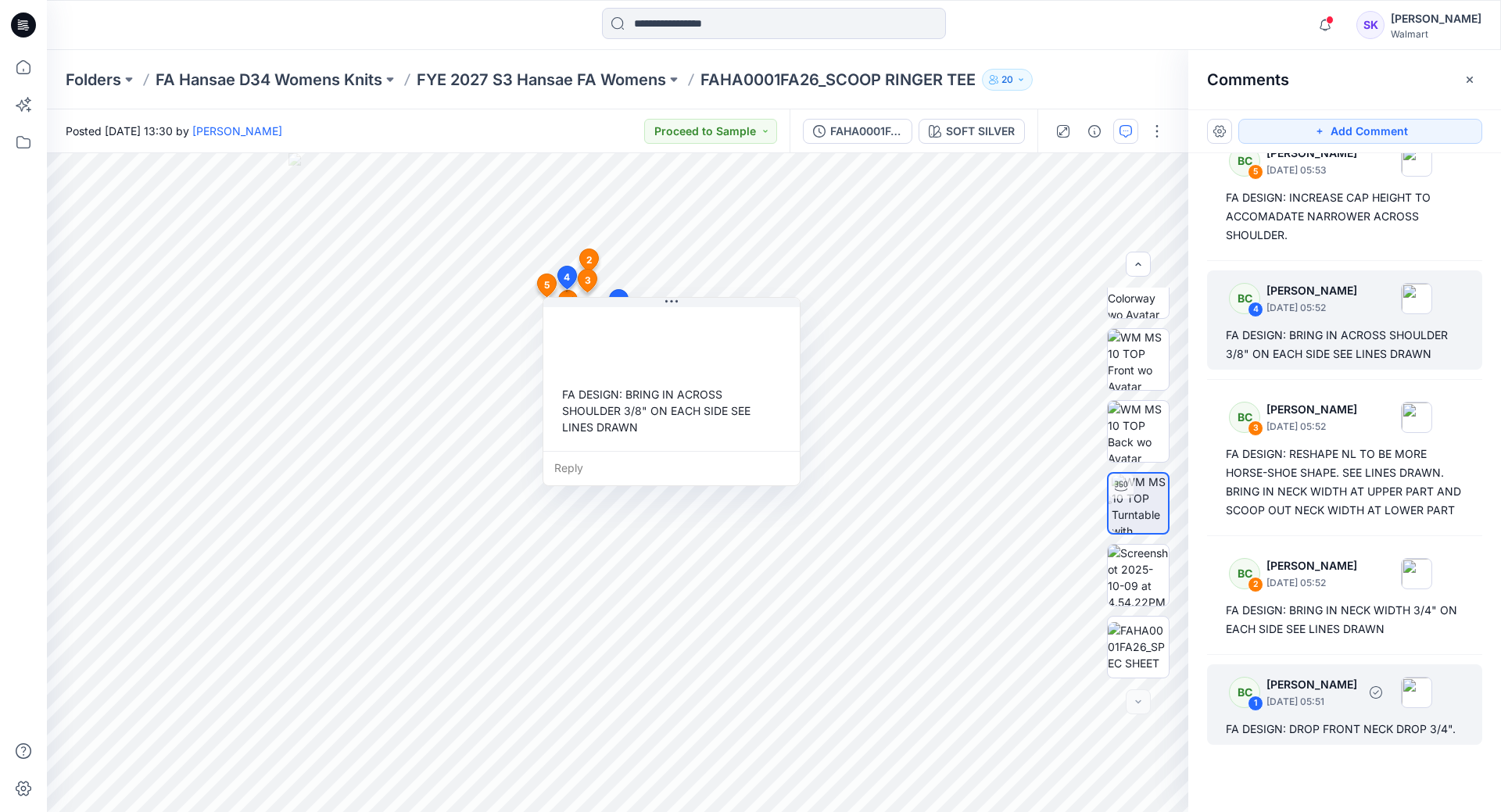
scroll to position [324, 0]
click at [1347, 701] on p "[DATE] 05:51" at bounding box center [1311, 702] width 90 height 16
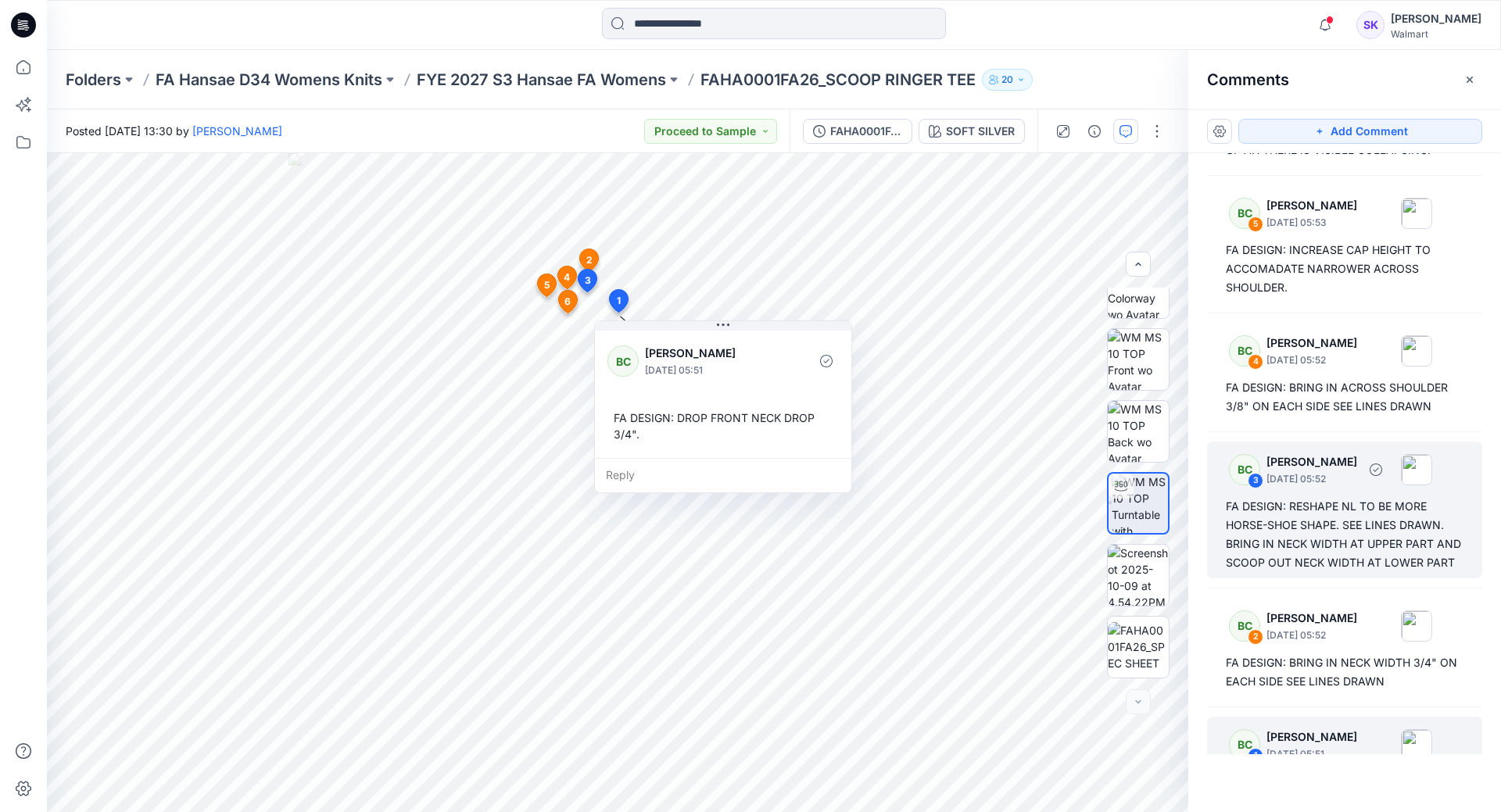
scroll to position [167, 0]
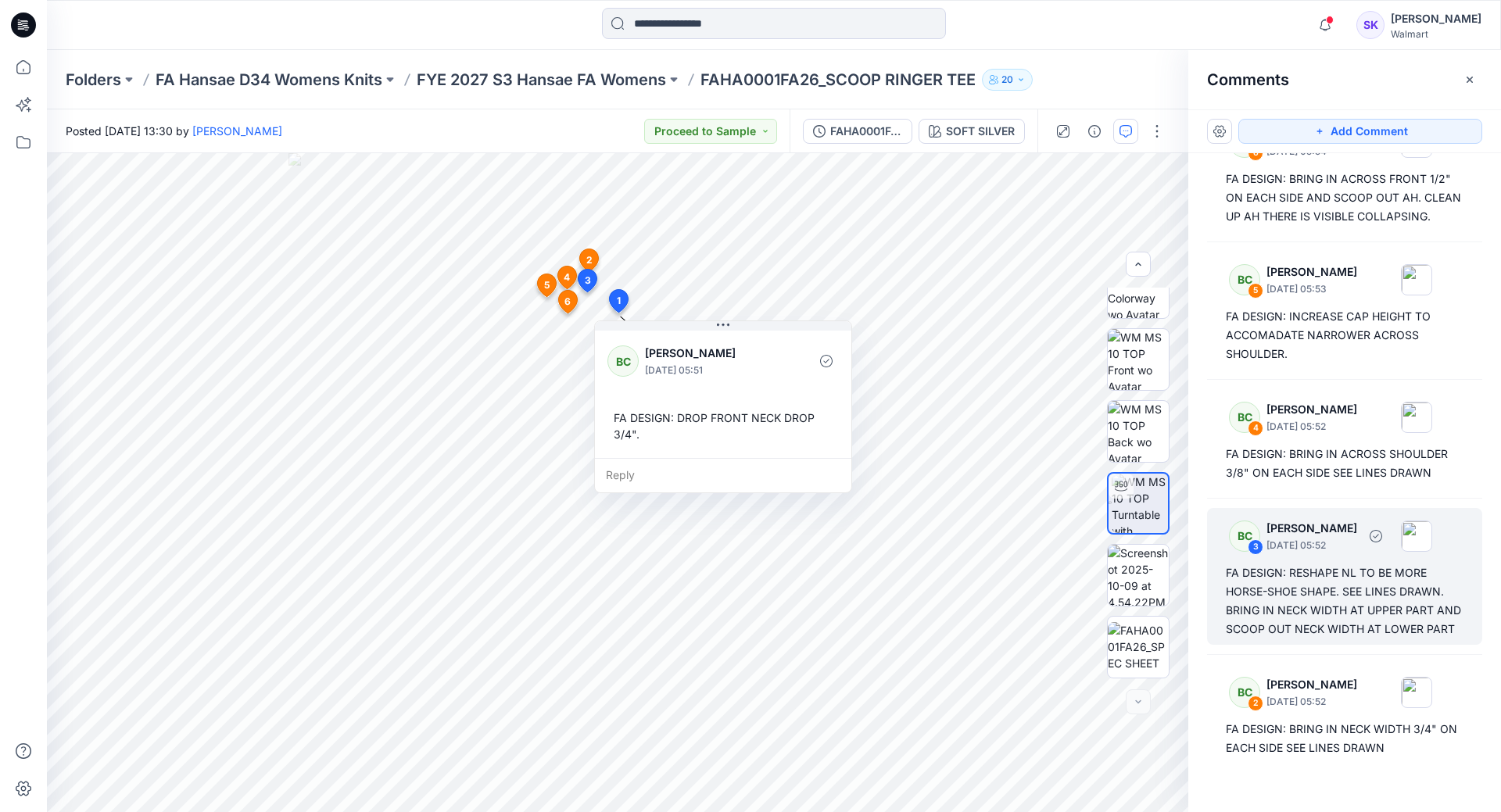
click at [1338, 597] on div "FA DESIGN: RESHAPE NL TO BE MORE HORSE-SHOE SHAPE. SEE LINES DRAWN. BRING IN NE…" at bounding box center [1344, 601] width 238 height 75
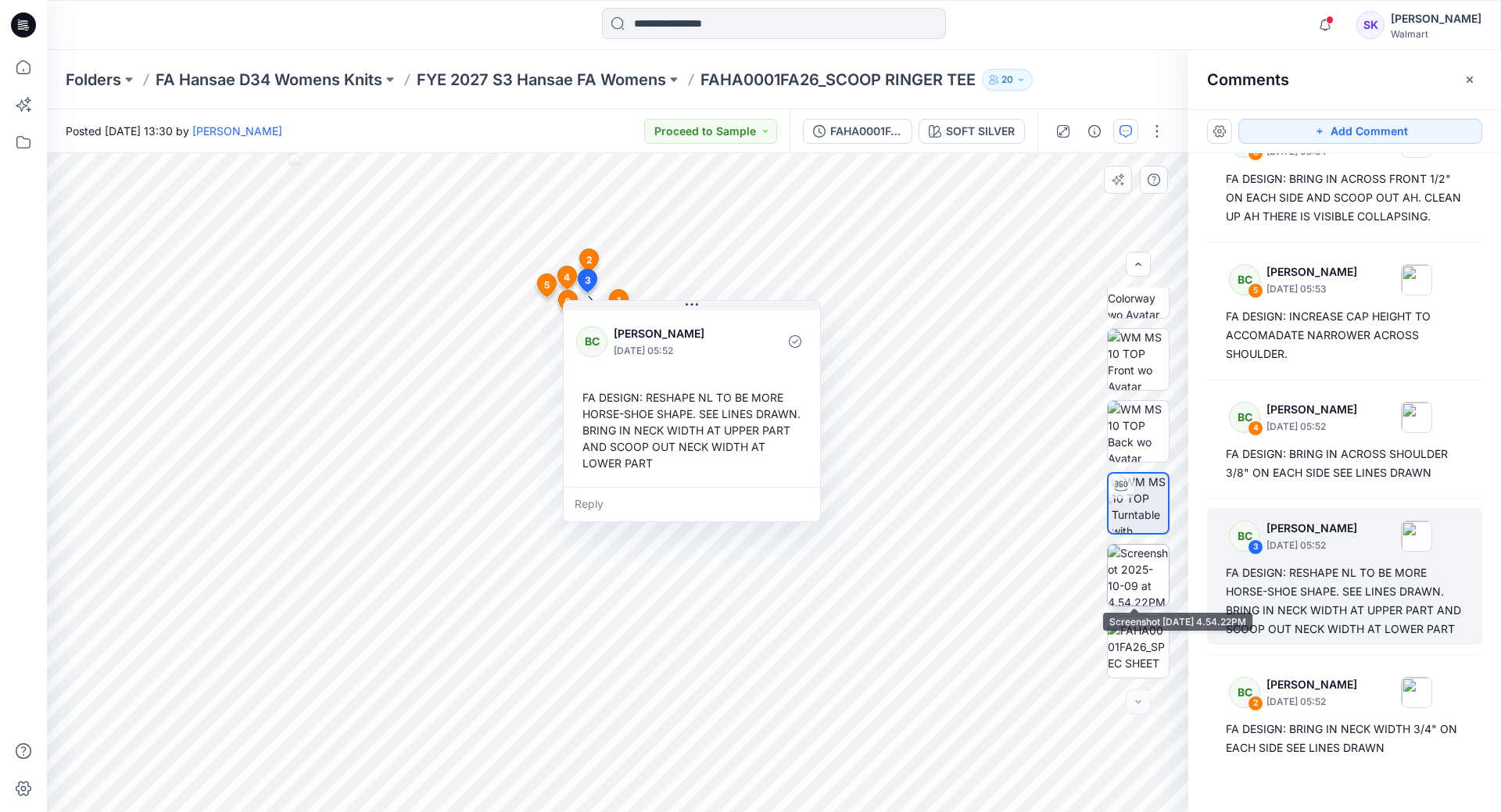
click at [1141, 587] on img at bounding box center [1139, 575] width 61 height 61
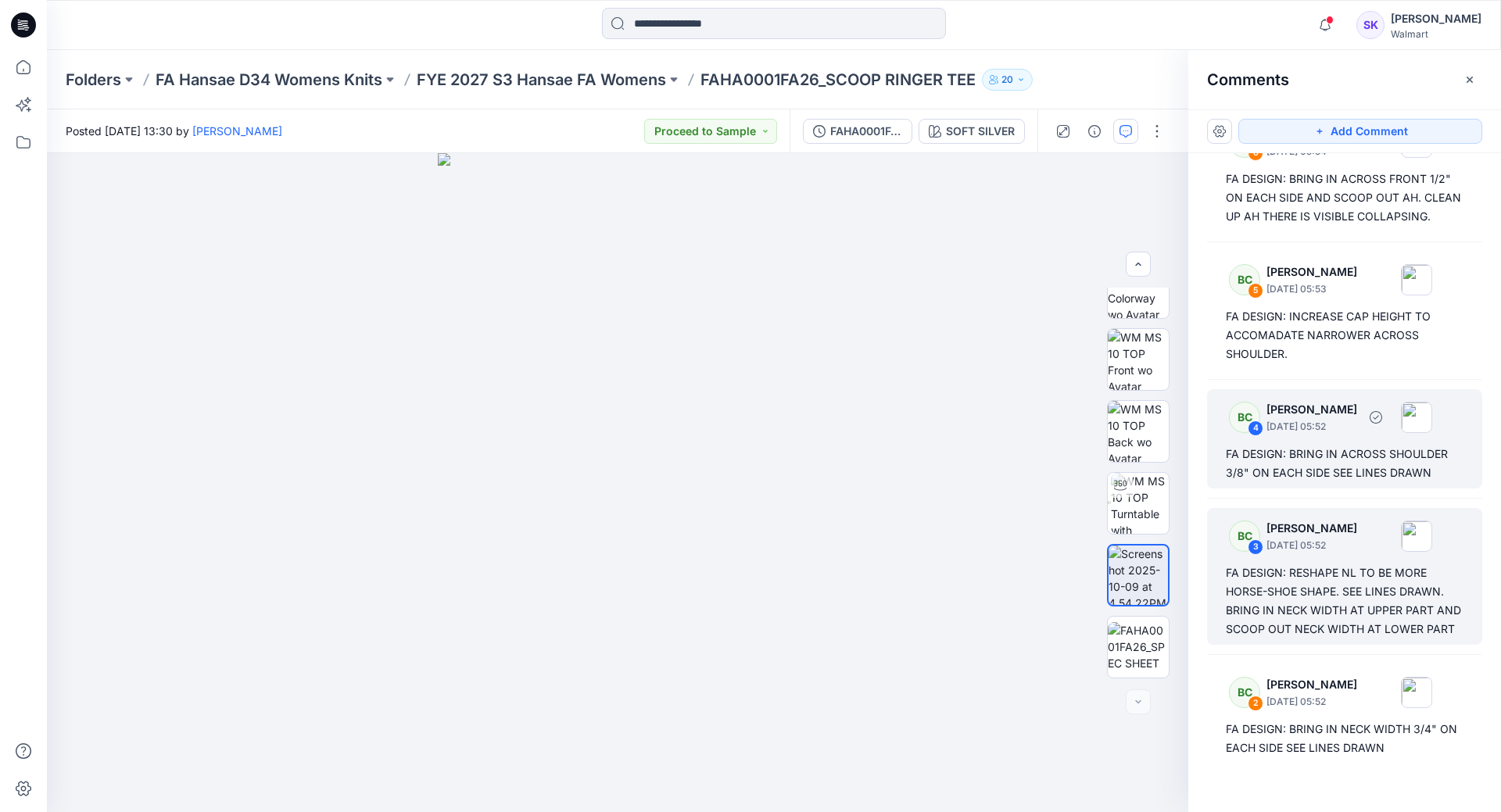
click at [1347, 419] on p "[PERSON_NAME]" at bounding box center [1311, 409] width 90 height 18
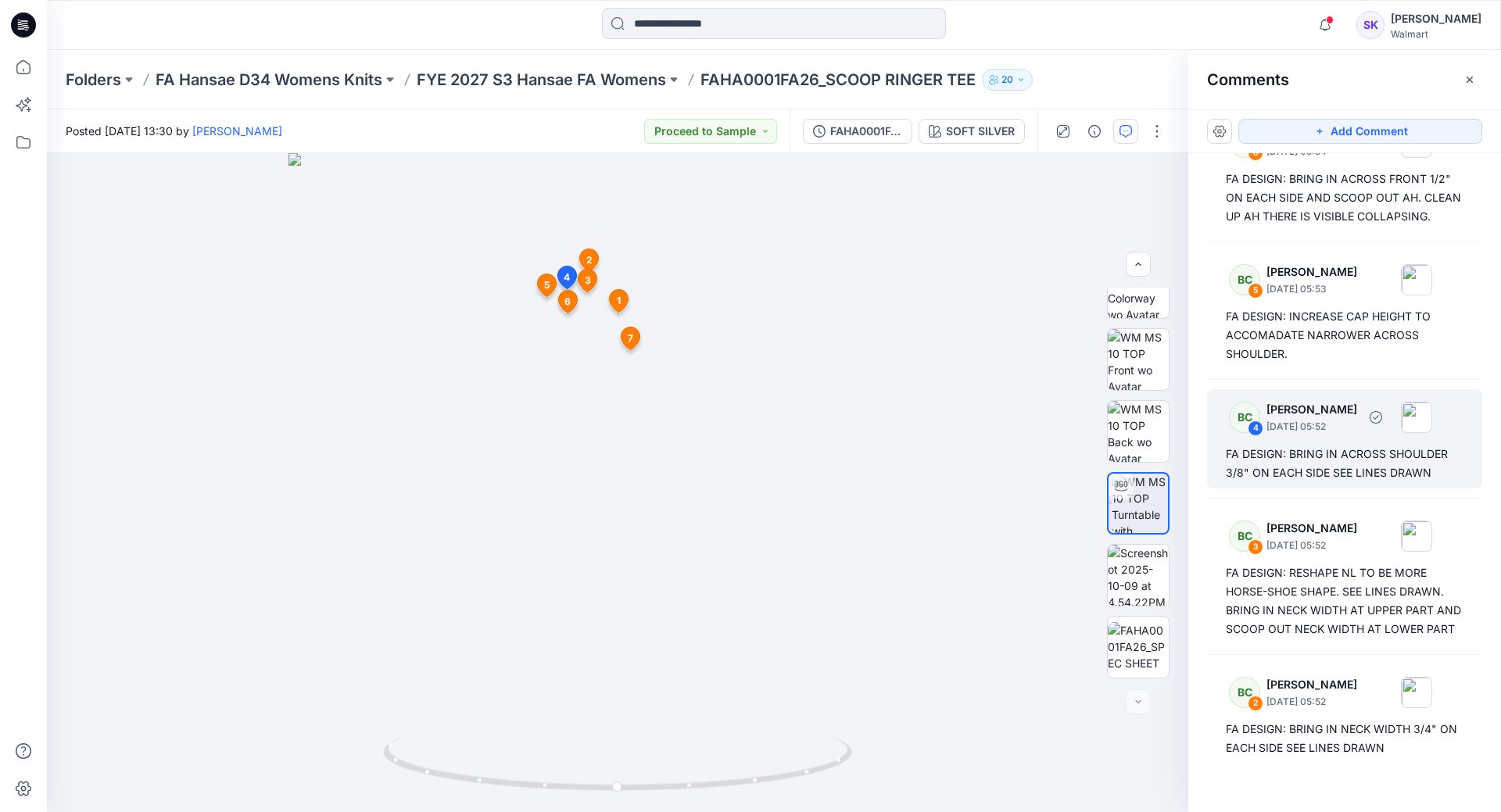
click at [1368, 479] on div "FA DESIGN: BRING IN ACROSS SHOULDER 3/8" ON EACH SIDE SEE LINES DRAWN" at bounding box center [1344, 463] width 238 height 38
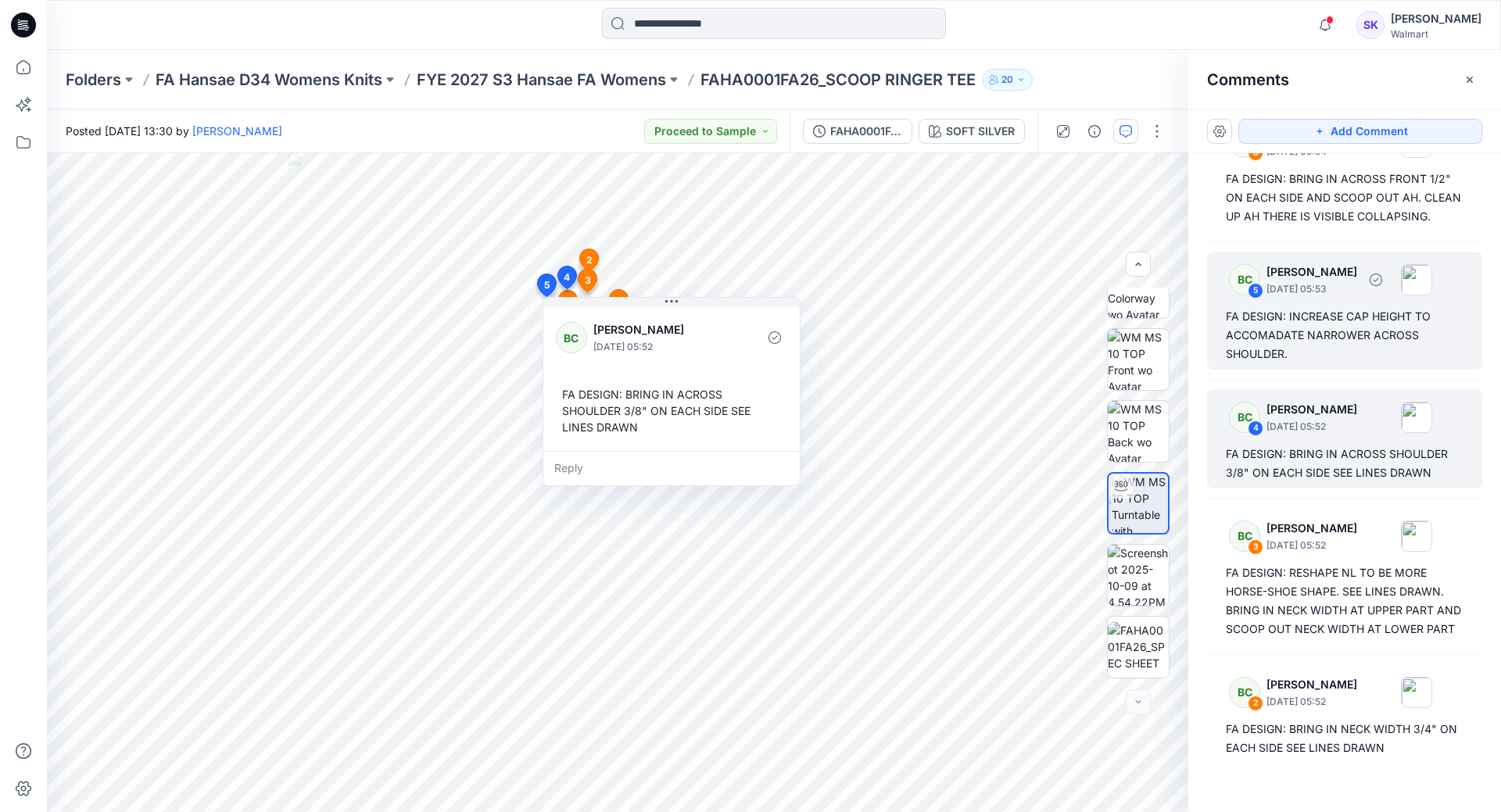
click at [1320, 334] on div "FA DESIGN: INCREASE CAP HEIGHT TO ACCOMADATE NARROWER ACROSS SHOULDER." at bounding box center [1344, 335] width 238 height 56
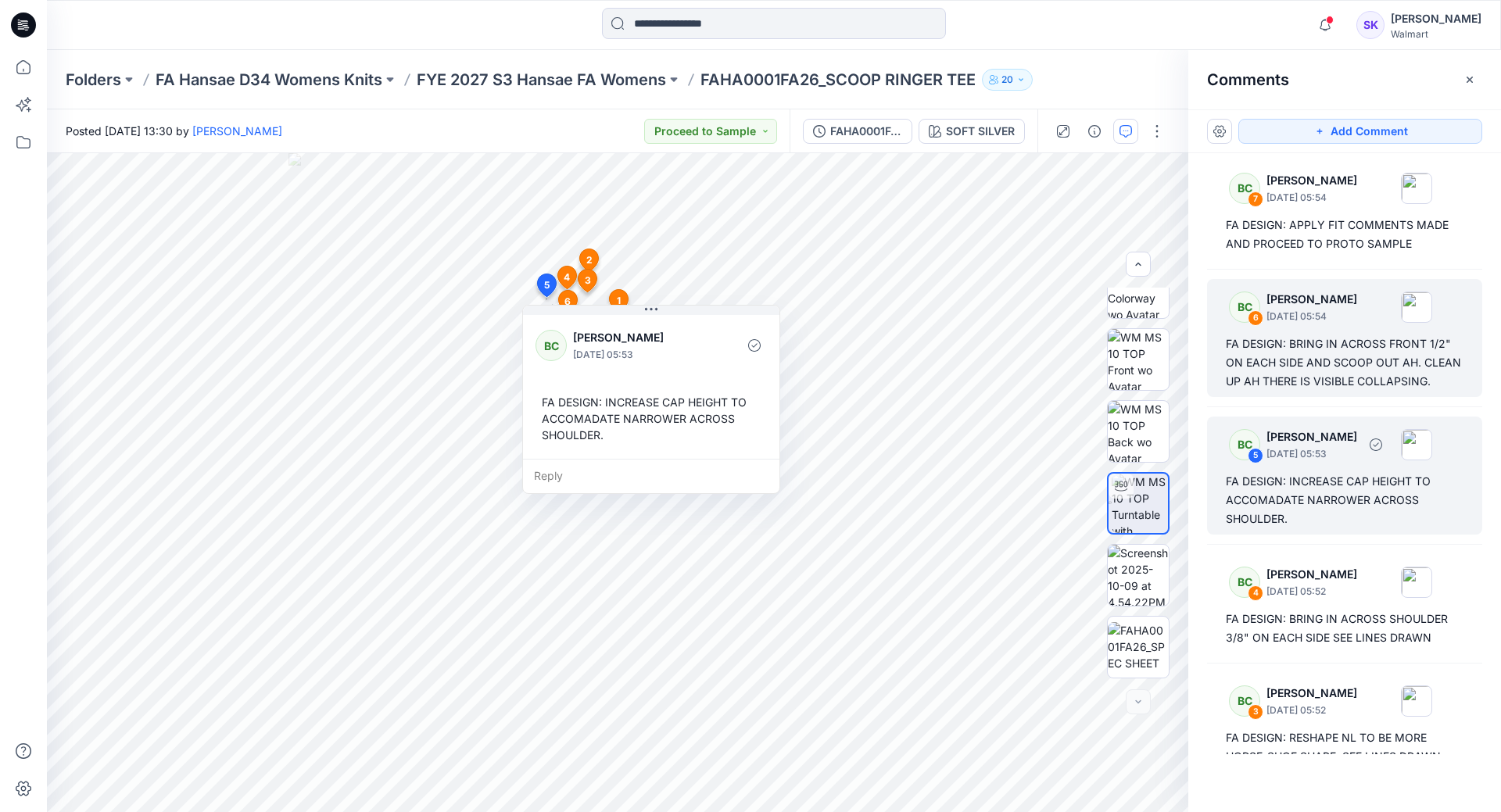
scroll to position [0, 0]
click at [1320, 366] on div "FA DESIGN: BRING IN ACROSS FRONT 1/2" ON EACH SIDE AND SCOOP OUT AH. CLEAN UP A…" at bounding box center [1344, 365] width 238 height 56
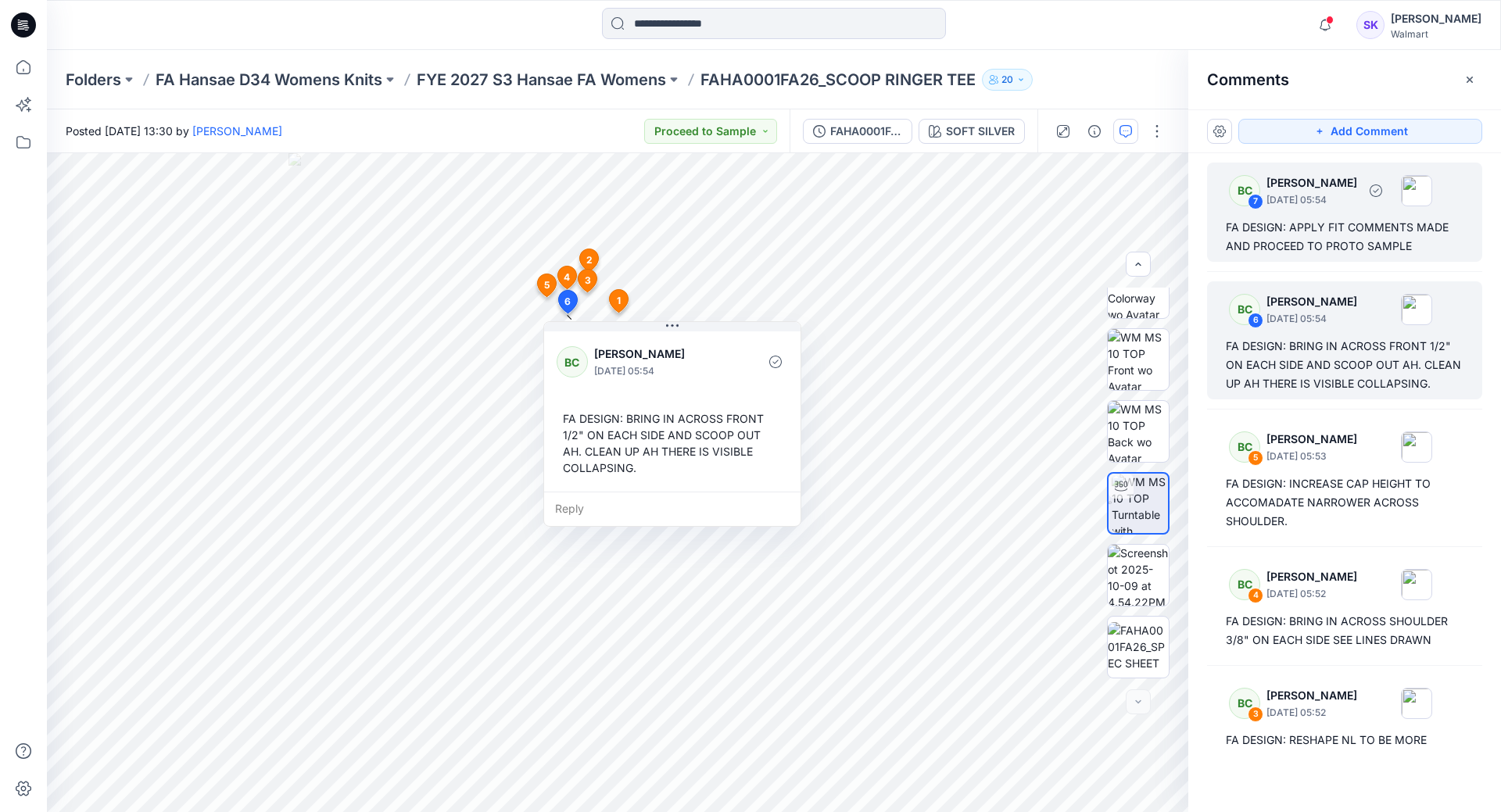
click at [1347, 225] on div "FA DESIGN: APPLY FIT COMMENTS MADE AND PROCEED TO PROTO SAMPLE" at bounding box center [1344, 237] width 238 height 38
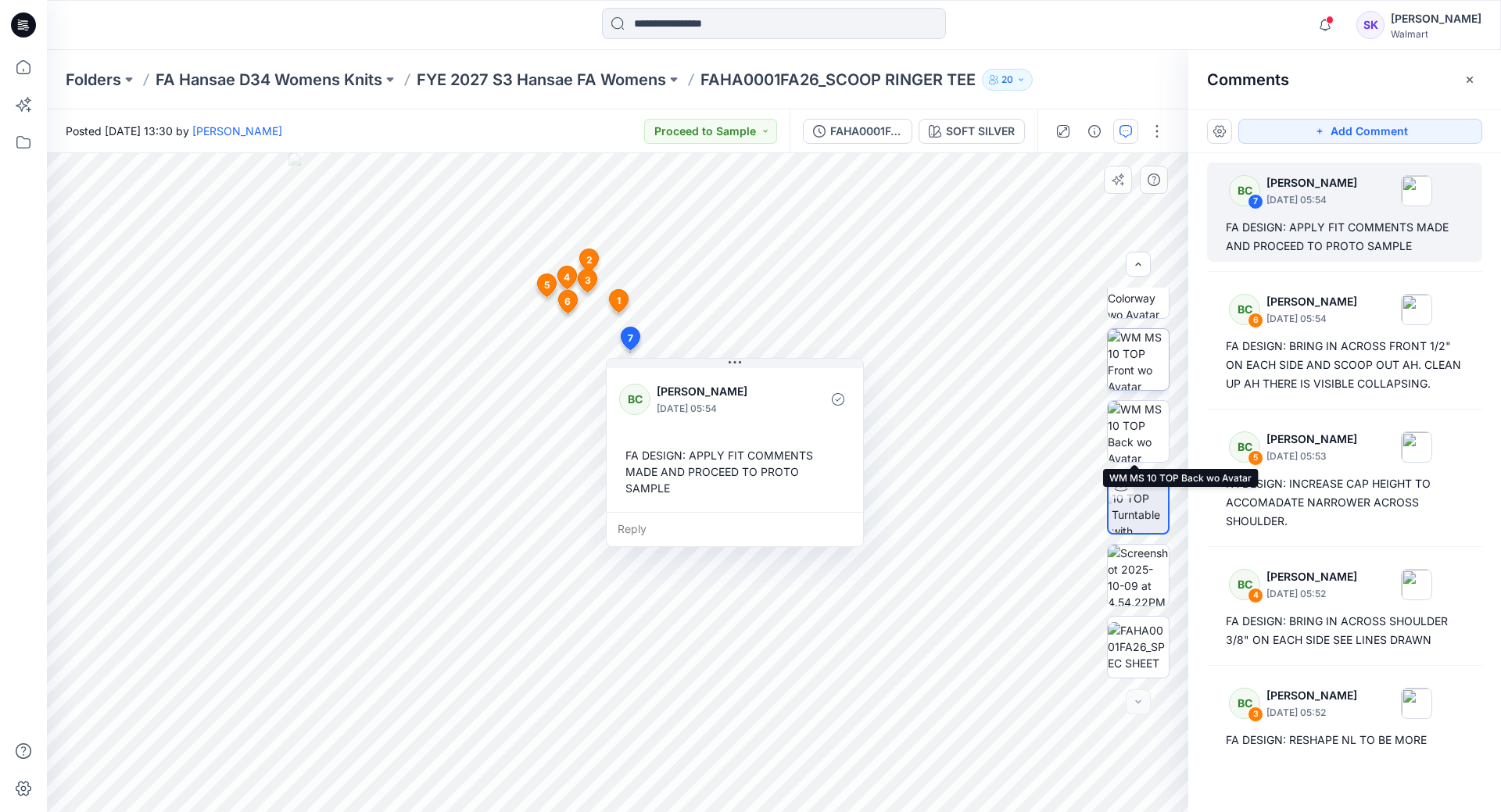
click at [1123, 370] on img at bounding box center [1139, 359] width 61 height 61
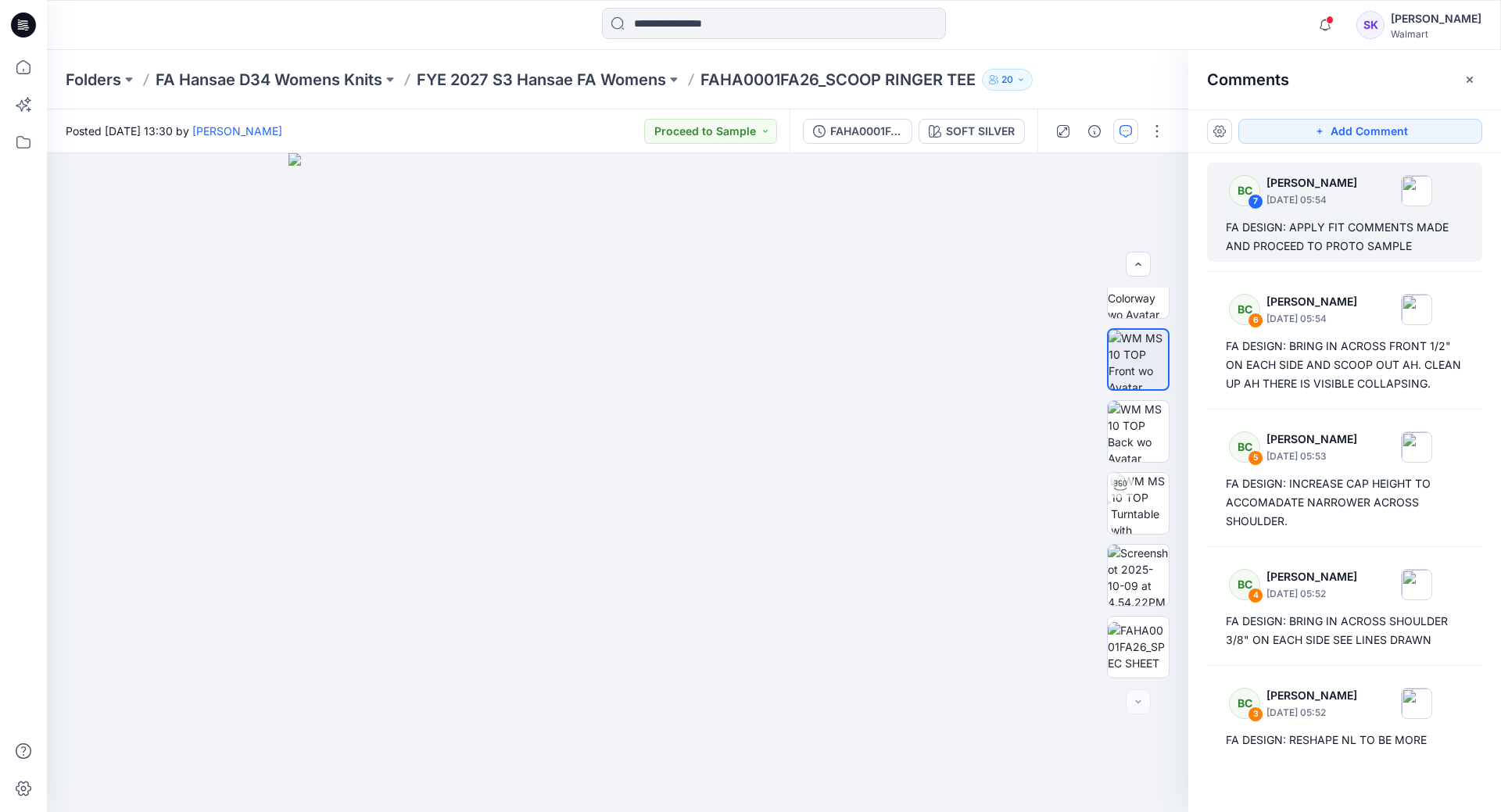
click at [767, 73] on p "FAHA0001FA26_SCOOP RINGER TEE" at bounding box center [838, 79] width 275 height 22
click at [1477, 82] on button "button" at bounding box center [1469, 79] width 25 height 25
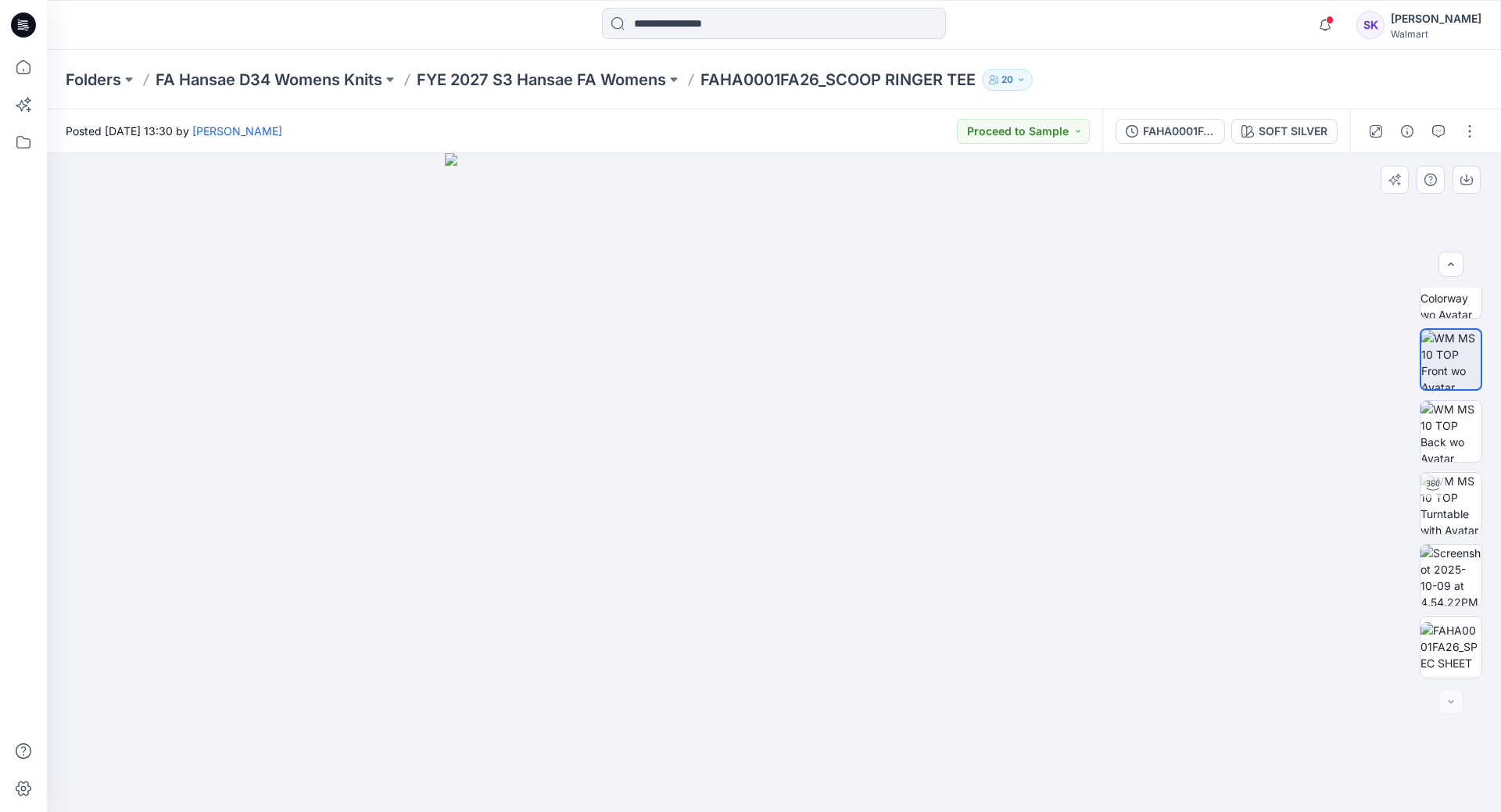
click at [758, 354] on img at bounding box center [775, 483] width 659 height 659
click at [1436, 422] on img at bounding box center [1451, 431] width 61 height 61
click at [1439, 374] on img at bounding box center [1451, 359] width 61 height 61
click at [1472, 187] on button "button" at bounding box center [1466, 179] width 28 height 28
click at [811, 77] on p "FAHA0001FA26_SCOOP RINGER TEE" at bounding box center [838, 79] width 275 height 22
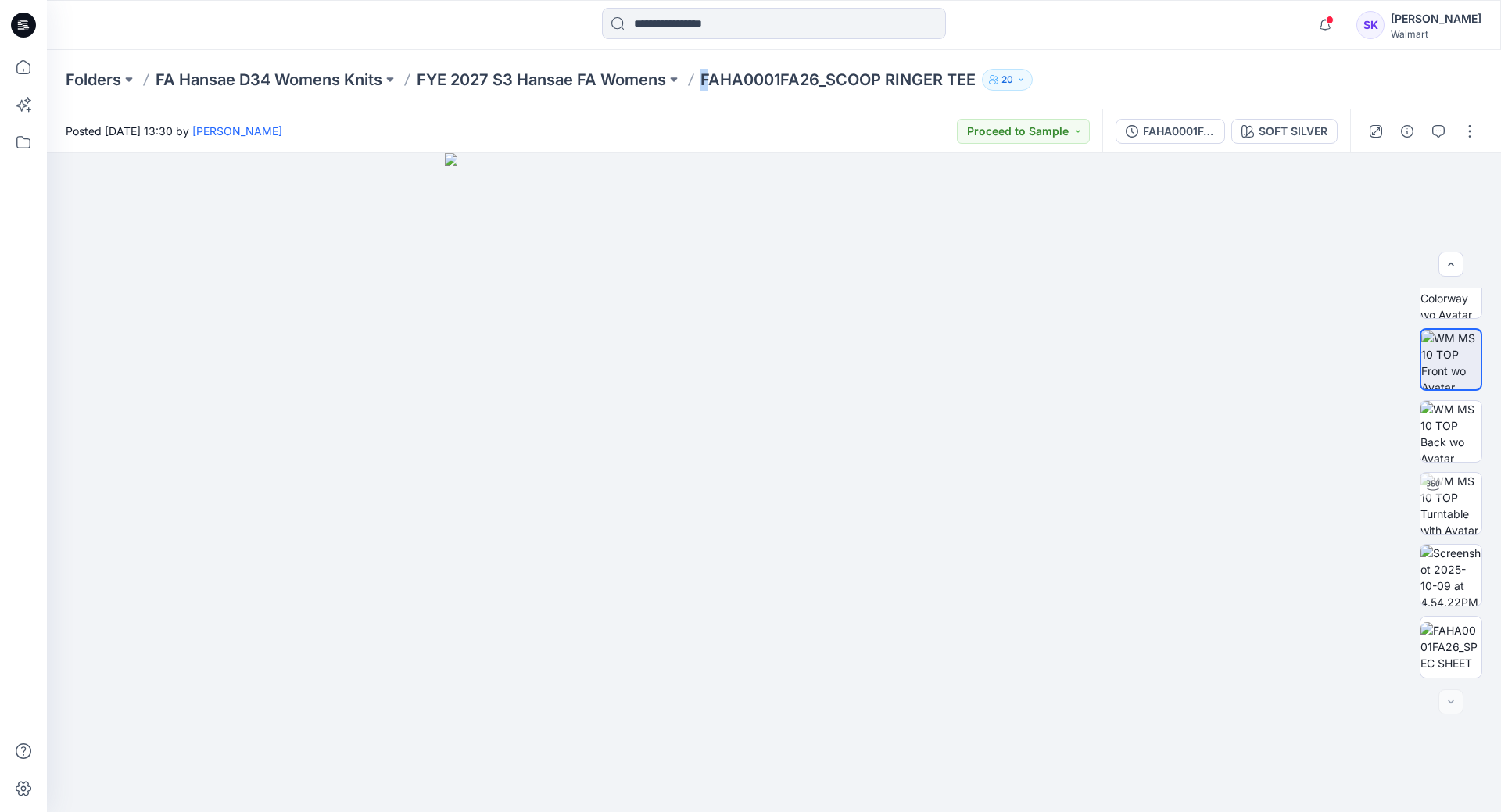
drag, startPoint x: 713, startPoint y: 77, endPoint x: 976, endPoint y: 85, distance: 263.1
click at [975, 85] on p "FAHA0001FA26_SCOOP RINGER TEE" at bounding box center [838, 79] width 275 height 22
copy p "FAHA0001FA26_SCOOP RINGER TEE"
click at [606, 93] on div "Folders FA Hansae D34 Womens Knits FYE 2027 S3 Hansae FA Womens FAHA0001FA26_SC…" at bounding box center [774, 80] width 1454 height 59
click at [658, 74] on p "FYE 2027 S3 Hansae FA Womens" at bounding box center [542, 79] width 250 height 22
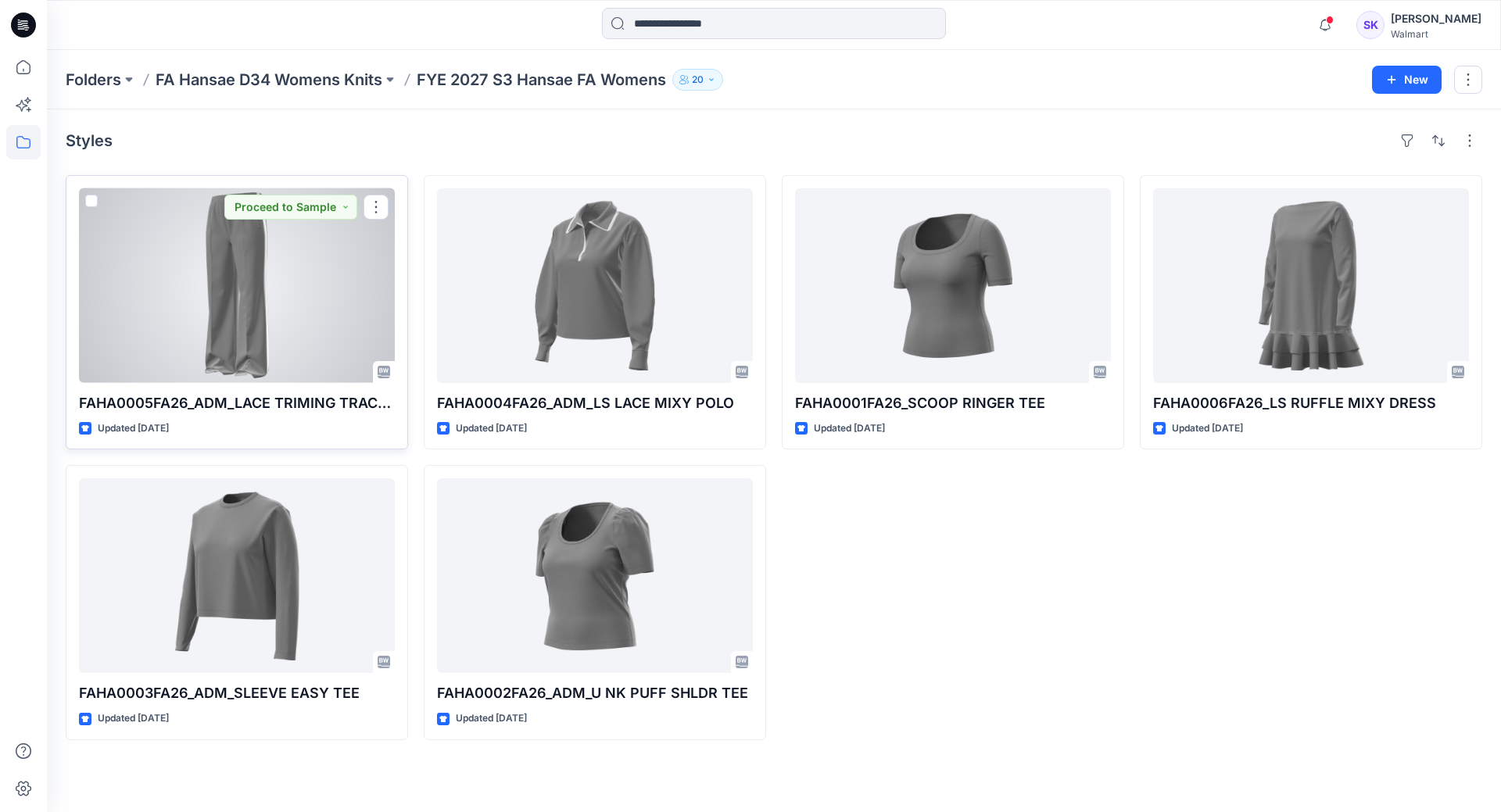
click at [246, 342] on div at bounding box center [237, 285] width 316 height 194
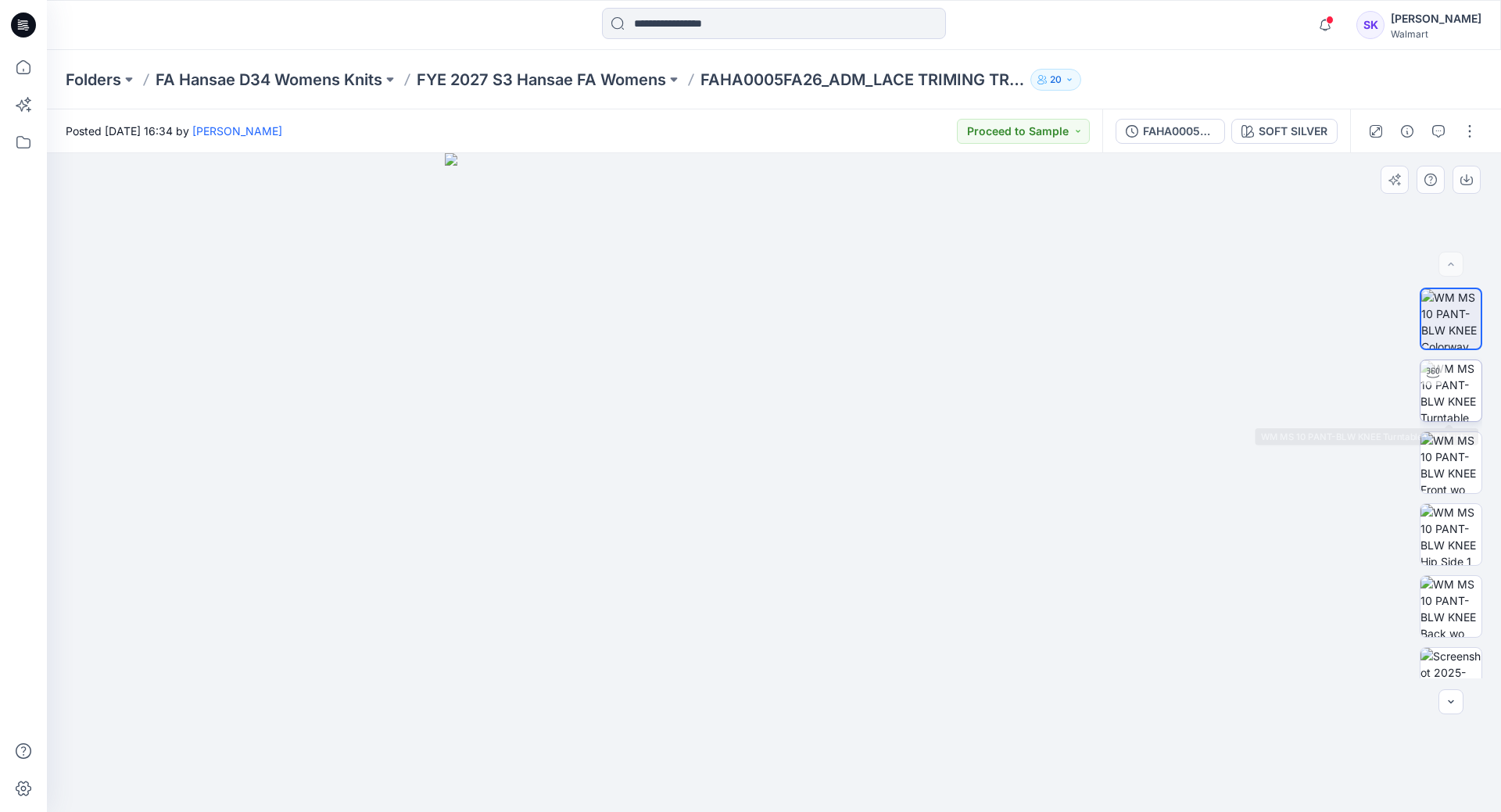
click at [1439, 398] on img at bounding box center [1451, 390] width 61 height 61
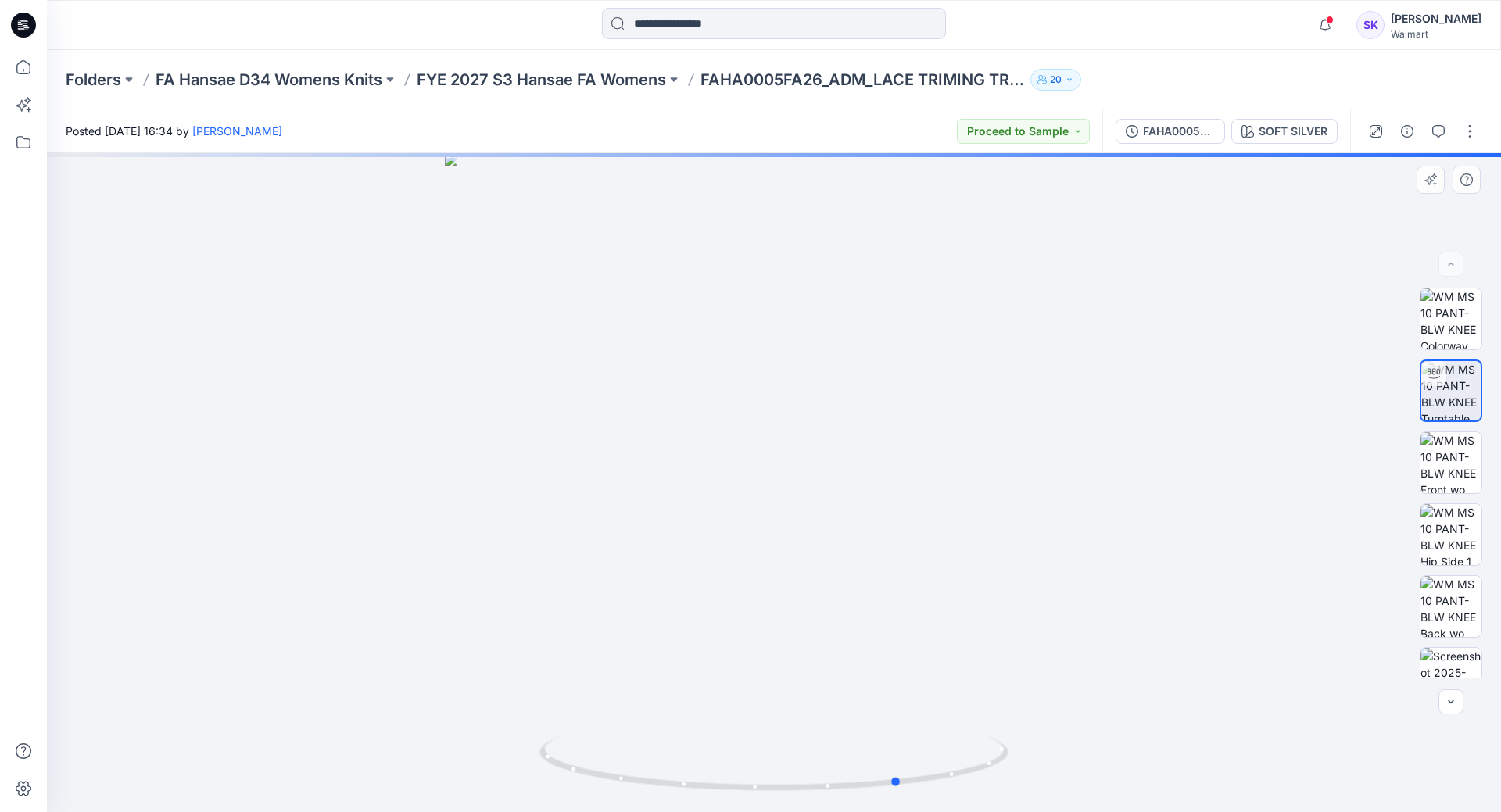
drag, startPoint x: 728, startPoint y: 496, endPoint x: 855, endPoint y: 504, distance: 127.3
click at [855, 504] on div at bounding box center [774, 483] width 1454 height 659
click at [1445, 468] on img at bounding box center [1451, 462] width 61 height 61
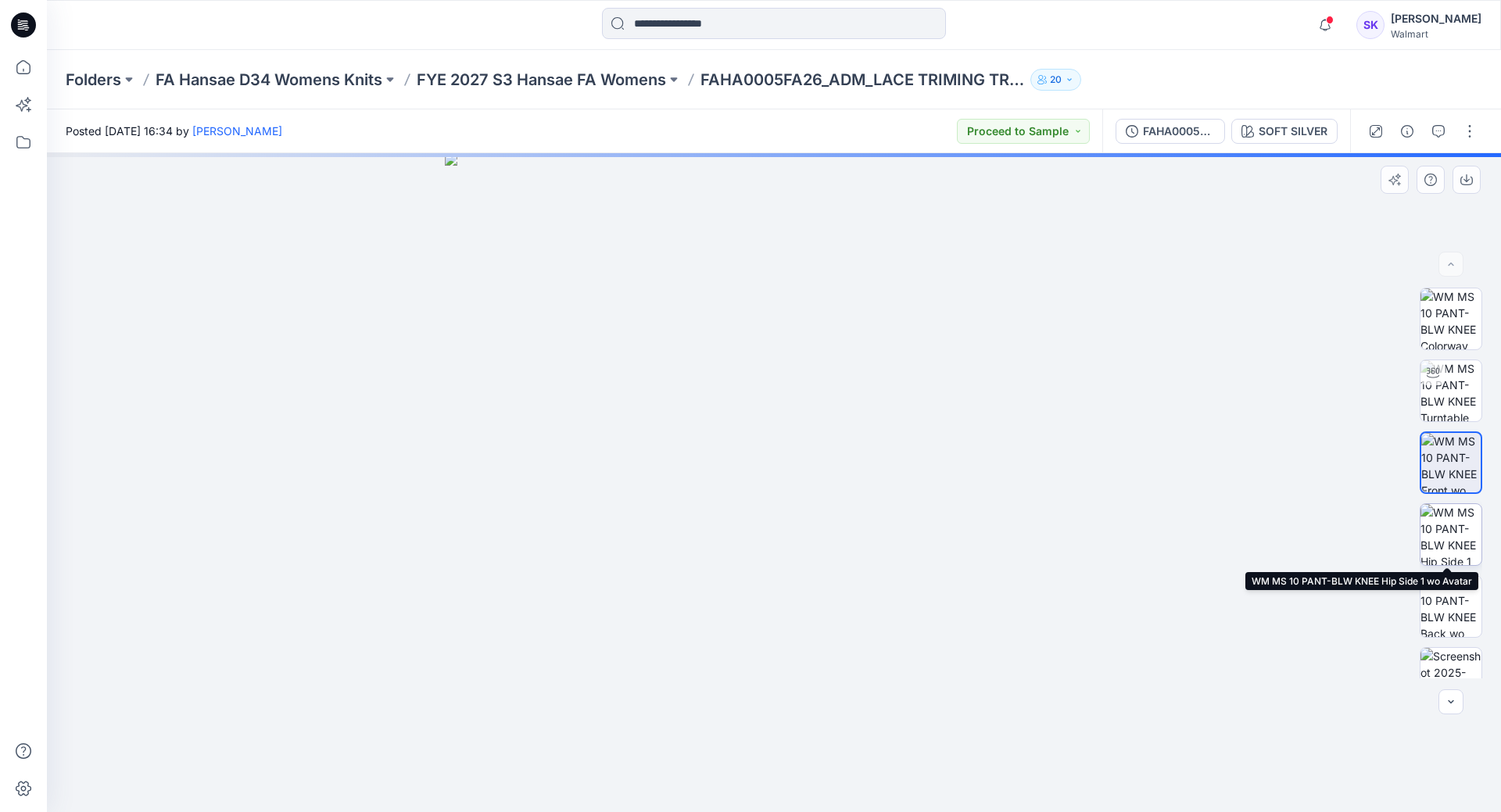
click at [1432, 540] on img at bounding box center [1451, 534] width 61 height 61
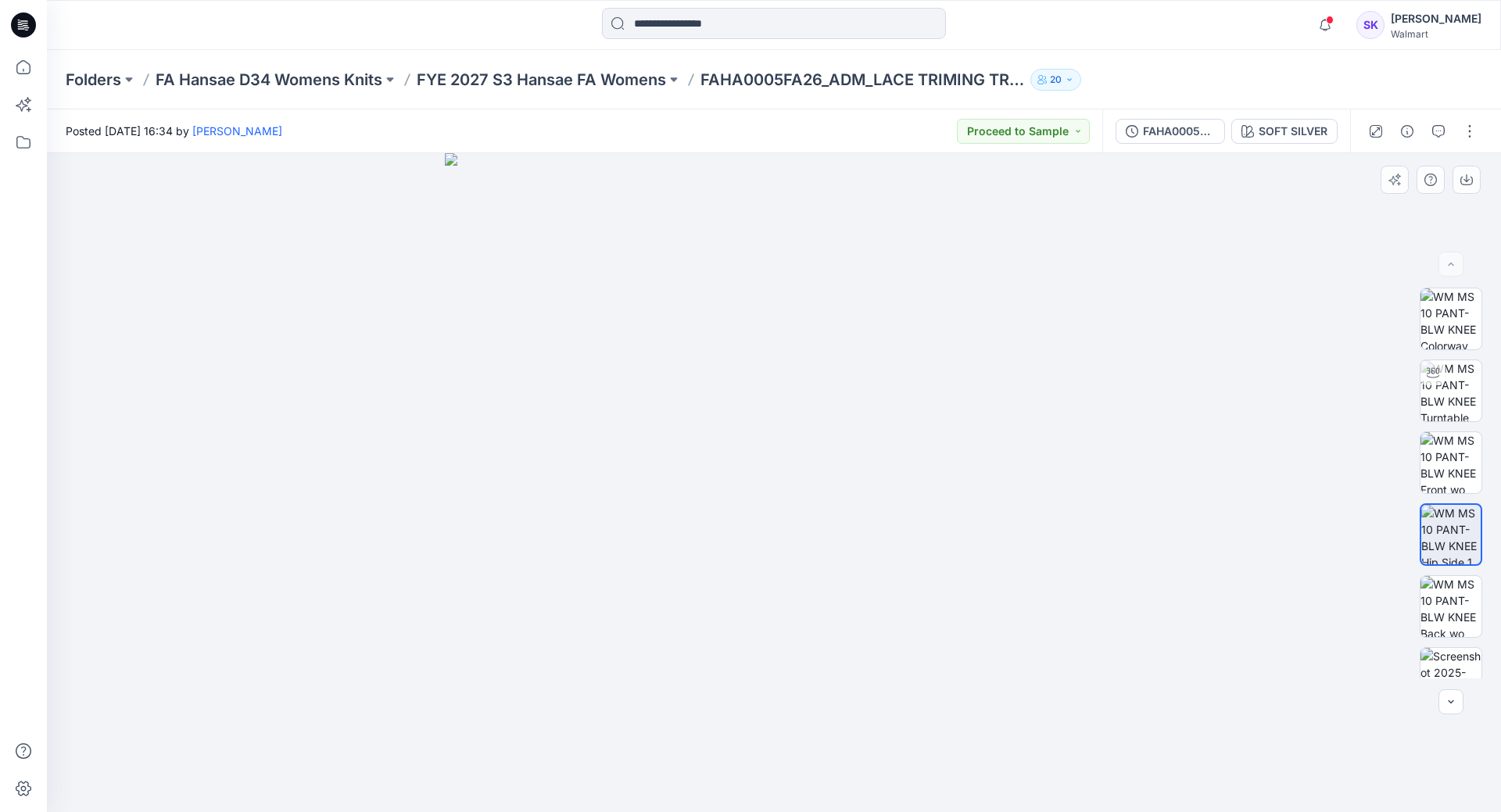
drag, startPoint x: 688, startPoint y: 546, endPoint x: 777, endPoint y: 552, distance: 89.2
click at [777, 552] on img at bounding box center [775, 483] width 659 height 659
click at [1445, 594] on img at bounding box center [1451, 606] width 61 height 61
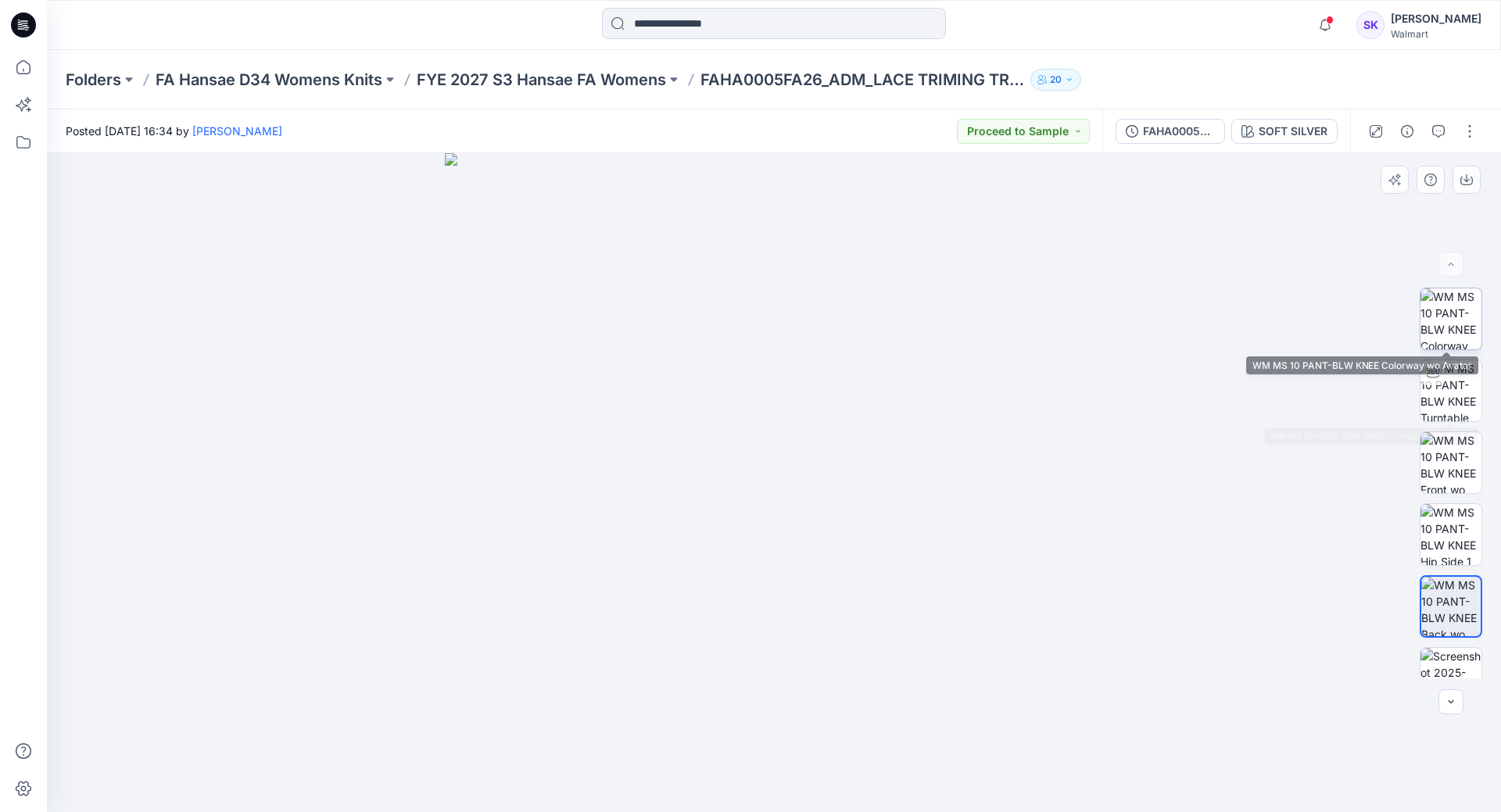
click at [1446, 306] on img at bounding box center [1451, 319] width 61 height 61
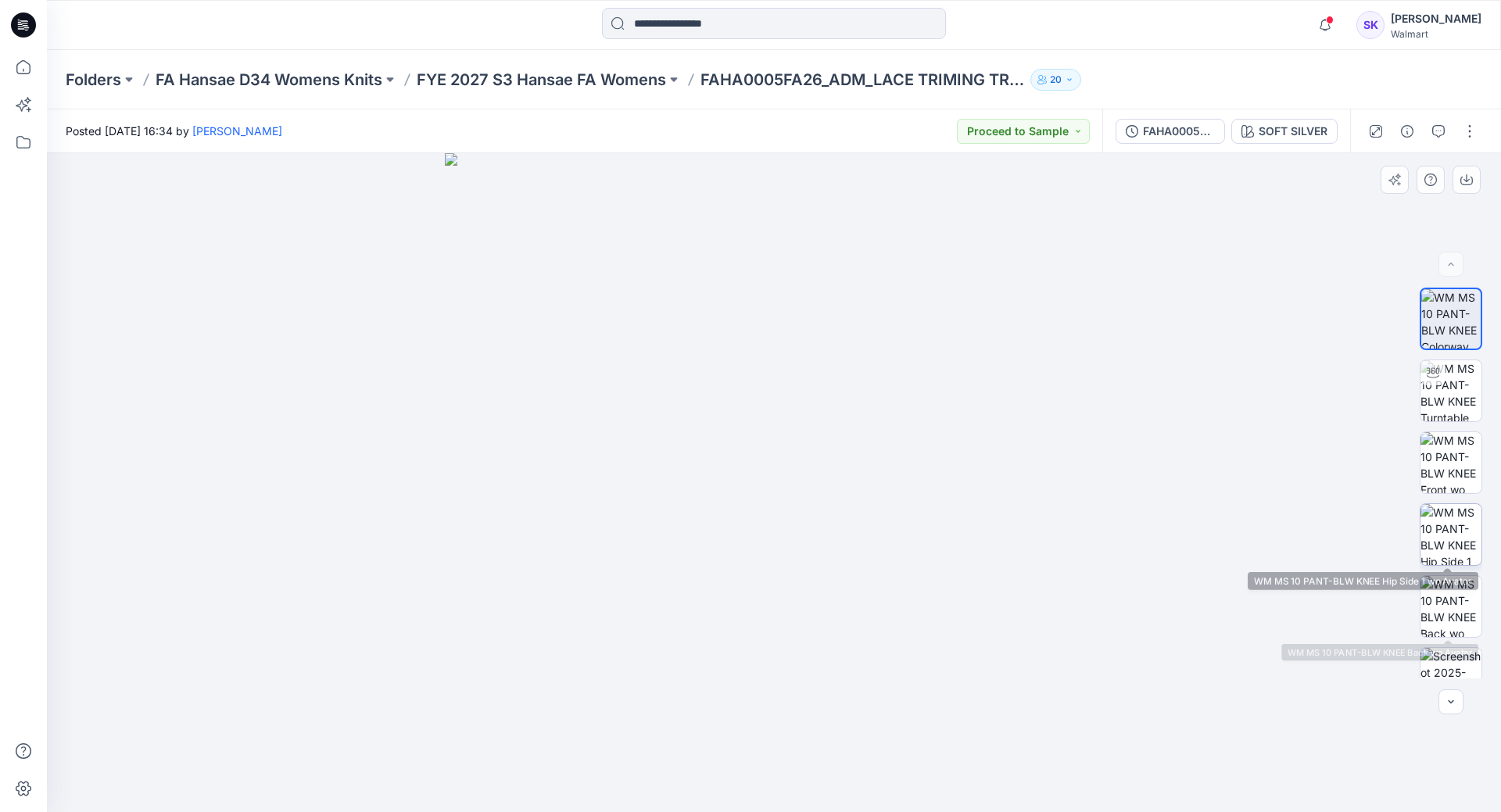
click at [1441, 533] on img at bounding box center [1451, 534] width 61 height 61
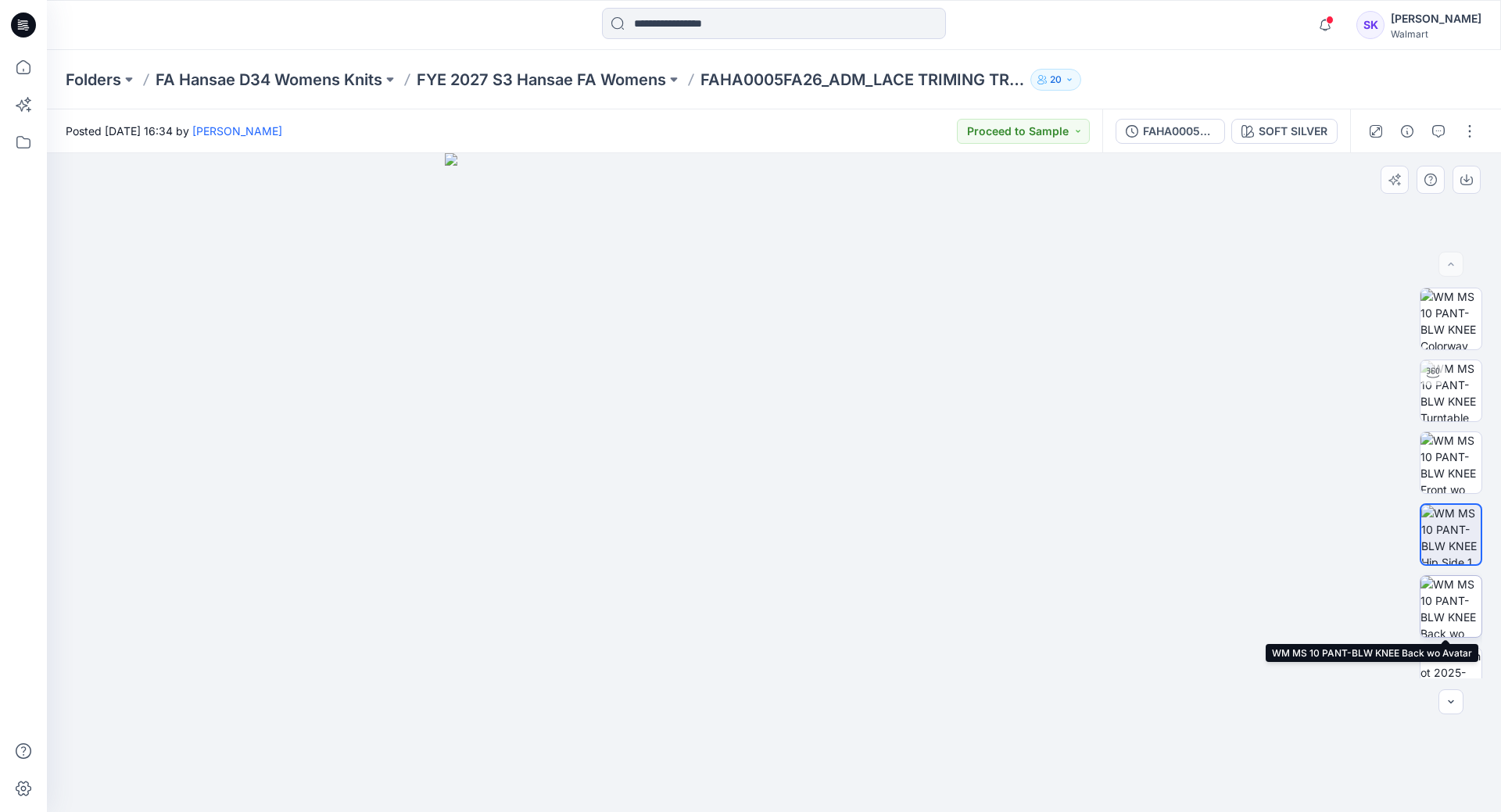
click at [1437, 594] on img at bounding box center [1451, 606] width 61 height 61
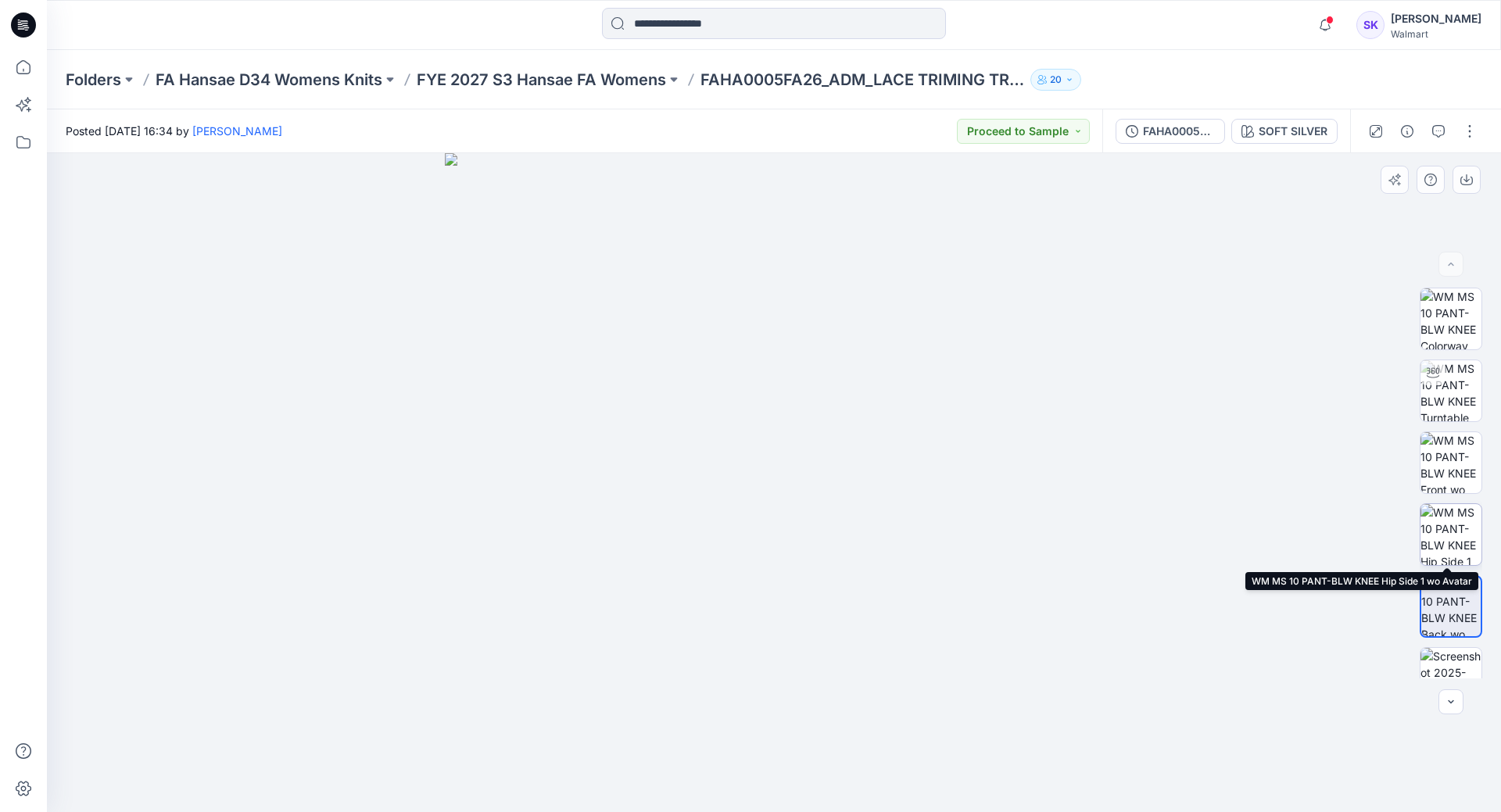
click at [1452, 522] on img at bounding box center [1451, 534] width 61 height 61
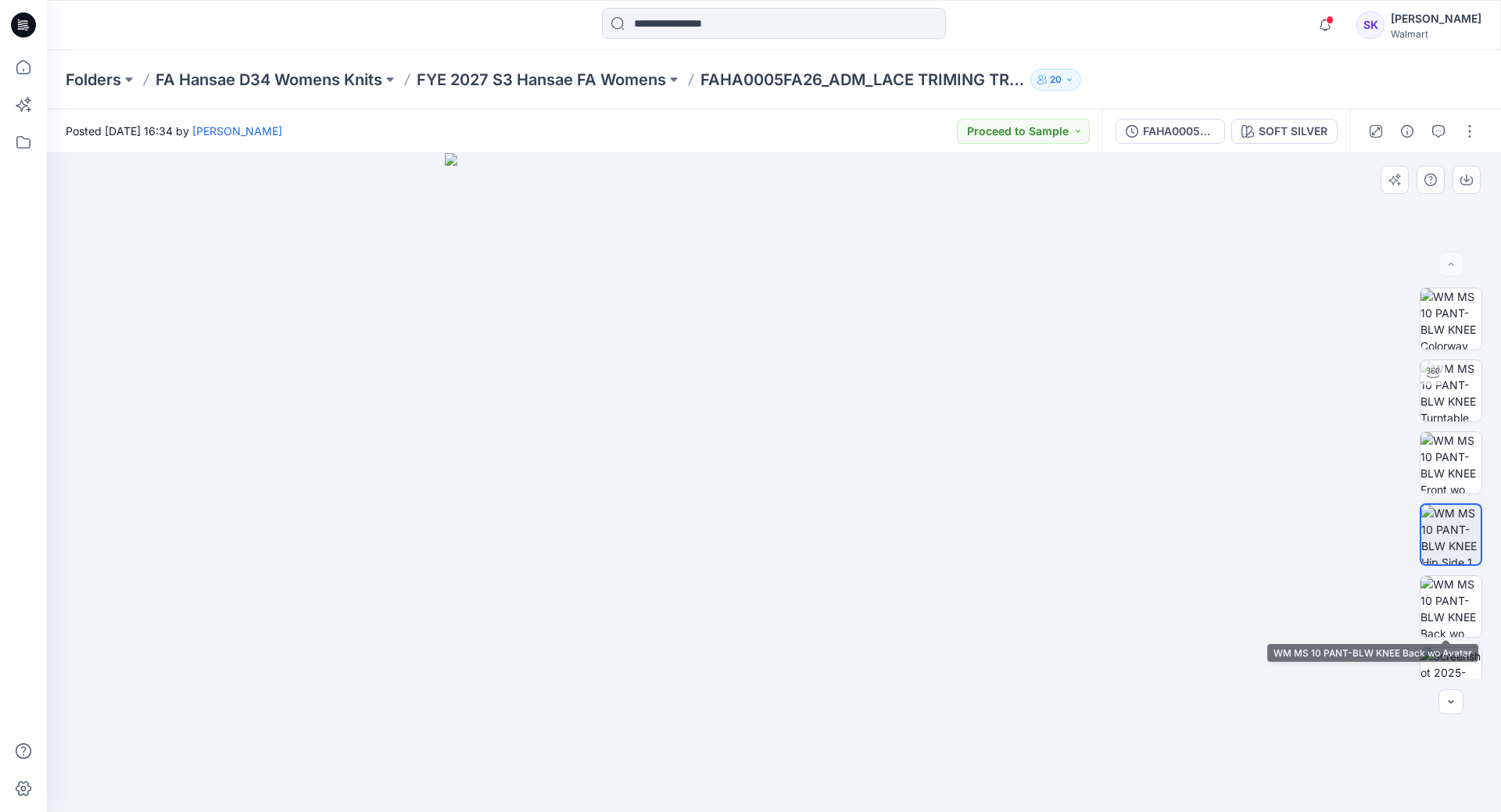
click at [1435, 646] on div at bounding box center [1451, 483] width 62 height 391
click at [1439, 654] on img at bounding box center [1451, 678] width 61 height 61
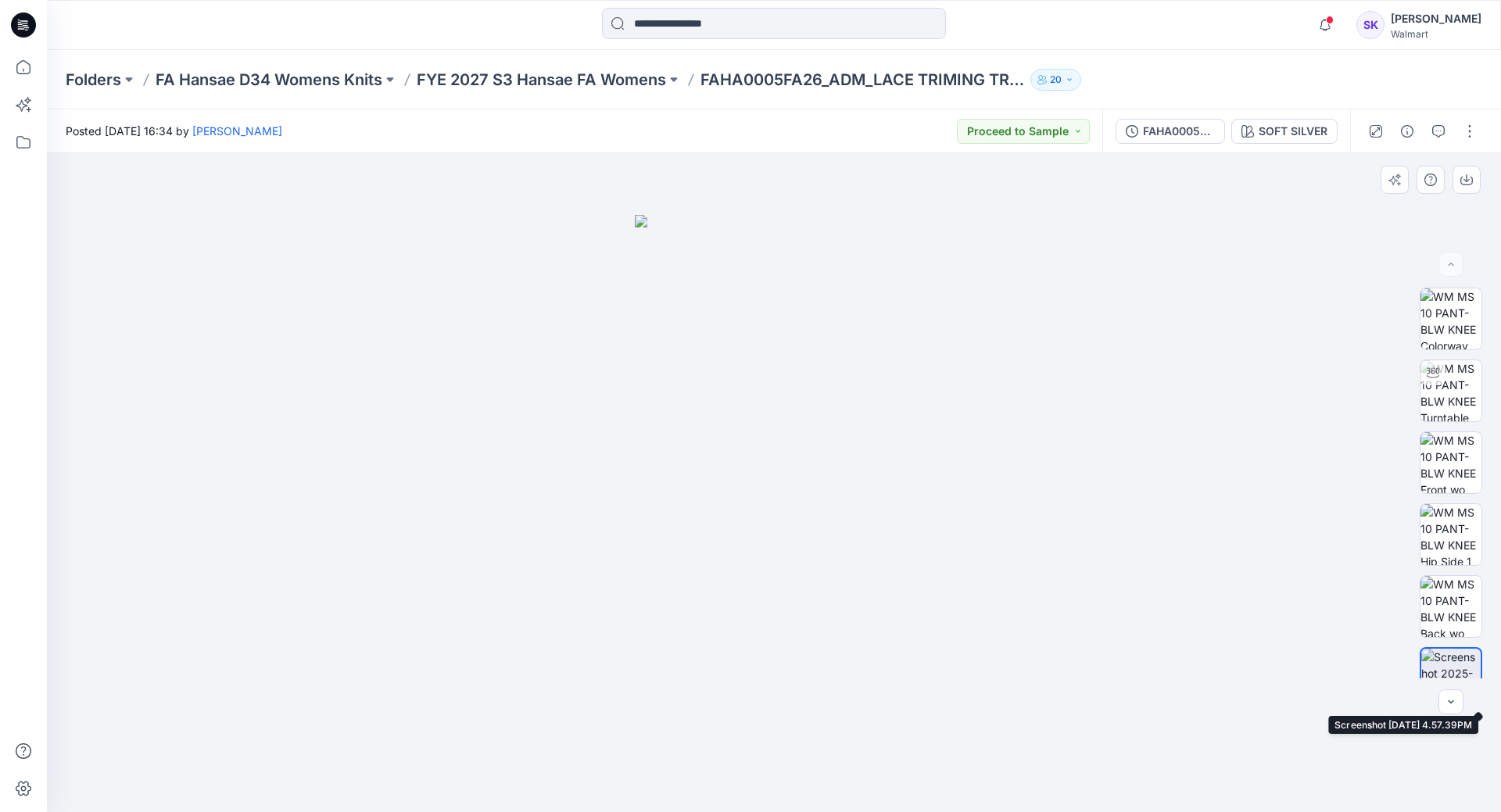
click at [1435, 659] on img at bounding box center [1451, 678] width 59 height 59
click at [1442, 129] on icon "button" at bounding box center [1439, 131] width 13 height 13
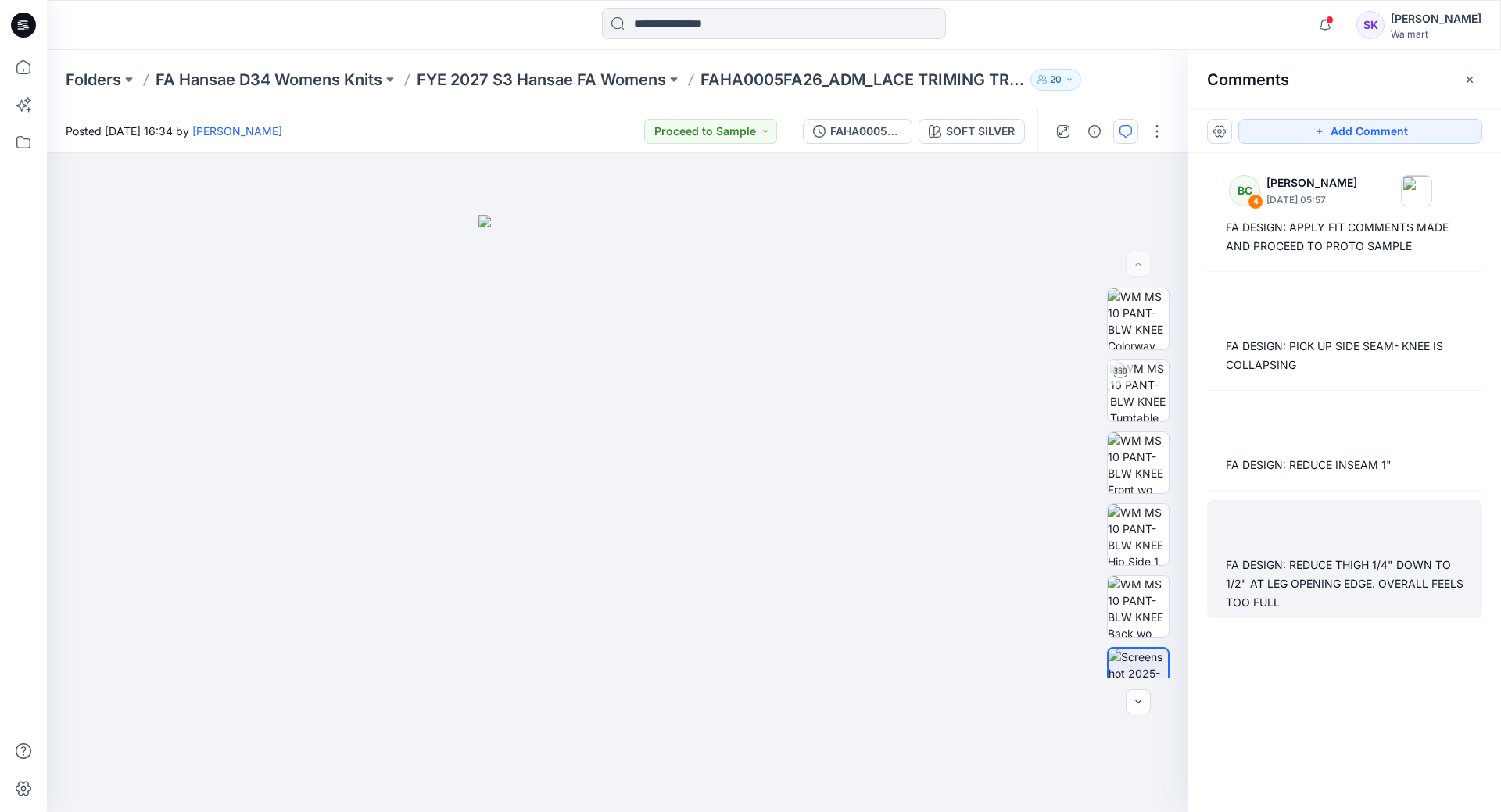
click at [1339, 560] on div "FA DESIGN: REDUCE THIGH 1/4" DOWN TO 1/2" AT LEG OPENING EDGE. OVERALL FEELS TO…" at bounding box center [1344, 584] width 238 height 56
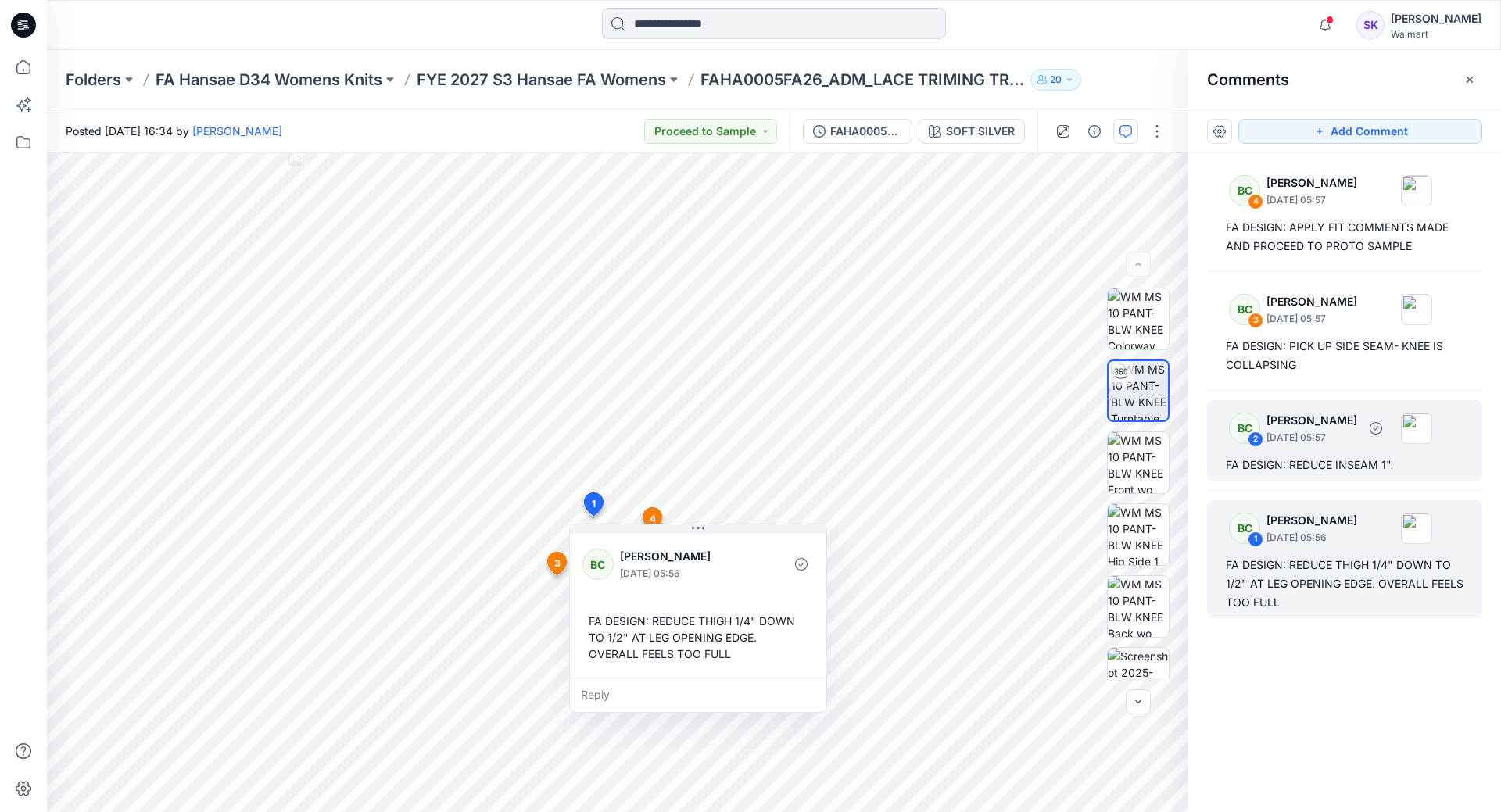
click at [1343, 454] on div "BC 2 [PERSON_NAME] [DATE] 05:57 FA DESIGN: REDUCE INSEAM 1"" at bounding box center [1345, 440] width 275 height 81
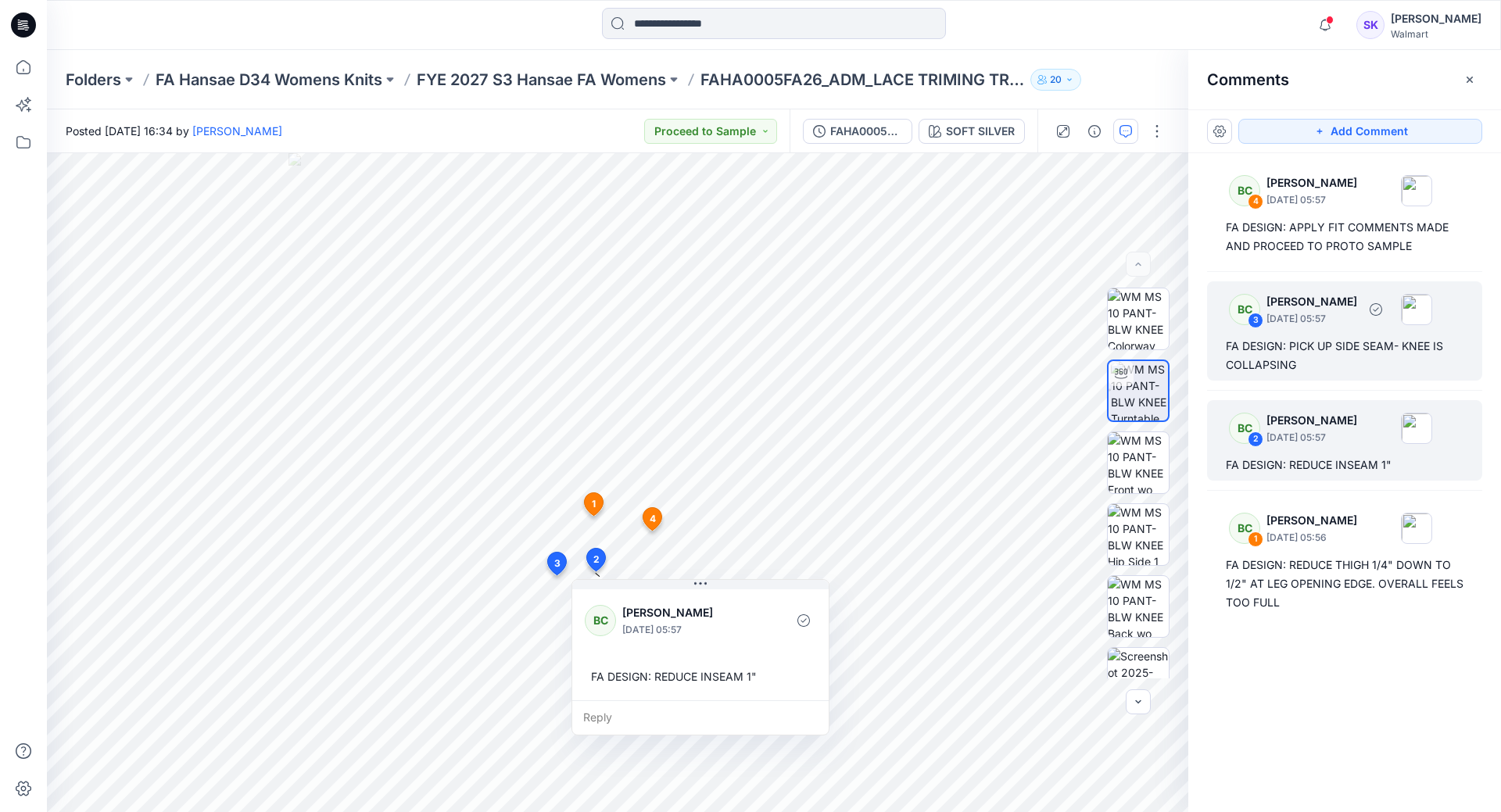
click at [1315, 328] on div "BC 3 [PERSON_NAME] [DATE] 05:57" at bounding box center [1324, 310] width 216 height 43
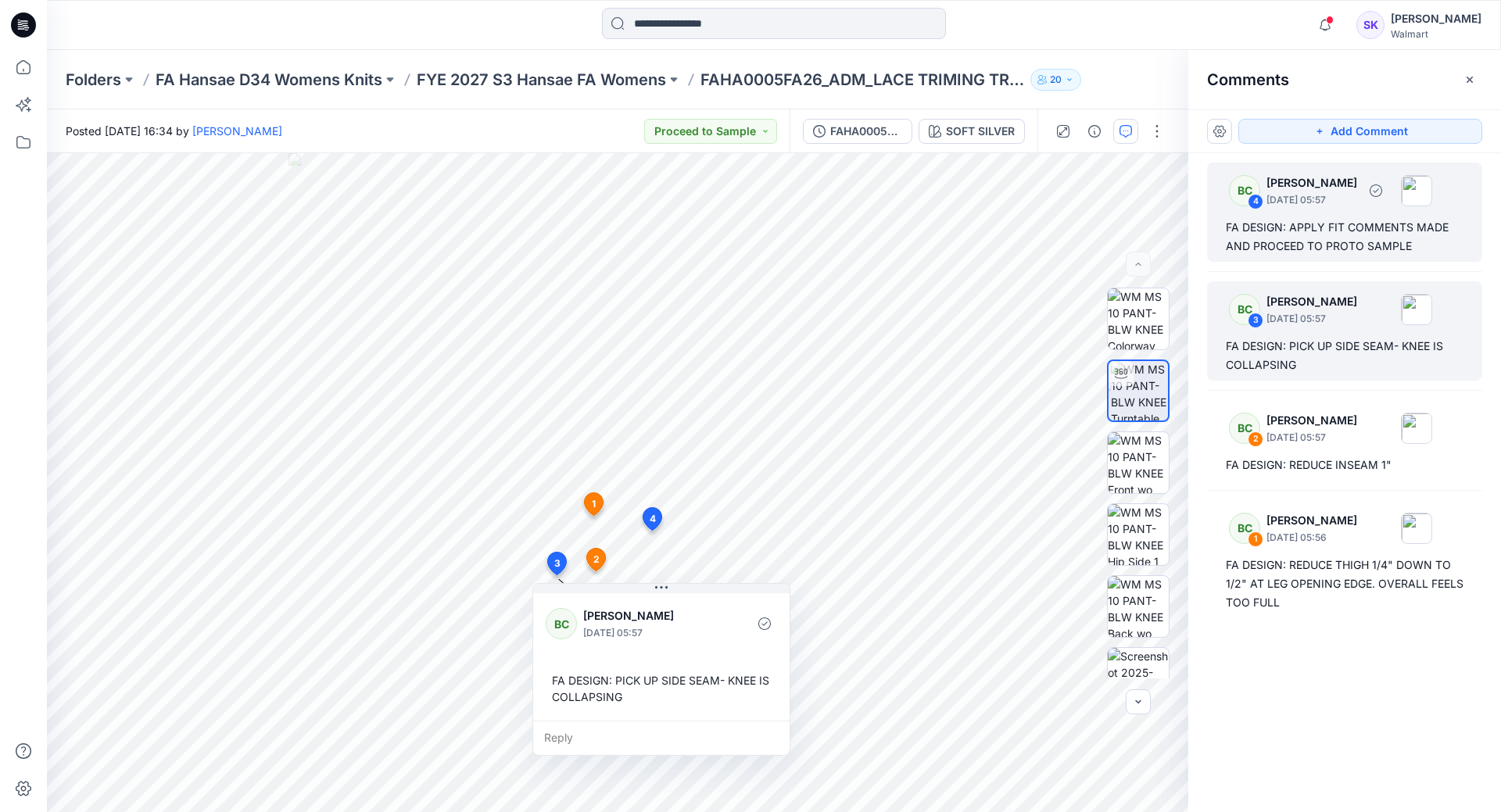
click at [1340, 242] on div "FA DESIGN: APPLY FIT COMMENTS MADE AND PROCEED TO PROTO SAMPLE" at bounding box center [1344, 237] width 238 height 38
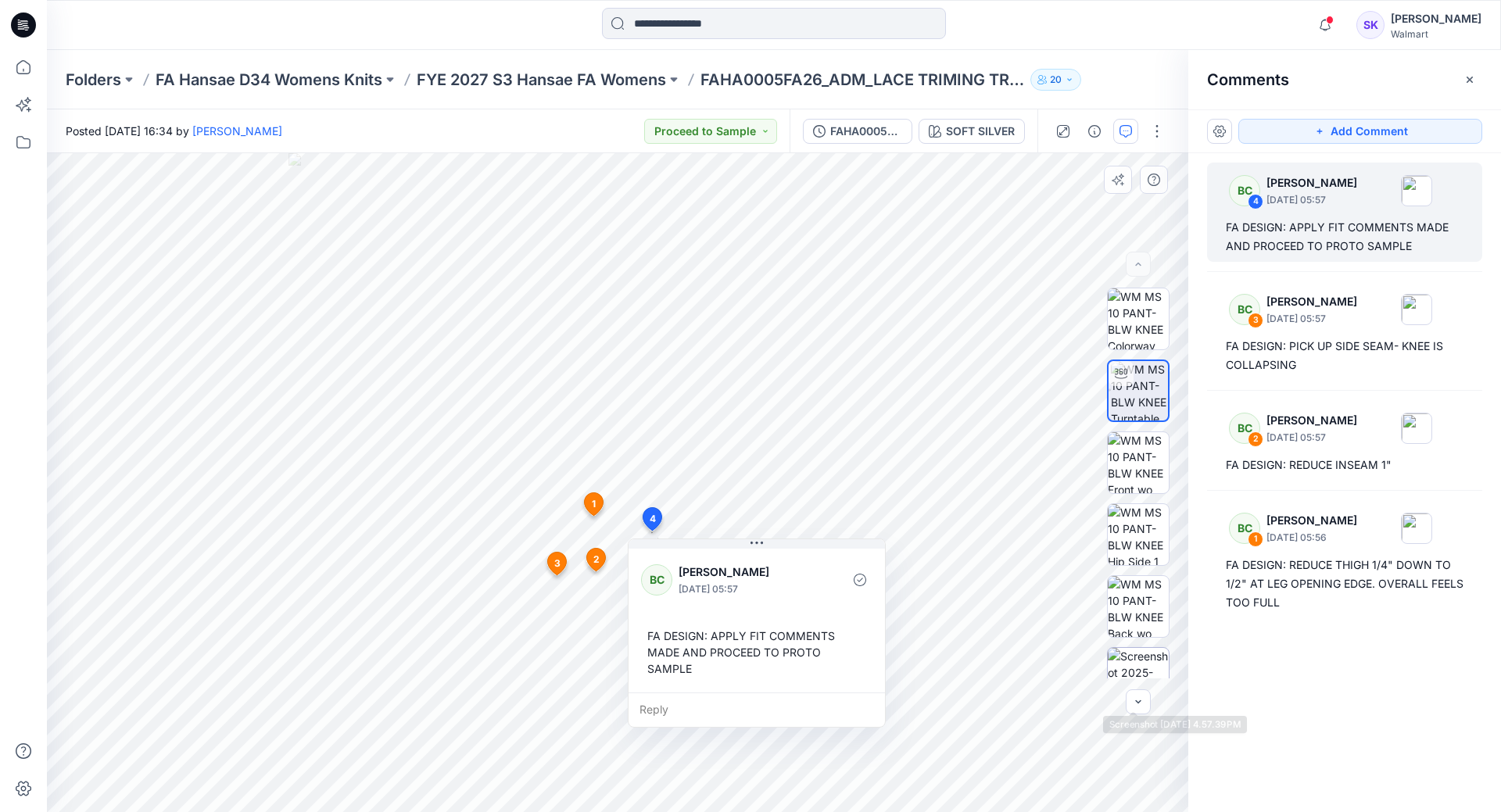
click at [1139, 660] on img at bounding box center [1139, 678] width 61 height 61
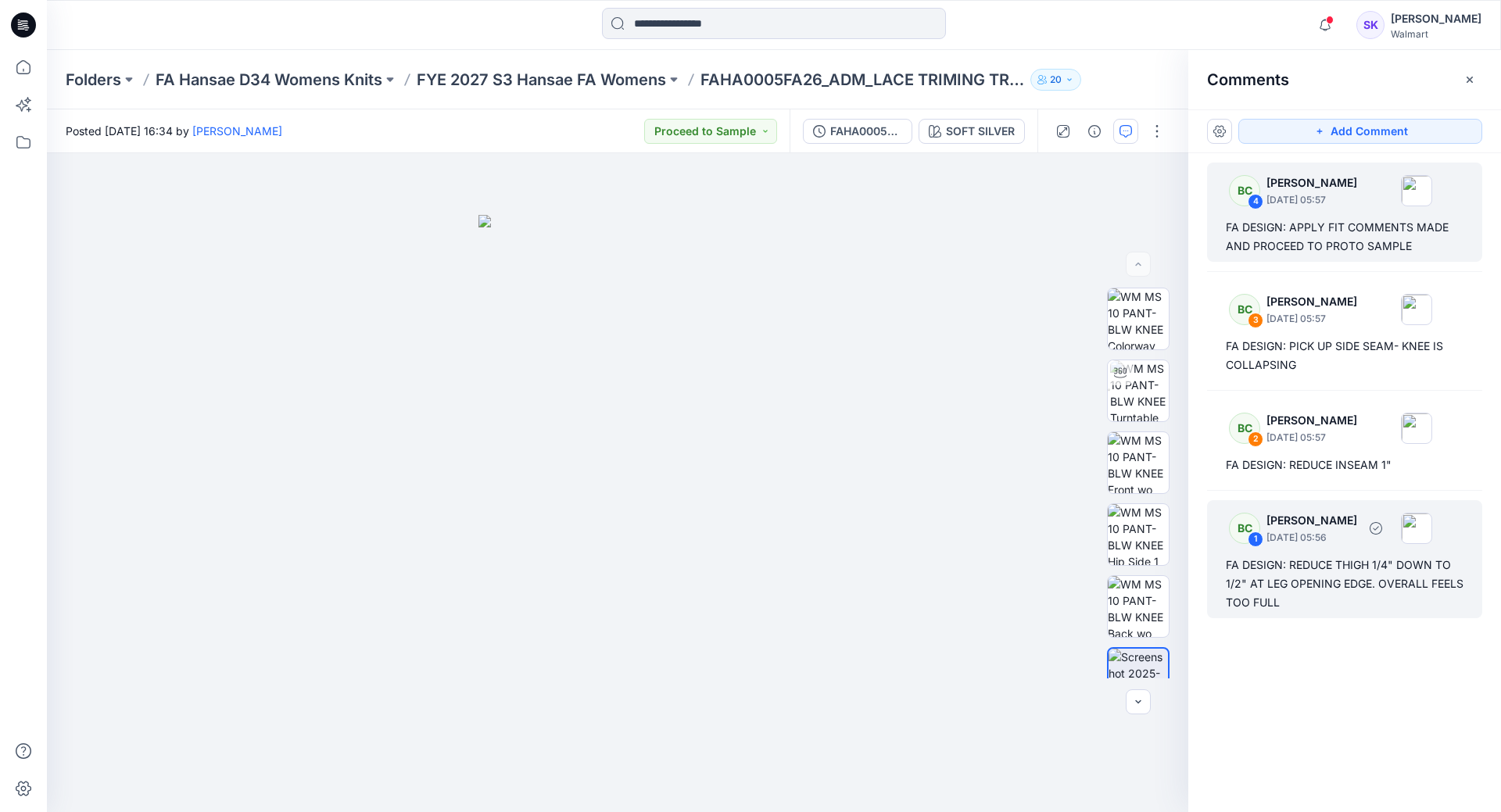
click at [1339, 570] on div "FA DESIGN: REDUCE THIGH 1/4" DOWN TO 1/2" AT LEG OPENING EDGE. OVERALL FEELS TO…" at bounding box center [1344, 584] width 238 height 56
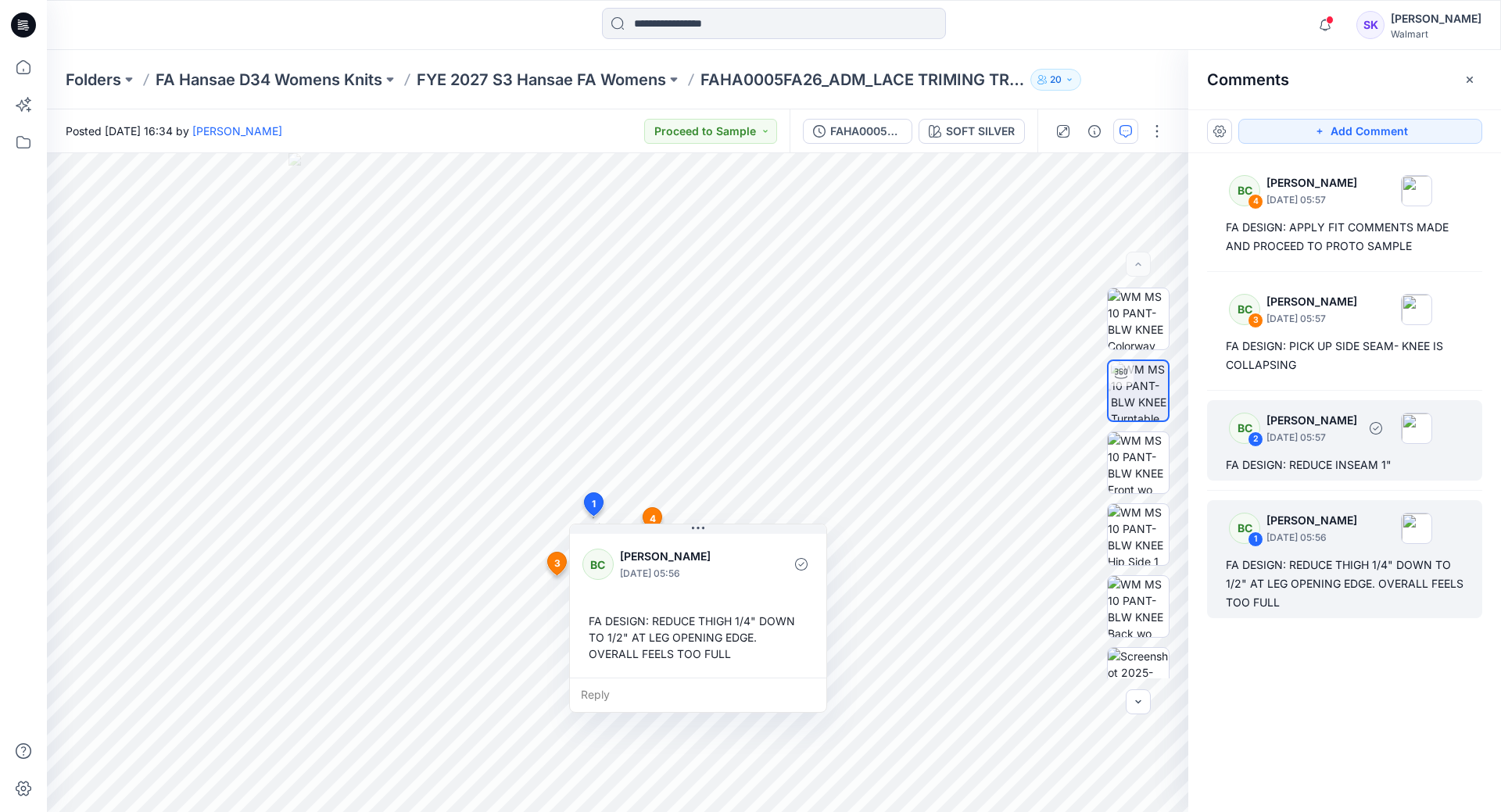
click at [1340, 462] on div "FA DESIGN: REDUCE INSEAM 1"" at bounding box center [1344, 465] width 238 height 18
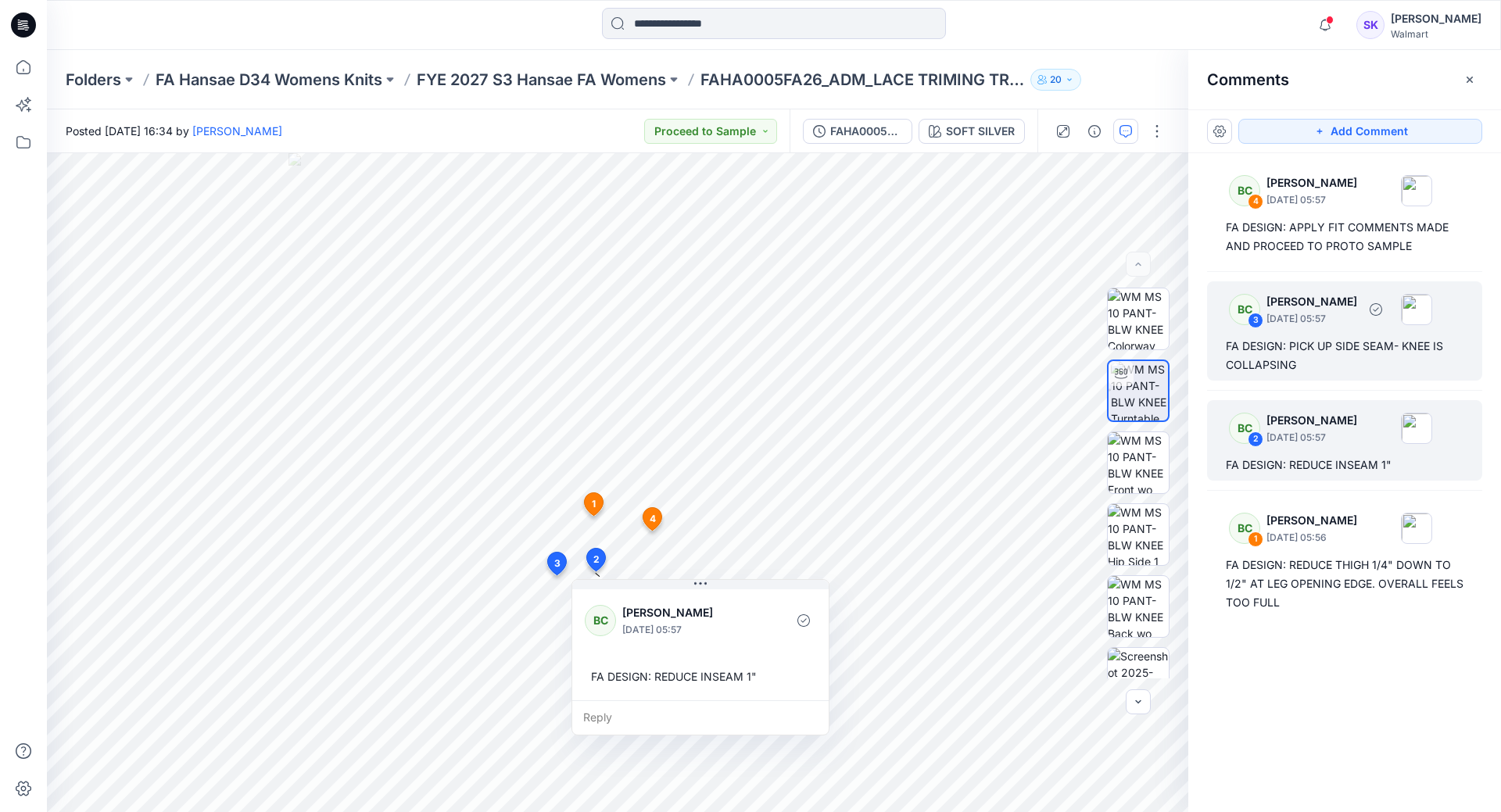
click at [1255, 380] on div "BC 3 [PERSON_NAME] [DATE] 05:57 FA DESIGN: PICK UP SIDE SEAM- KNEE IS COLLAPSING" at bounding box center [1345, 331] width 275 height 99
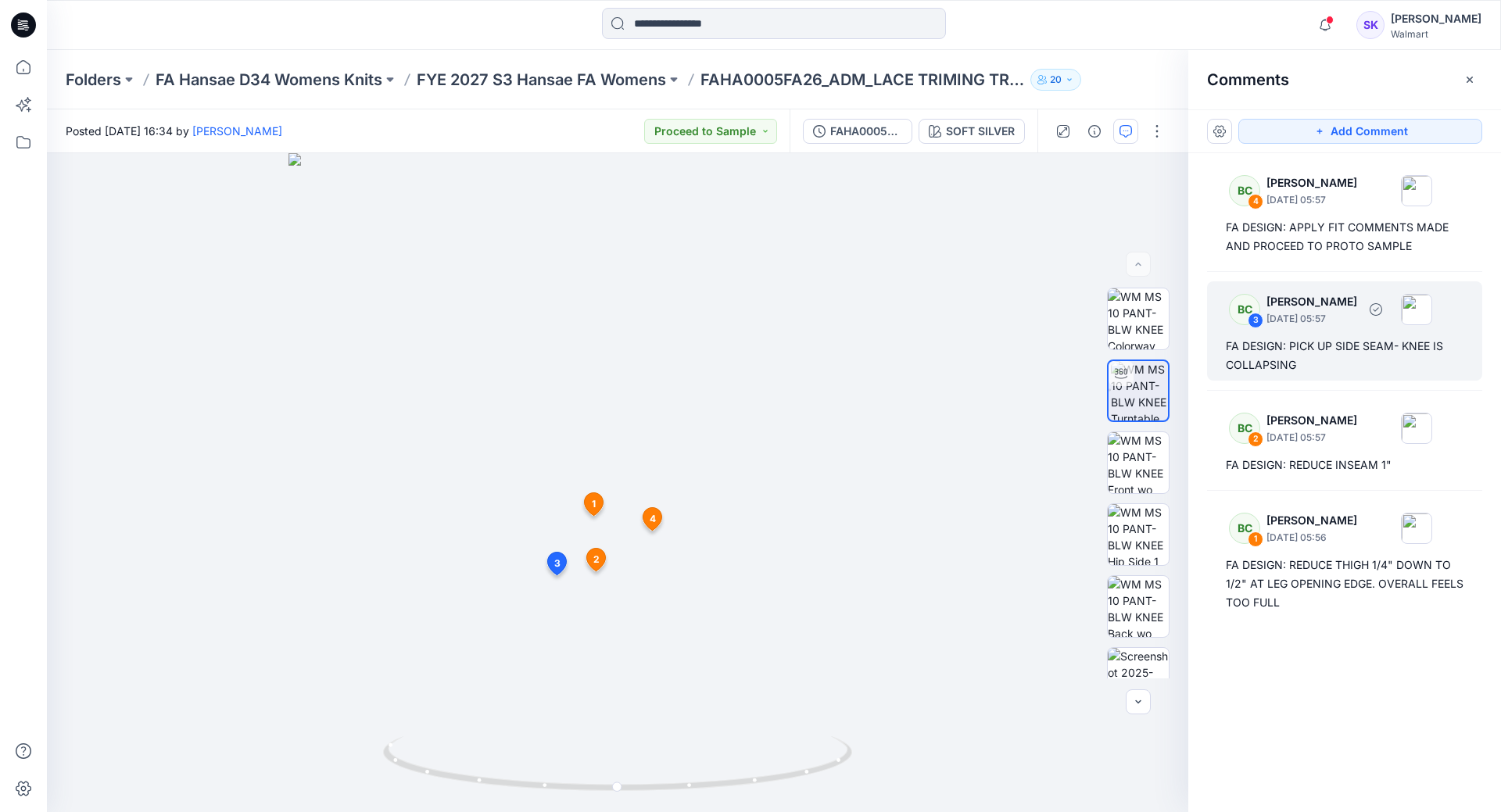
click at [1418, 372] on div "FA DESIGN: PICK UP SIDE SEAM- KNEE IS COLLAPSING" at bounding box center [1344, 355] width 238 height 38
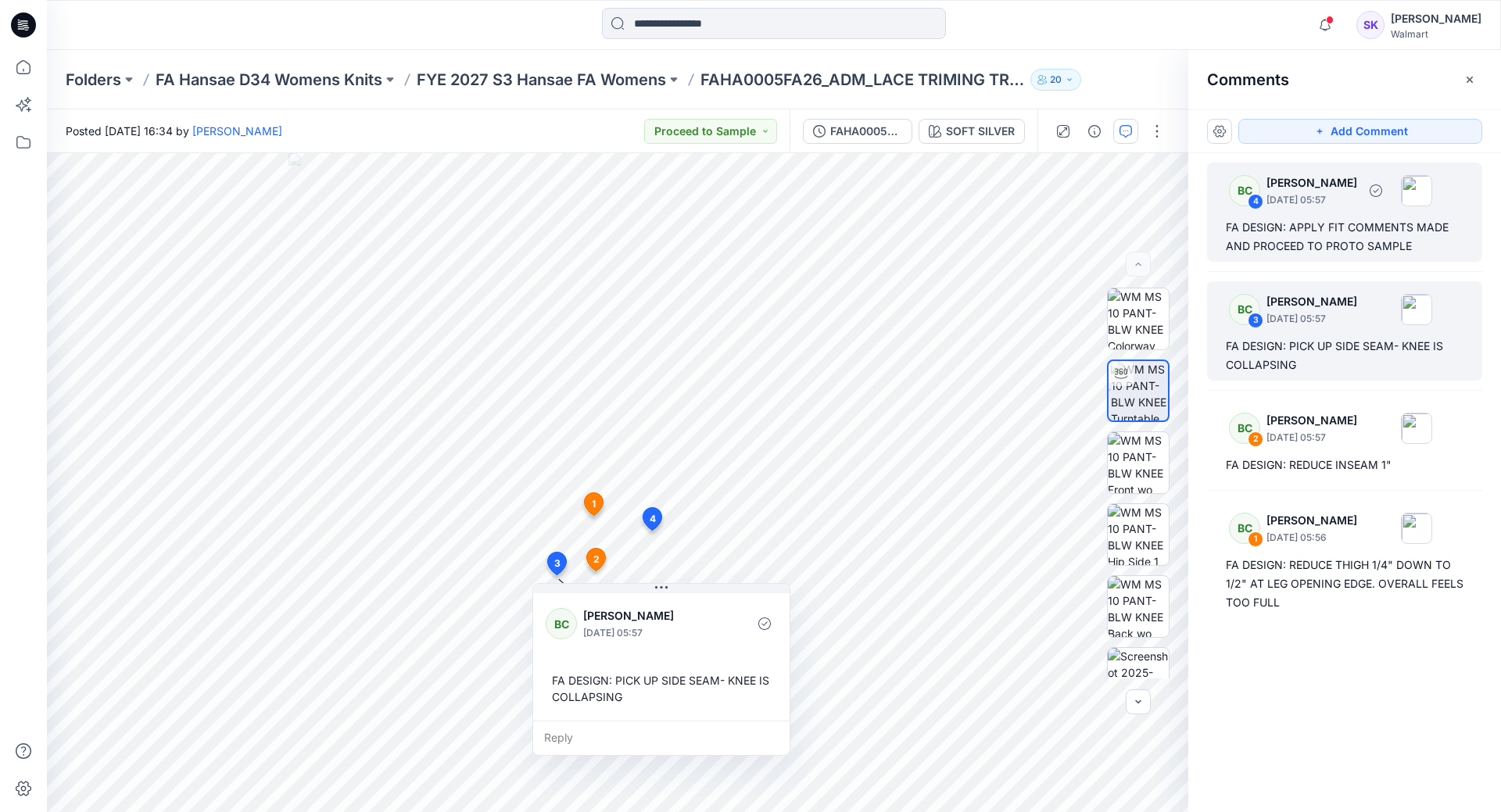
click at [1336, 227] on div "FA DESIGN: APPLY FIT COMMENTS MADE AND PROCEED TO PROTO SAMPLE" at bounding box center [1344, 237] width 238 height 38
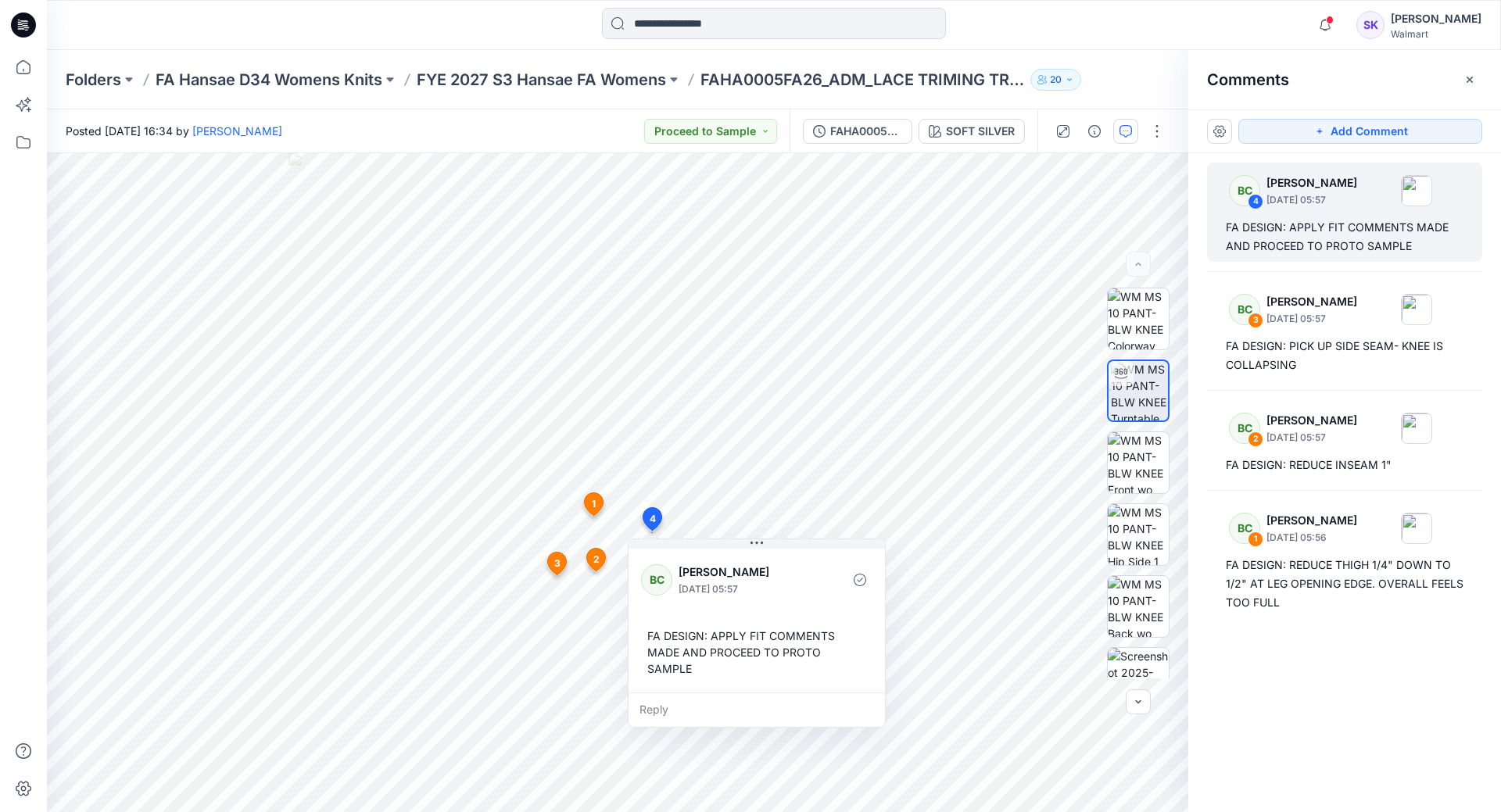
click at [1312, 694] on div "BC 4 [PERSON_NAME] [DATE] 05:57 FA DESIGN: APPLY FIT COMMENTS MADE AND PROCEED …" at bounding box center [1344, 454] width 313 height 601
click at [1133, 61] on div "Folders FA Hansae D34 Womens Knits FYE 2027 S3 Hansae FA Womens FAHA0005FA26_AD…" at bounding box center [774, 80] width 1454 height 59
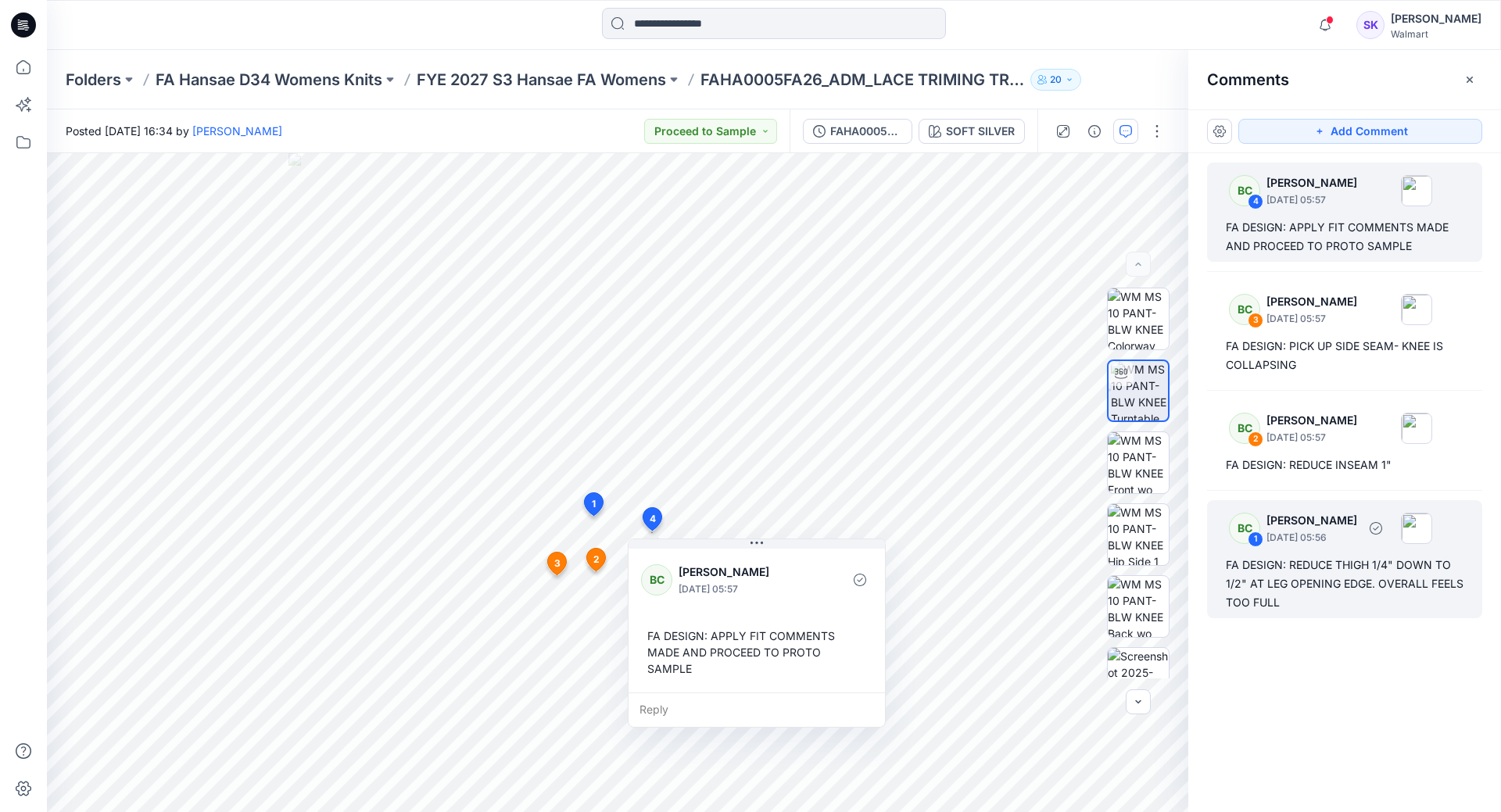
click at [1376, 550] on div "BC 1 [PERSON_NAME] [DATE] 05:56 FA DESIGN: REDUCE THIGH 1/4" DOWN TO 1/2" AT LE…" at bounding box center [1345, 559] width 275 height 118
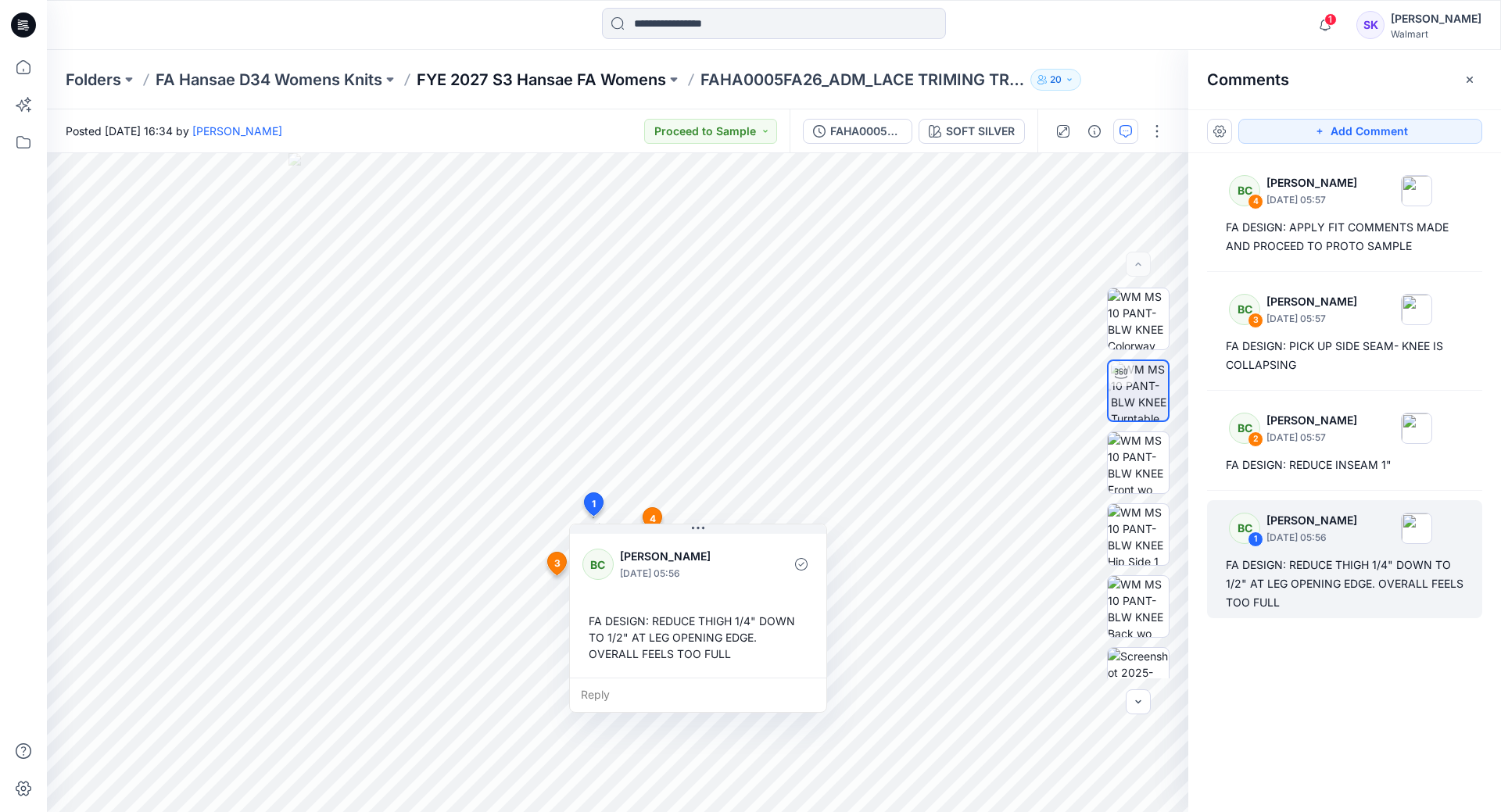
click at [587, 73] on p "FYE 2027 S3 Hansae FA Womens" at bounding box center [542, 79] width 250 height 22
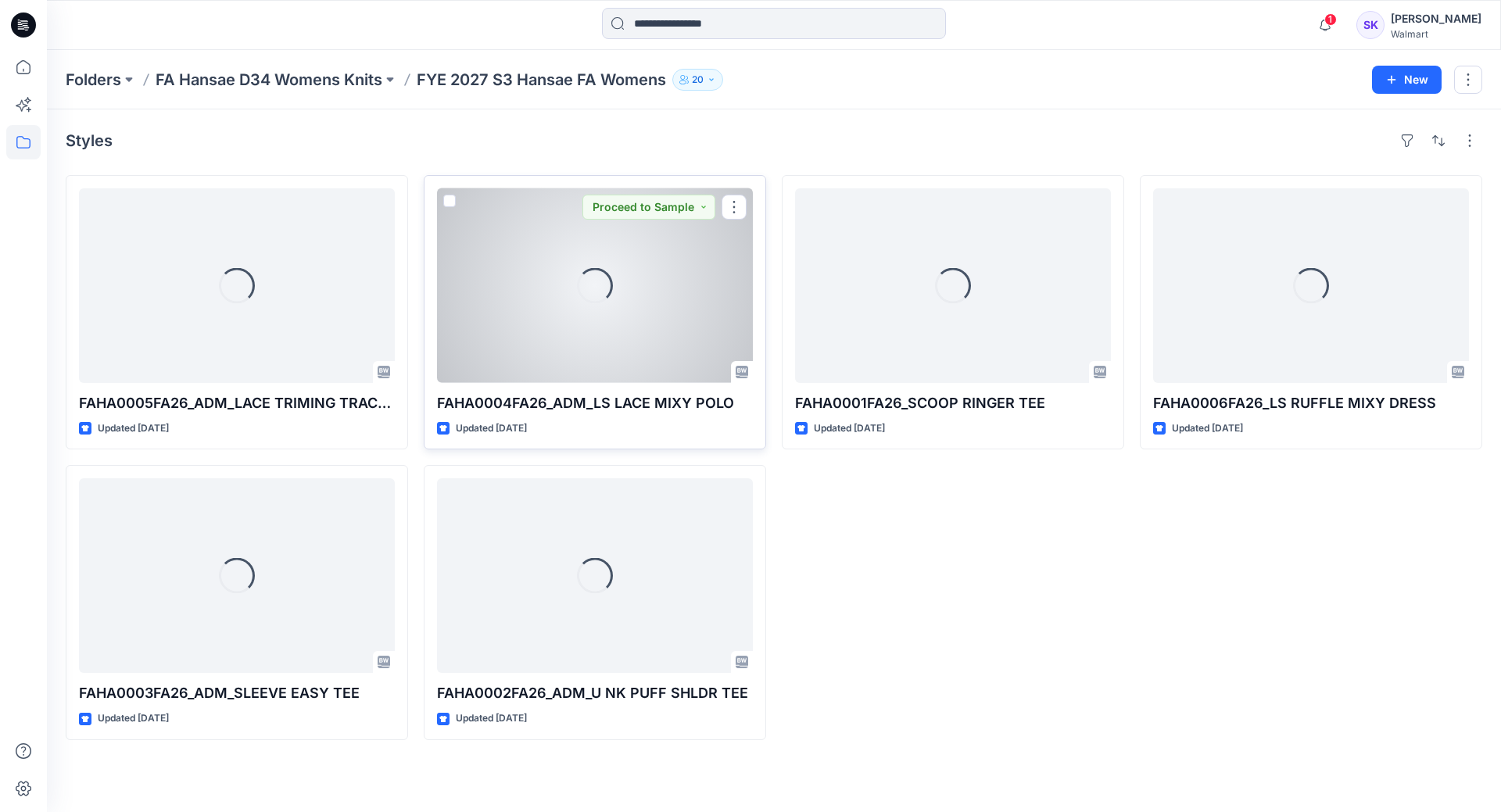
click at [625, 323] on div "Loading..." at bounding box center [594, 285] width 316 height 194
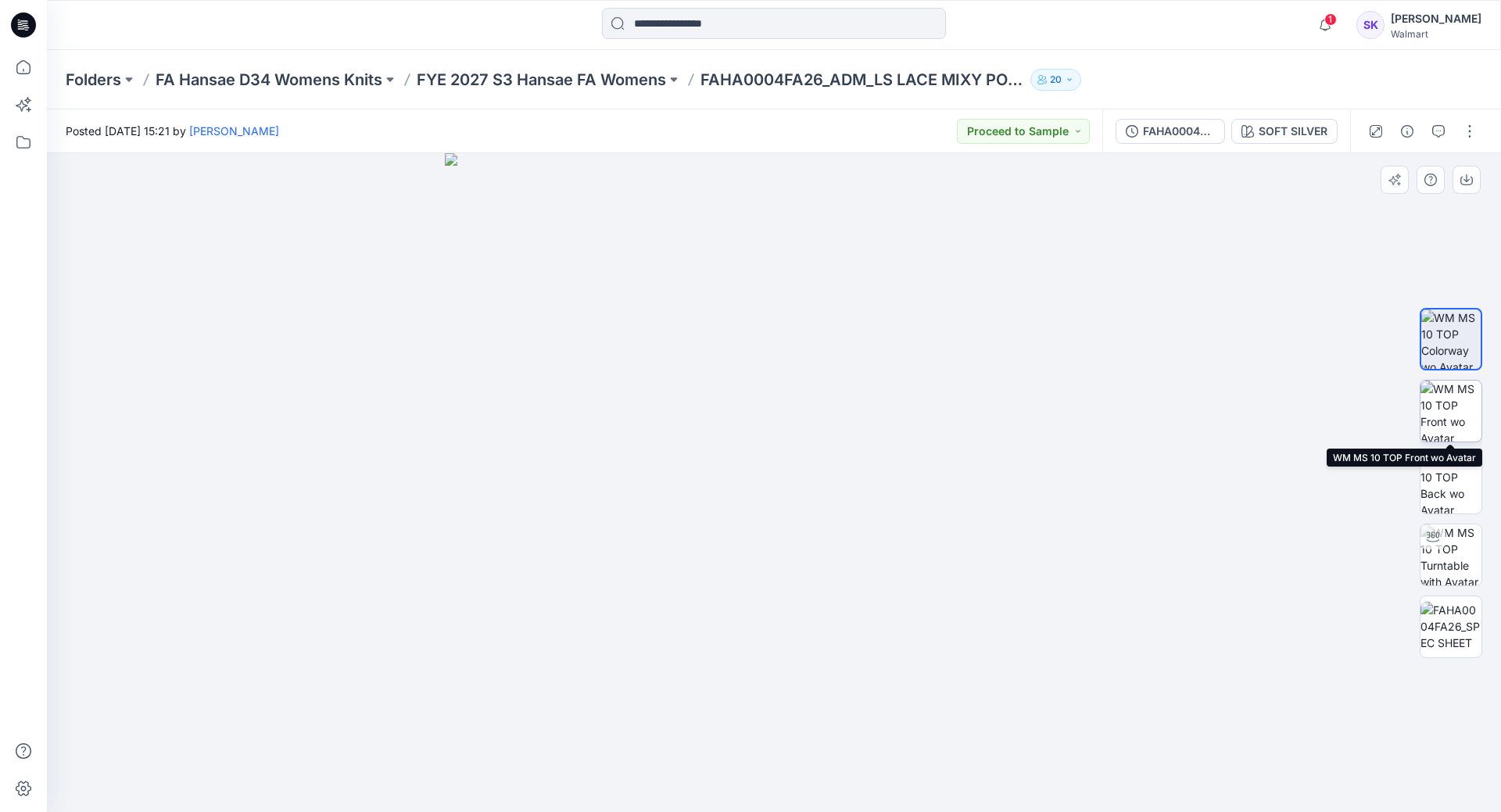
click at [1466, 390] on img at bounding box center [1451, 411] width 61 height 61
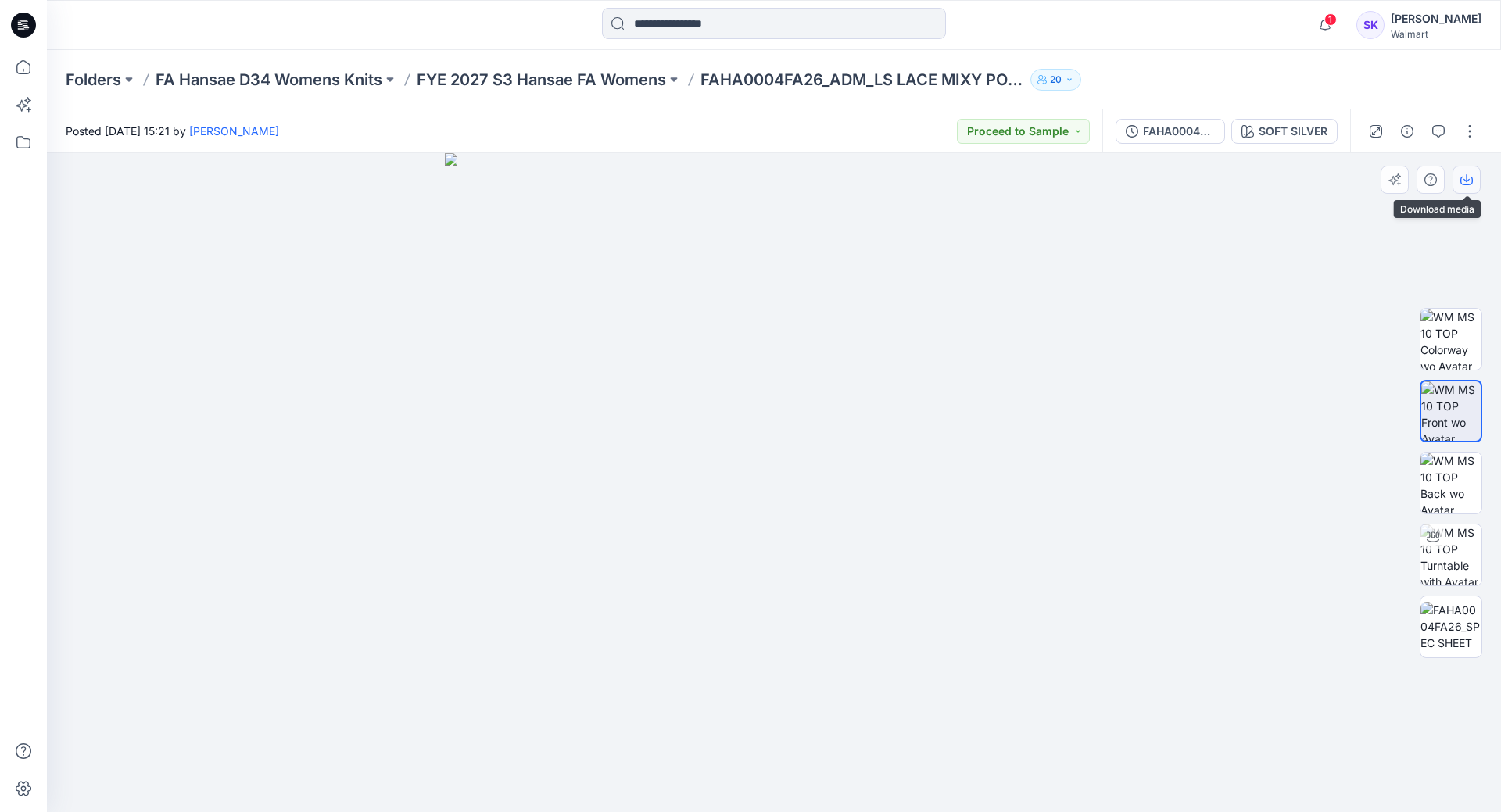
click at [1475, 179] on button "button" at bounding box center [1466, 179] width 28 height 28
click at [1439, 133] on icon "button" at bounding box center [1439, 131] width 13 height 13
